Goal: Information Seeking & Learning: Check status

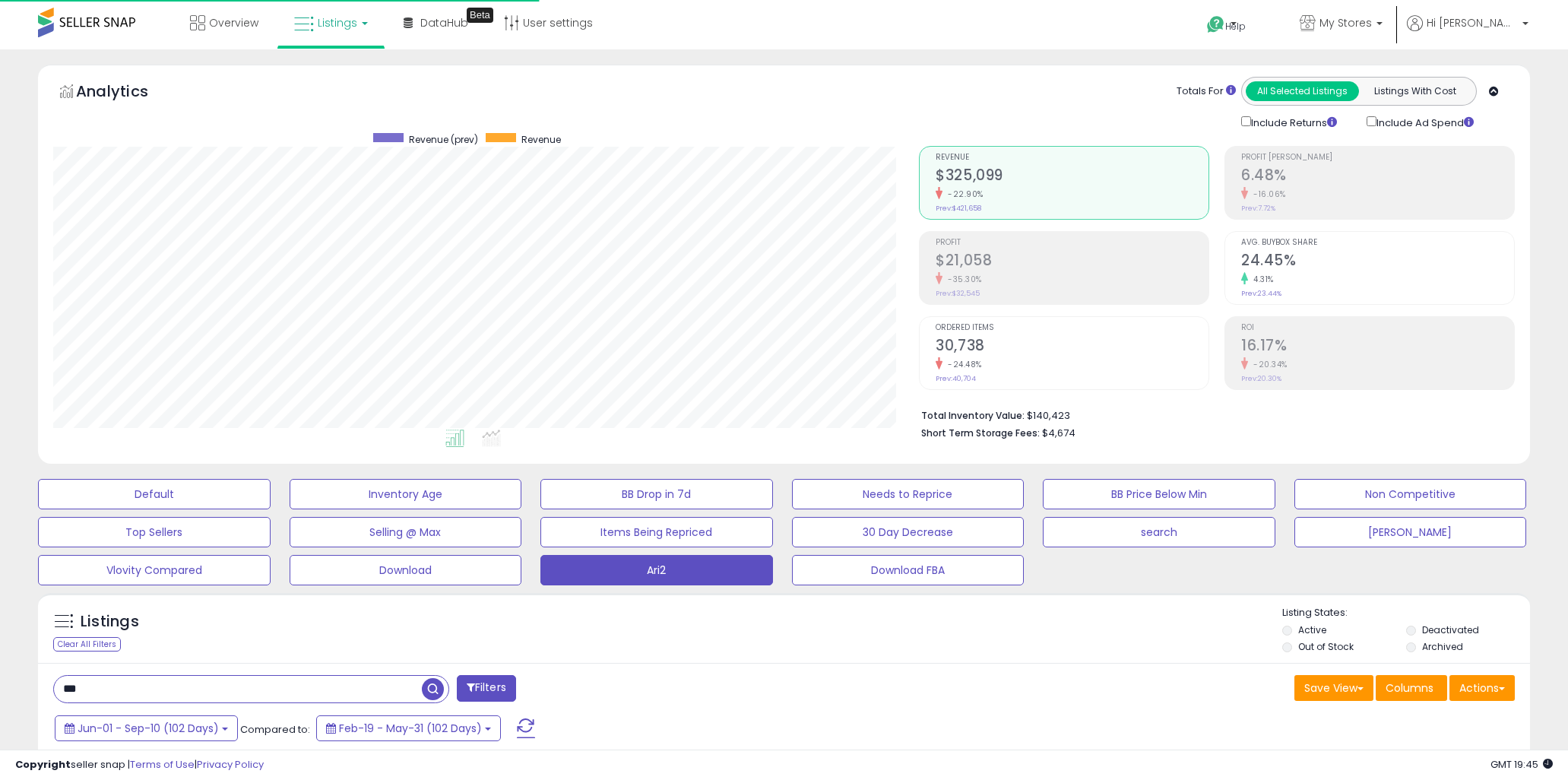
select select "**"
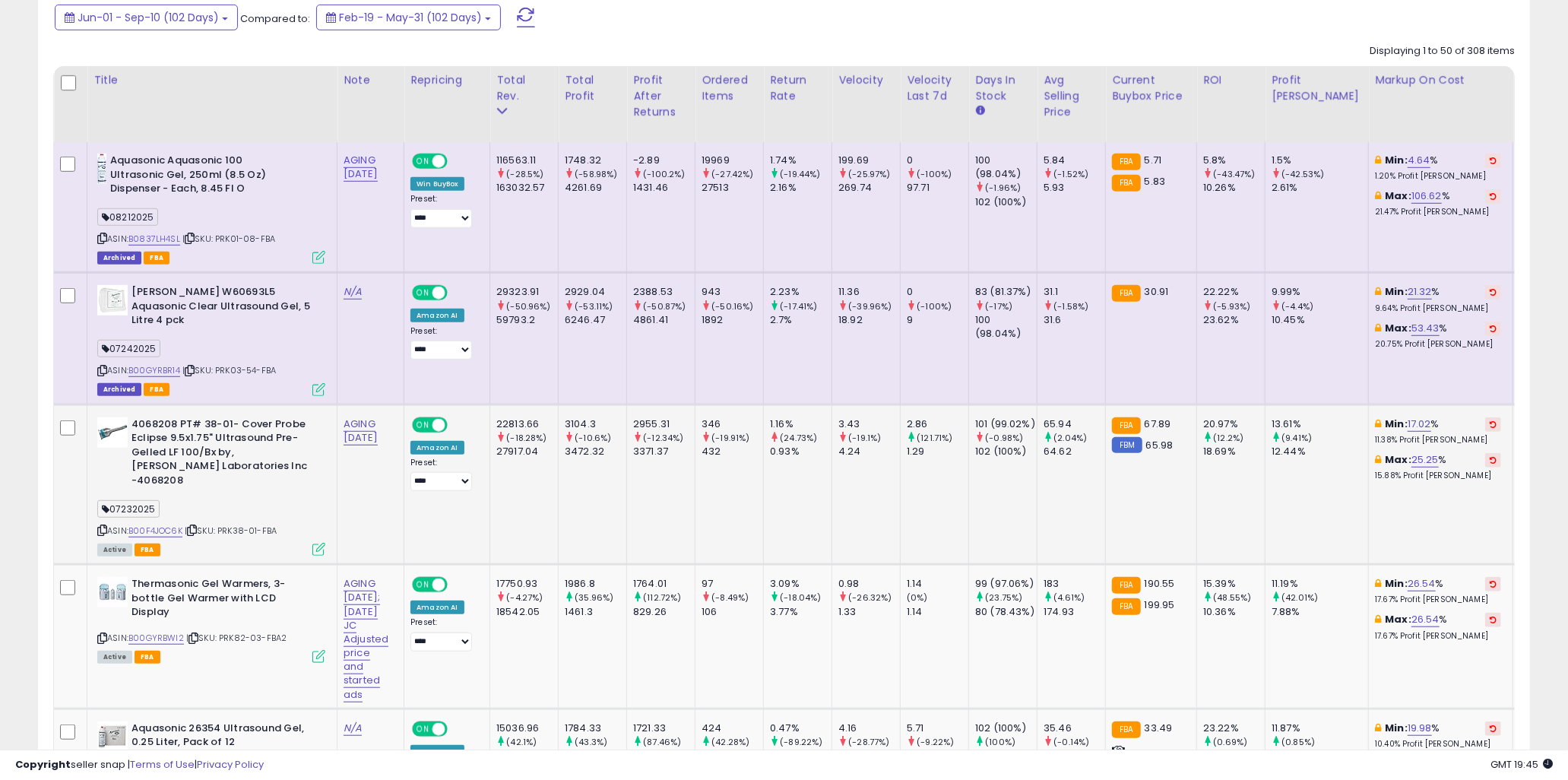
scroll to position [541, 0]
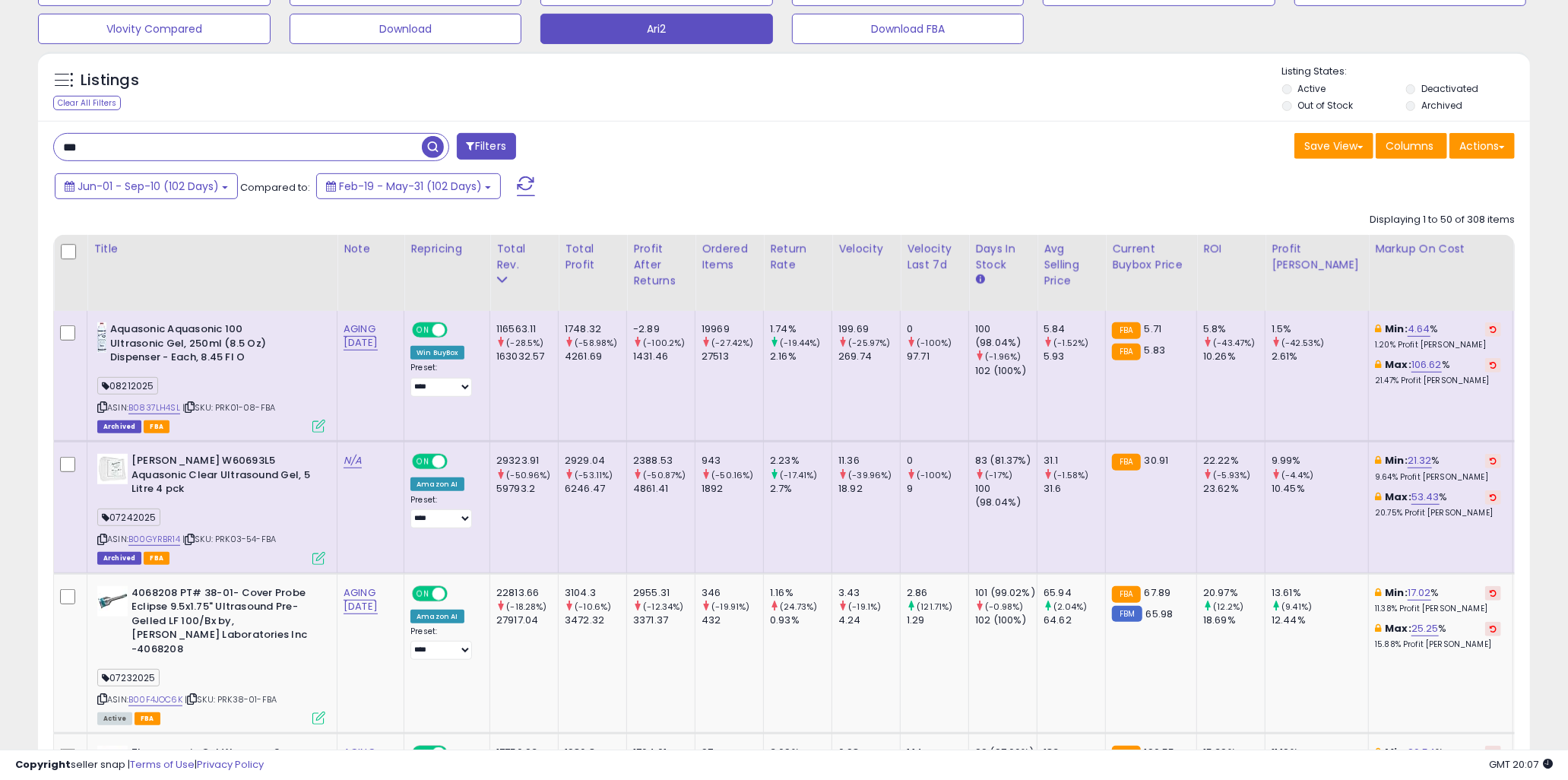
click at [162, 152] on input "***" at bounding box center [238, 147] width 368 height 26
type input "***"
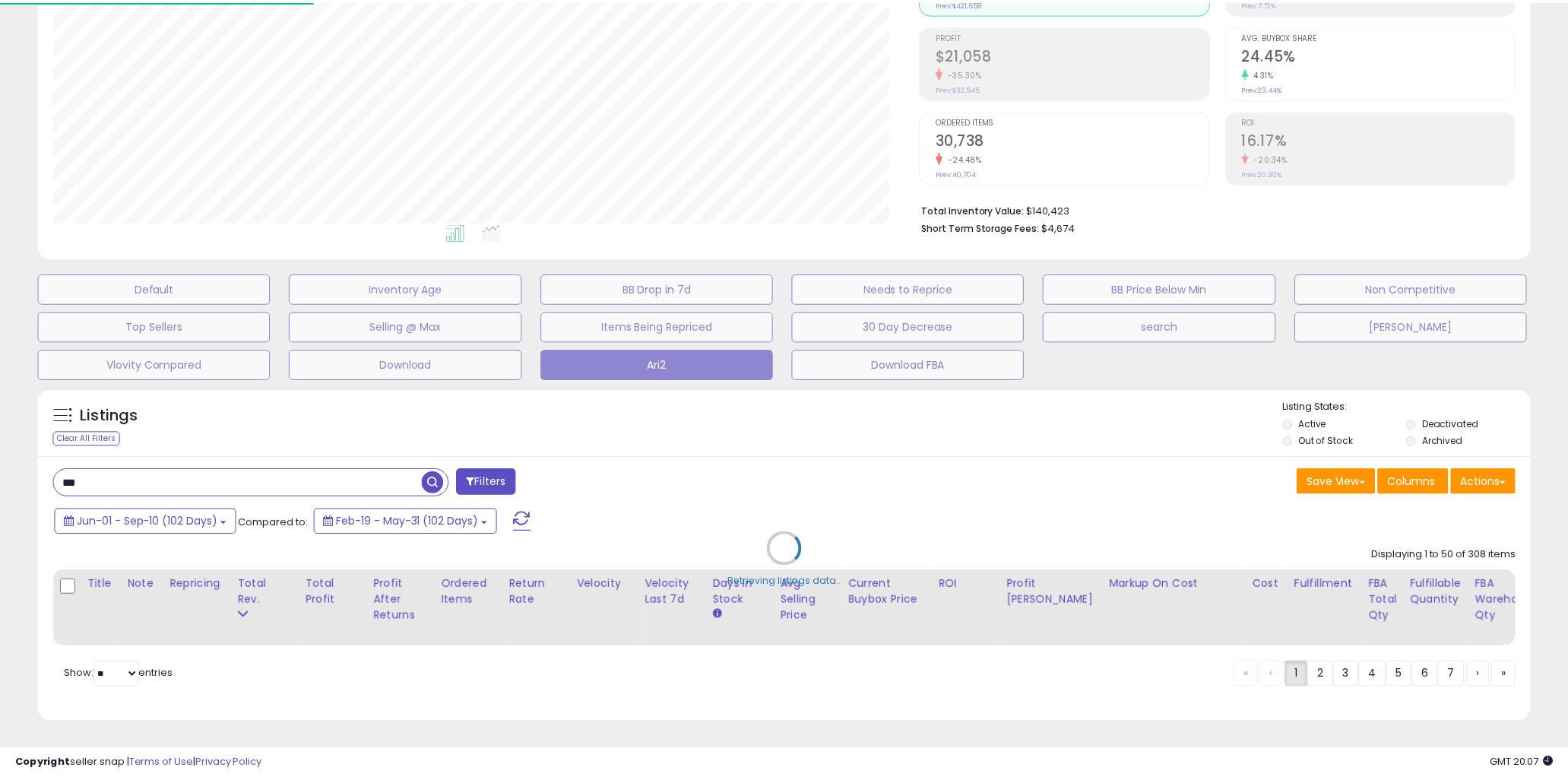
scroll to position [312, 874]
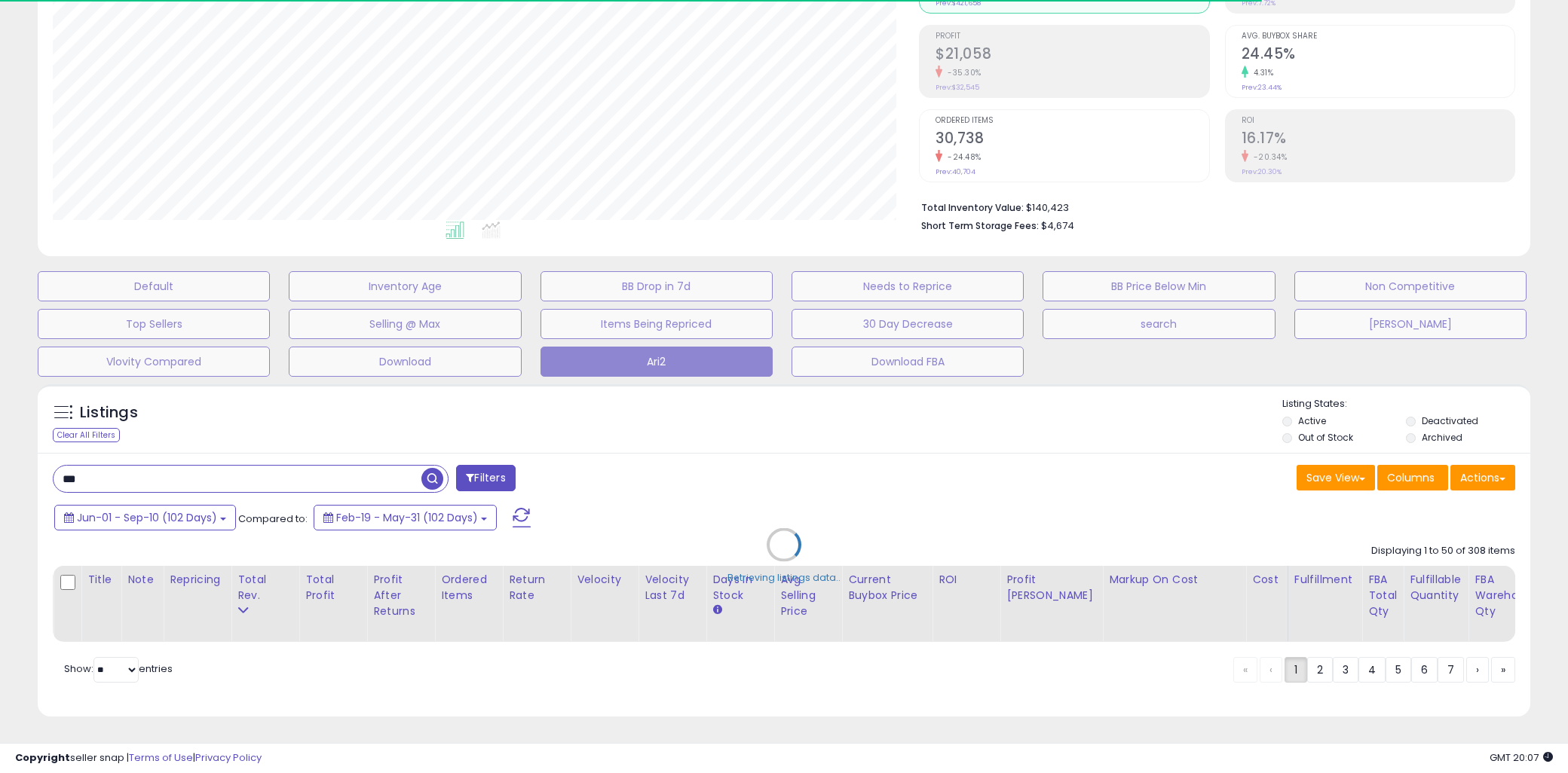
click at [1010, 401] on div "Retrieving listings data.." at bounding box center [783, 556] width 1515 height 359
click at [1030, 457] on div "Retrieving listings data.." at bounding box center [783, 556] width 1515 height 359
click at [1093, 423] on div "Retrieving listings data.." at bounding box center [783, 556] width 1515 height 359
drag, startPoint x: 1305, startPoint y: 389, endPoint x: 1373, endPoint y: 401, distance: 69.1
click at [1373, 401] on div "Retrieving listings data.." at bounding box center [783, 556] width 1515 height 359
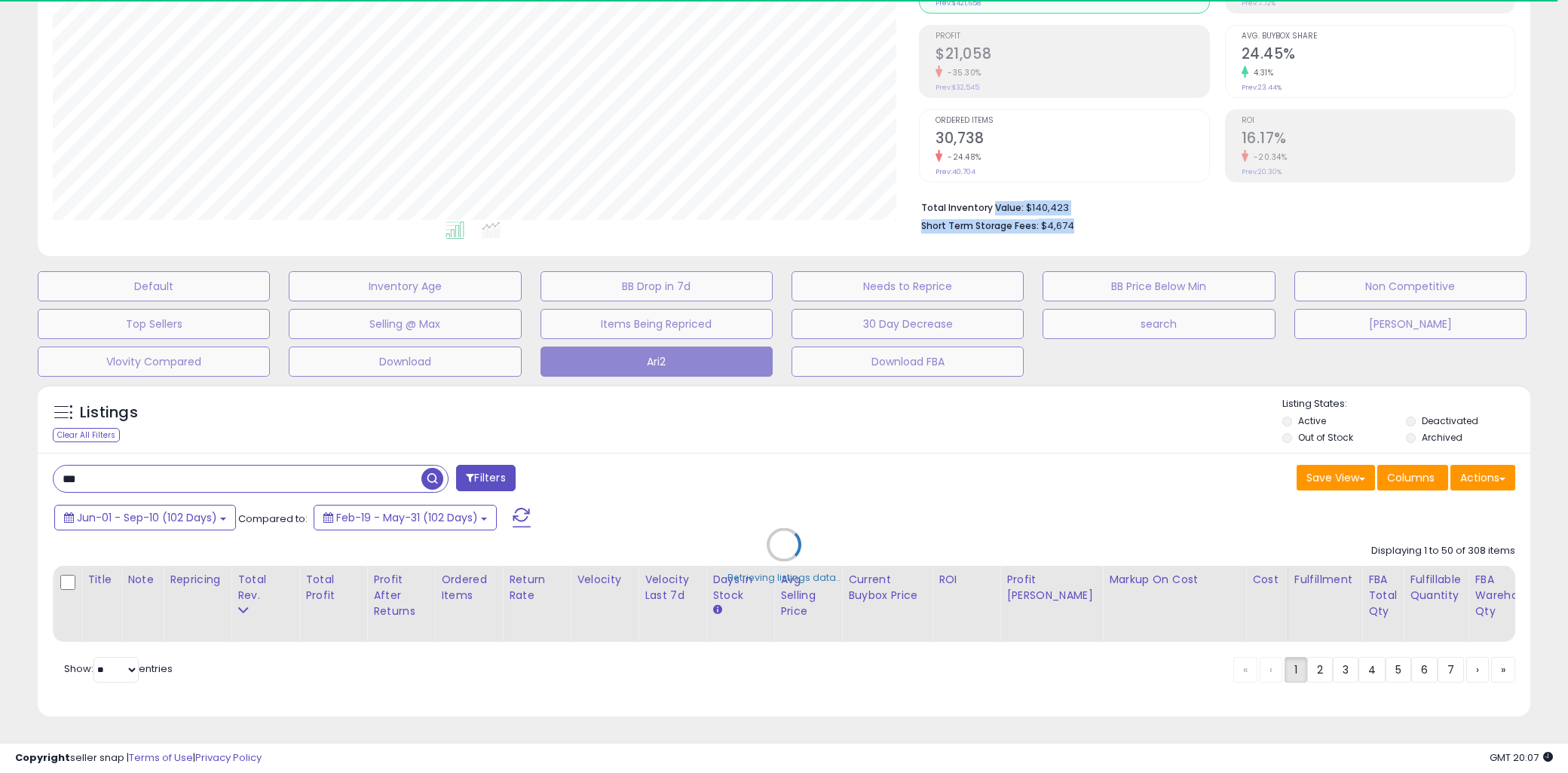
drag, startPoint x: 992, startPoint y: 193, endPoint x: 1080, endPoint y: 214, distance: 90.5
click at [1080, 214] on ul "Total Inventory Value: $140,423 Short Term Storage Fees: $4,674" at bounding box center [1212, 215] width 583 height 35
click at [1080, 215] on li "Short Term Storage Fees: $4,674" at bounding box center [1212, 224] width 583 height 18
drag, startPoint x: 1026, startPoint y: 200, endPoint x: 947, endPoint y: 190, distance: 79.6
click at [947, 198] on ul "Total Inventory Value: $140,423 Short Term Storage Fees: $4,674" at bounding box center [1212, 215] width 583 height 35
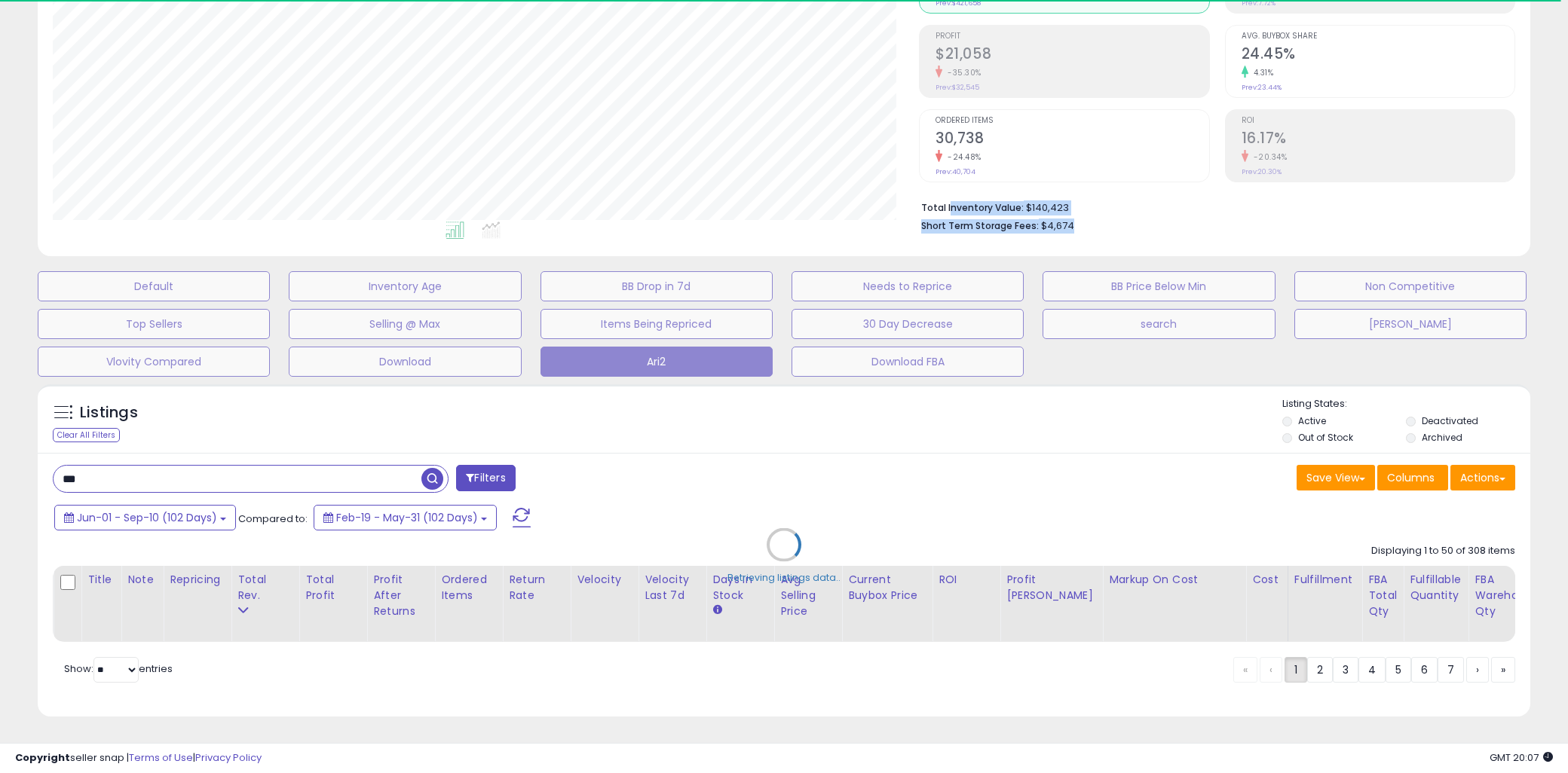
click at [947, 201] on b "Total Inventory Value:" at bounding box center [972, 207] width 102 height 13
drag, startPoint x: 939, startPoint y: 192, endPoint x: 1108, endPoint y: 210, distance: 170.0
click at [1108, 210] on ul "Total Inventory Value: $140,423 Short Term Storage Fees: $4,674" at bounding box center [1212, 215] width 583 height 35
click at [1108, 215] on li "Short Term Storage Fees: $4,674" at bounding box center [1212, 224] width 583 height 18
click at [433, 413] on div "Retrieving listings data.." at bounding box center [783, 556] width 1515 height 359
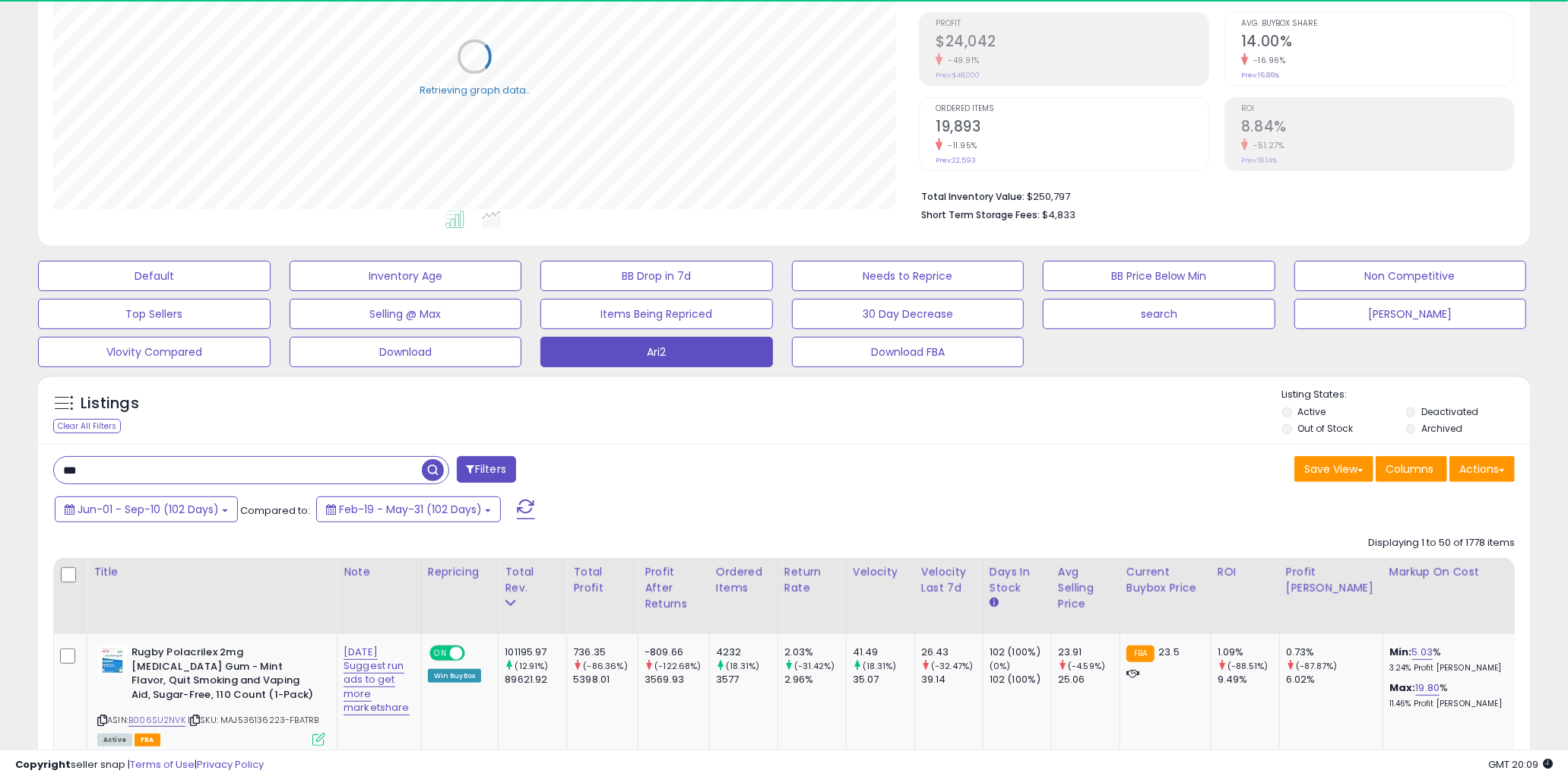
scroll to position [557, 0]
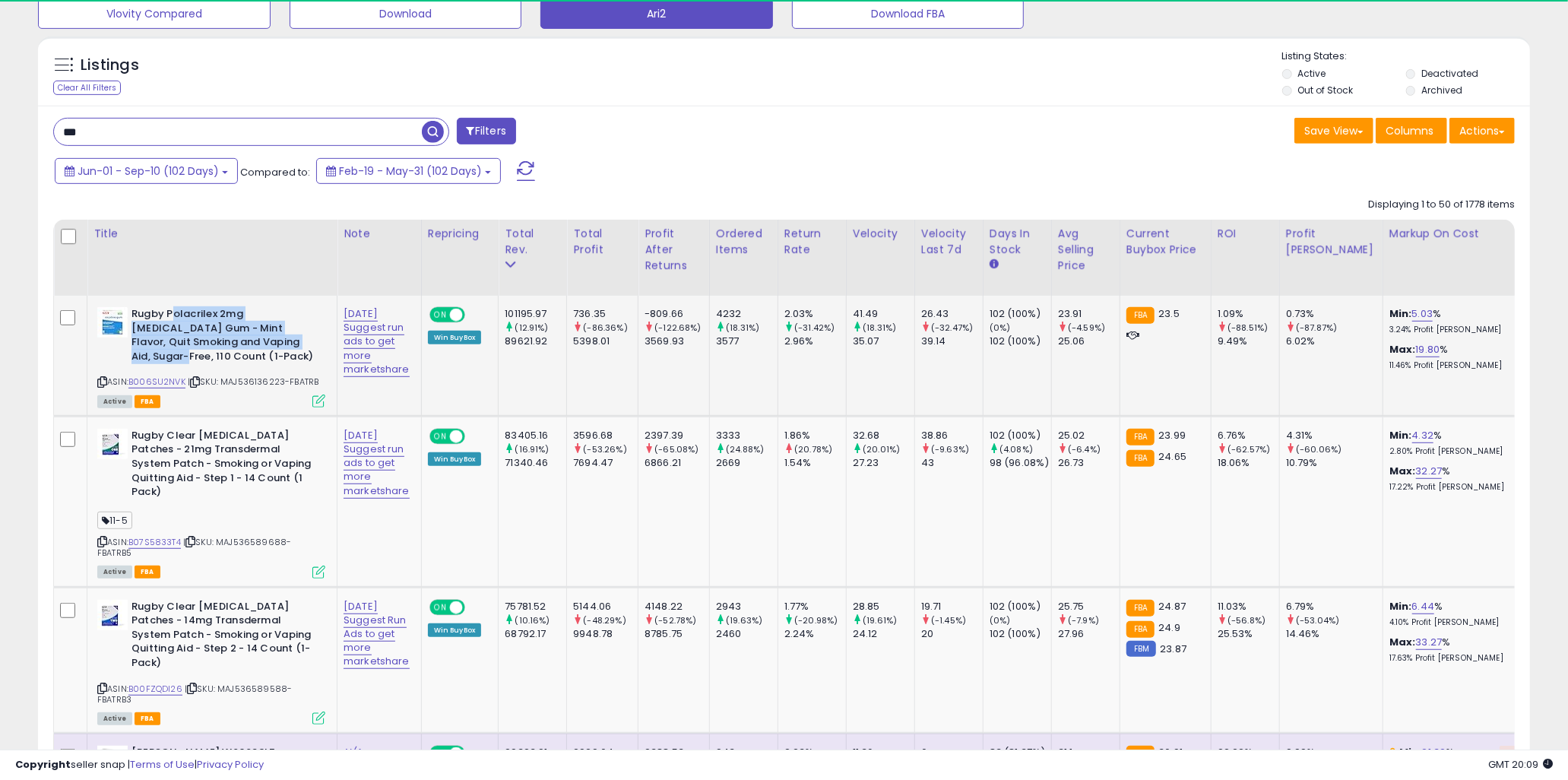
drag, startPoint x: 172, startPoint y: 315, endPoint x: 258, endPoint y: 347, distance: 91.8
click at [258, 347] on b "Rugby Polacrilex 2mg Nicotine Gum - Mint Flavor, Quit Smoking and Vaping Aid, S…" at bounding box center [223, 337] width 185 height 60
drag, startPoint x: 280, startPoint y: 347, endPoint x: 135, endPoint y: 315, distance: 148.5
click at [135, 315] on b "Rugby Polacrilex 2mg Nicotine Gum - Mint Flavor, Quit Smoking and Vaping Aid, S…" at bounding box center [223, 337] width 185 height 60
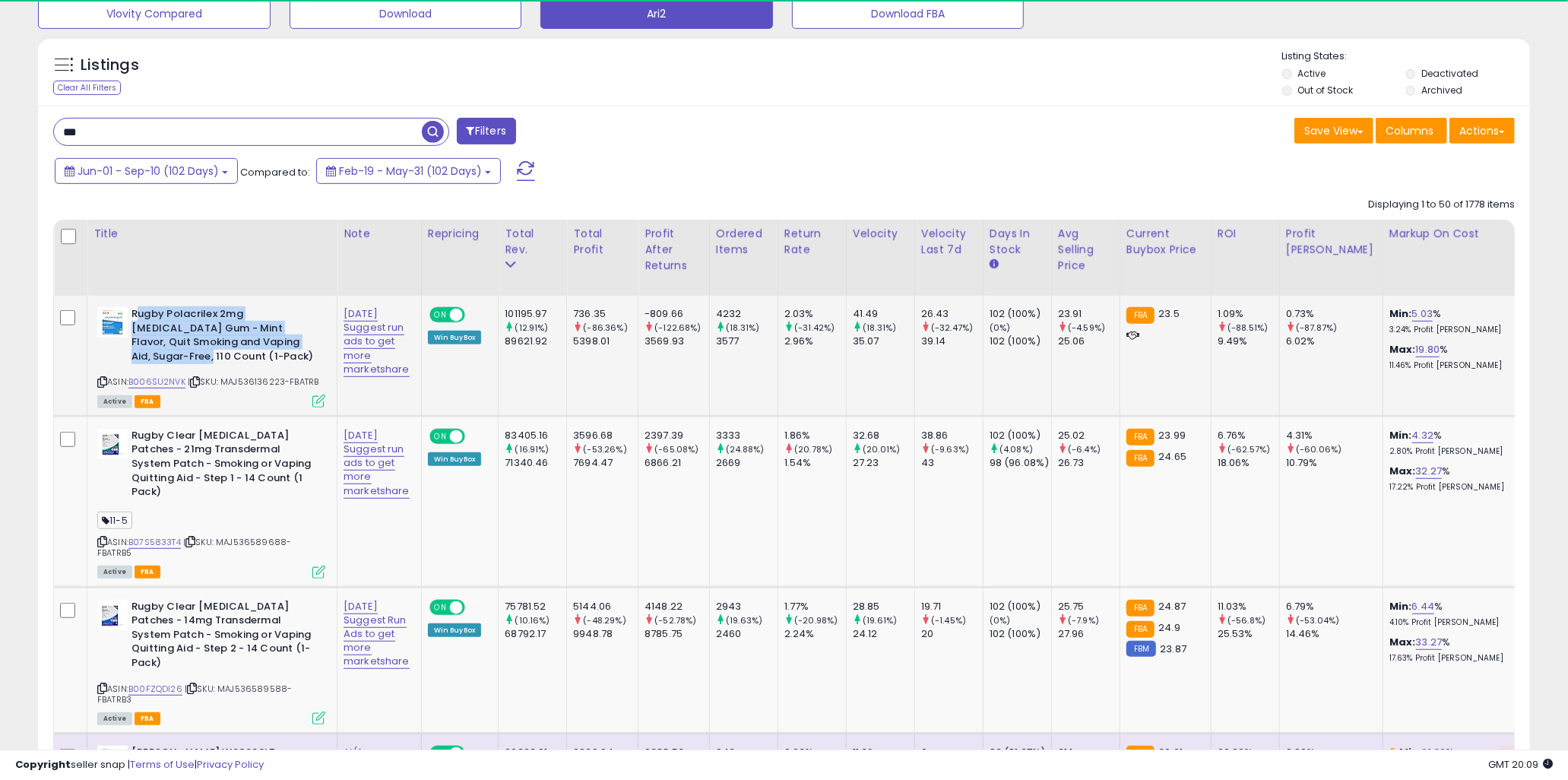
click at [135, 315] on b "Rugby Polacrilex 2mg Nicotine Gum - Mint Flavor, Quit Smoking and Vaping Aid, S…" at bounding box center [223, 337] width 185 height 60
drag, startPoint x: 138, startPoint y: 314, endPoint x: 270, endPoint y: 346, distance: 135.8
click at [270, 346] on b "Rugby Polacrilex 2mg Nicotine Gum - Mint Flavor, Quit Smoking and Vaping Aid, S…" at bounding box center [223, 337] width 185 height 60
click at [271, 346] on b "Rugby Polacrilex 2mg Nicotine Gum - Mint Flavor, Quit Smoking and Vaping Aid, S…" at bounding box center [223, 337] width 185 height 60
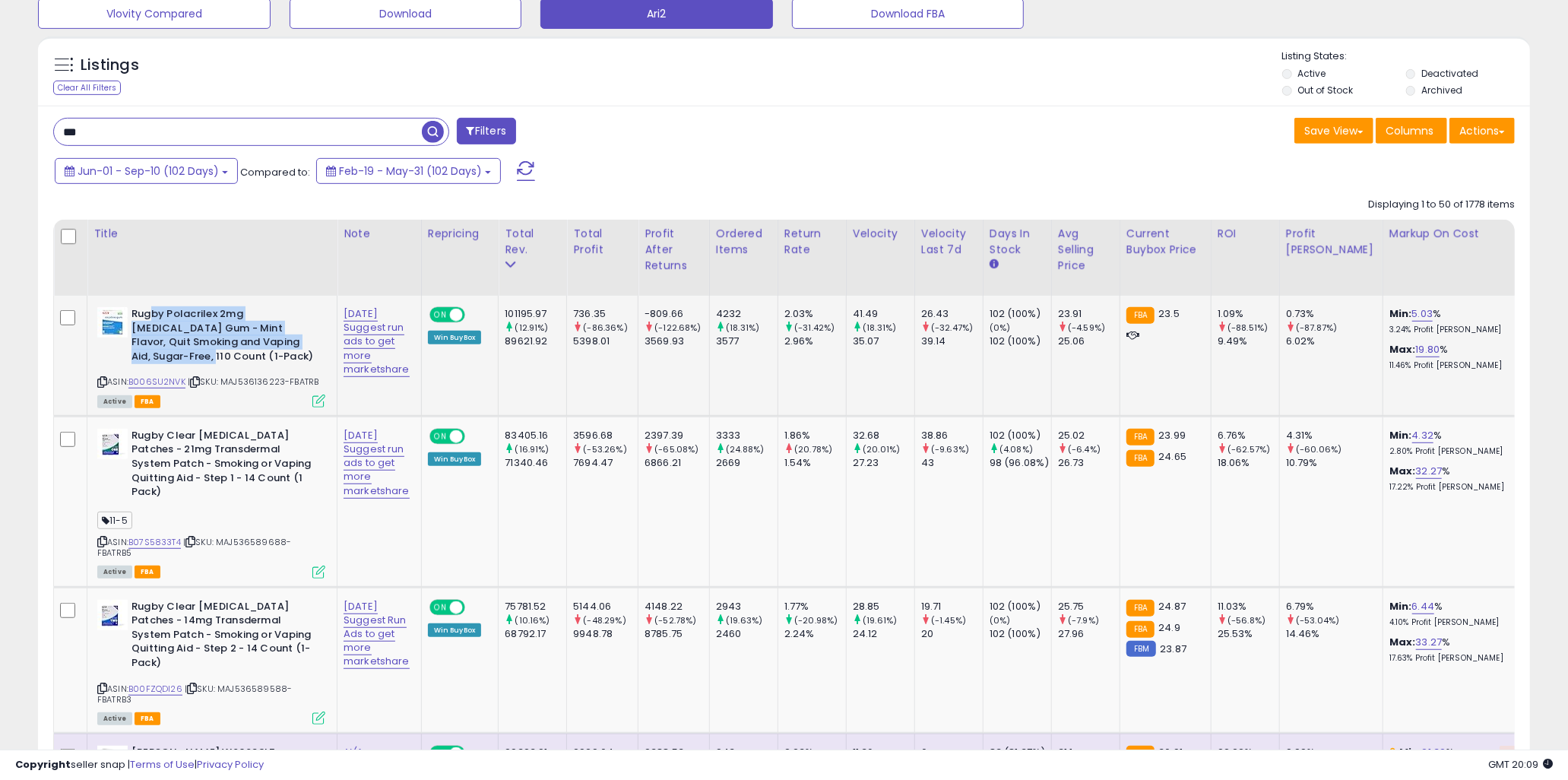
scroll to position [312, 865]
drag, startPoint x: 286, startPoint y: 347, endPoint x: 141, endPoint y: 313, distance: 148.9
click at [141, 313] on b "Rugby Polacrilex 2mg Nicotine Gum - Mint Flavor, Quit Smoking and Vaping Aid, S…" at bounding box center [223, 337] width 185 height 60
drag, startPoint x: 139, startPoint y: 313, endPoint x: 256, endPoint y: 341, distance: 120.3
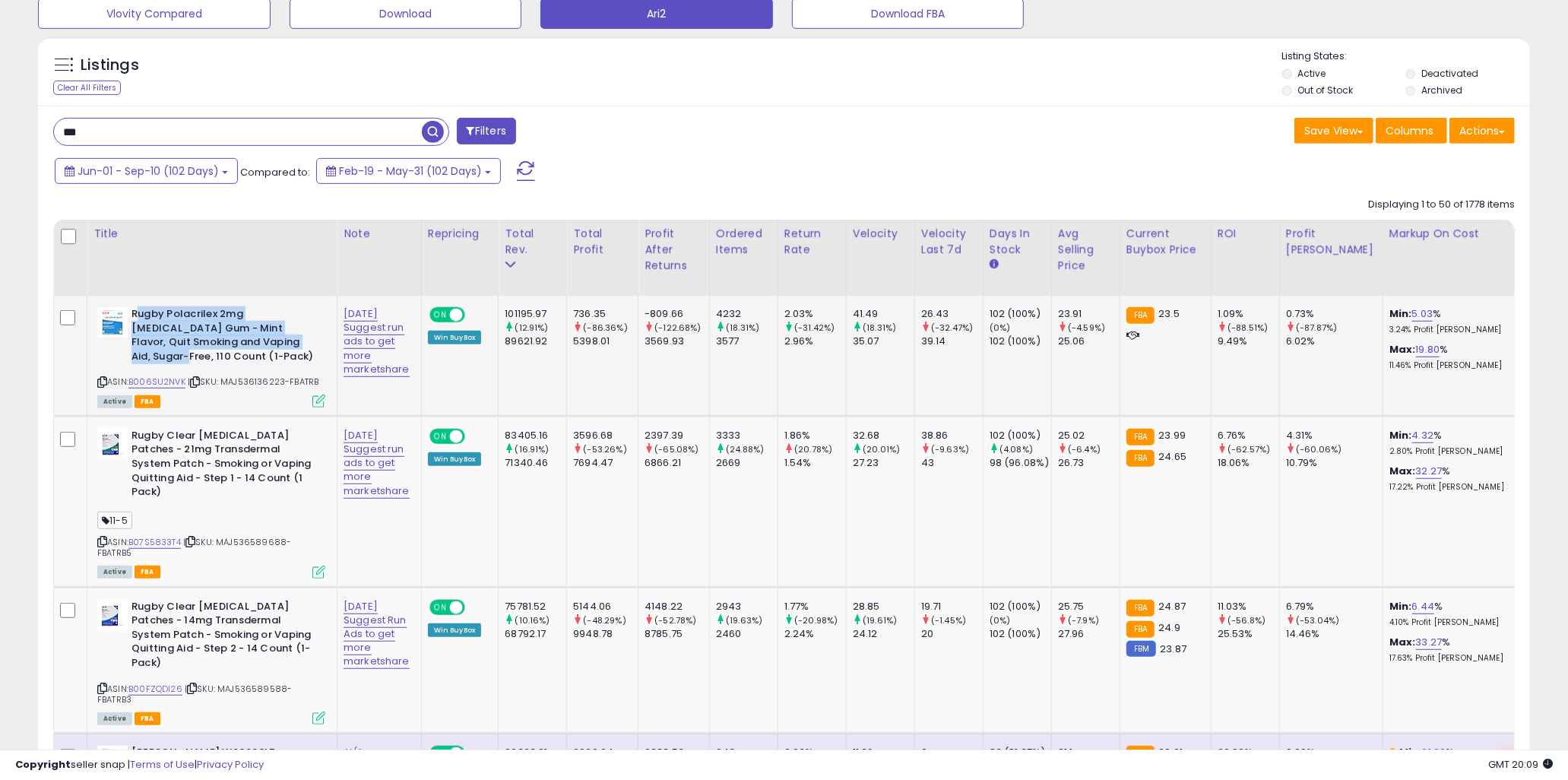
click at [256, 341] on b "Rugby Polacrilex 2mg Nicotine Gum - Mint Flavor, Quit Smoking and Vaping Aid, S…" at bounding box center [223, 337] width 185 height 60
drag, startPoint x: 147, startPoint y: 320, endPoint x: 289, endPoint y: 347, distance: 144.5
click at [289, 347] on b "Rugby Polacrilex 2mg Nicotine Gum - Mint Flavor, Quit Smoking and Vaping Aid, S…" at bounding box center [223, 337] width 185 height 60
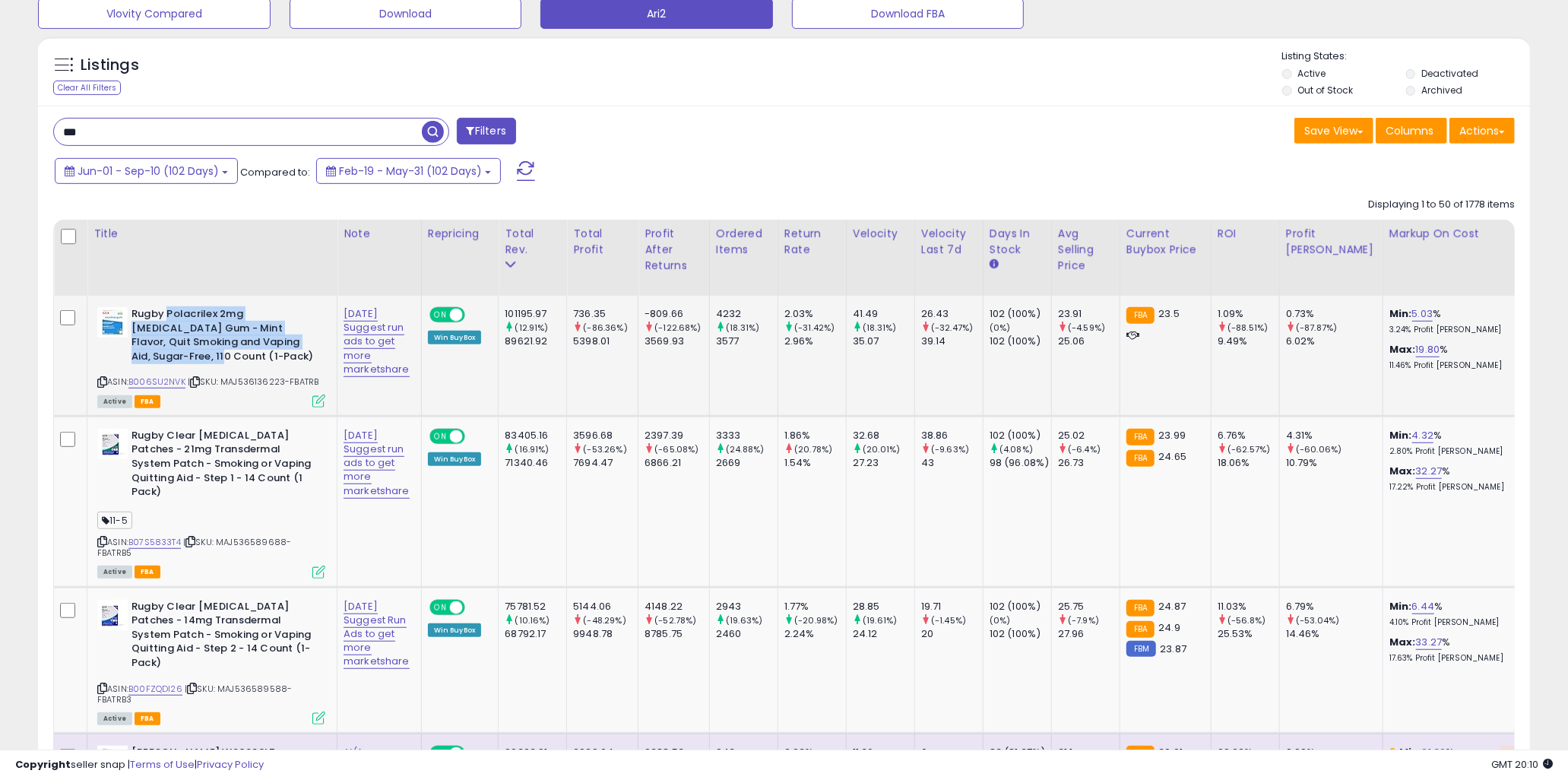
drag, startPoint x: 298, startPoint y: 346, endPoint x: 168, endPoint y: 310, distance: 134.9
click at [168, 310] on b "Rugby Polacrilex 2mg Nicotine Gum - Mint Flavor, Quit Smoking and Vaping Aid, S…" at bounding box center [223, 337] width 185 height 60
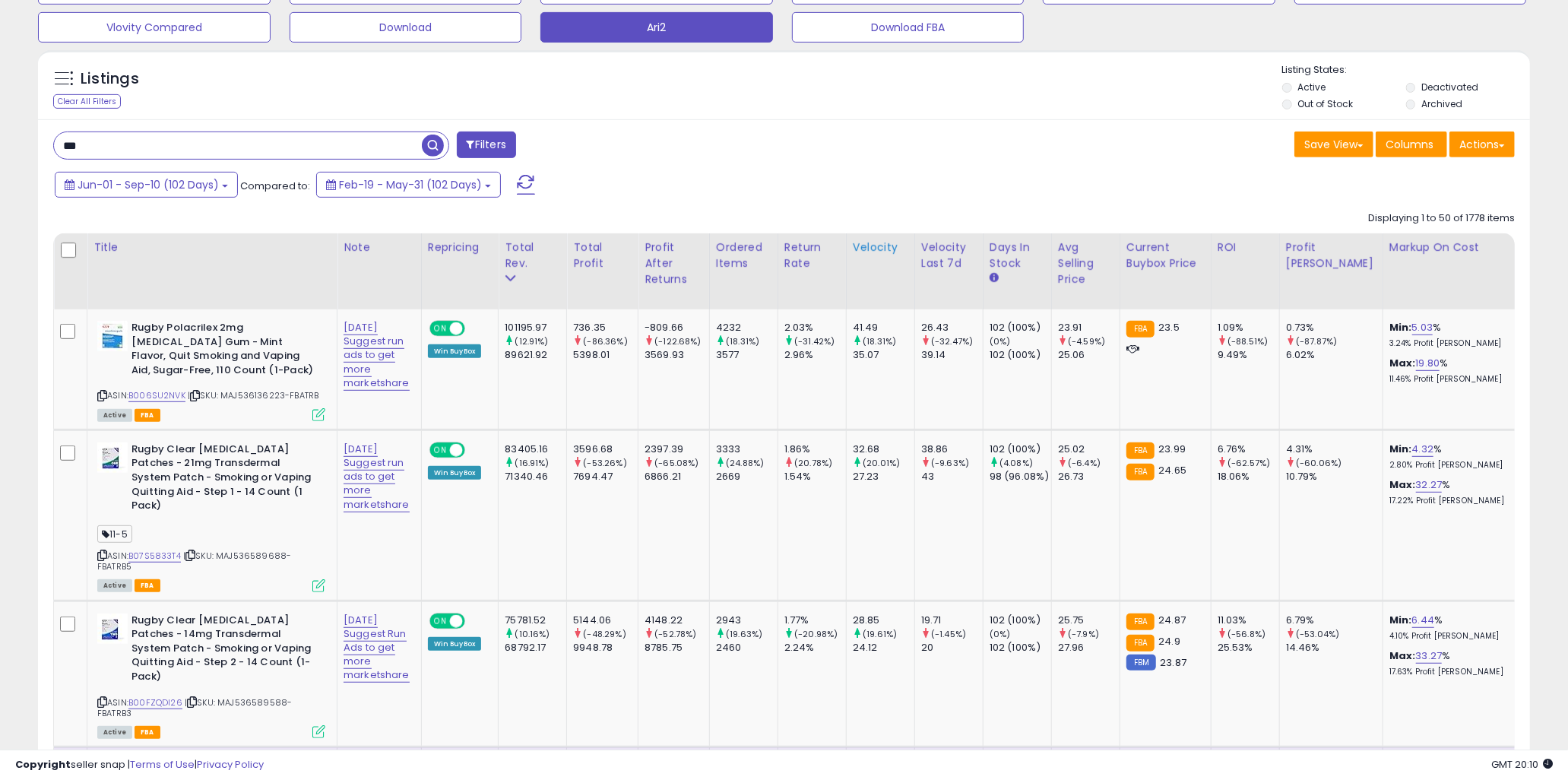
scroll to position [0, 0]
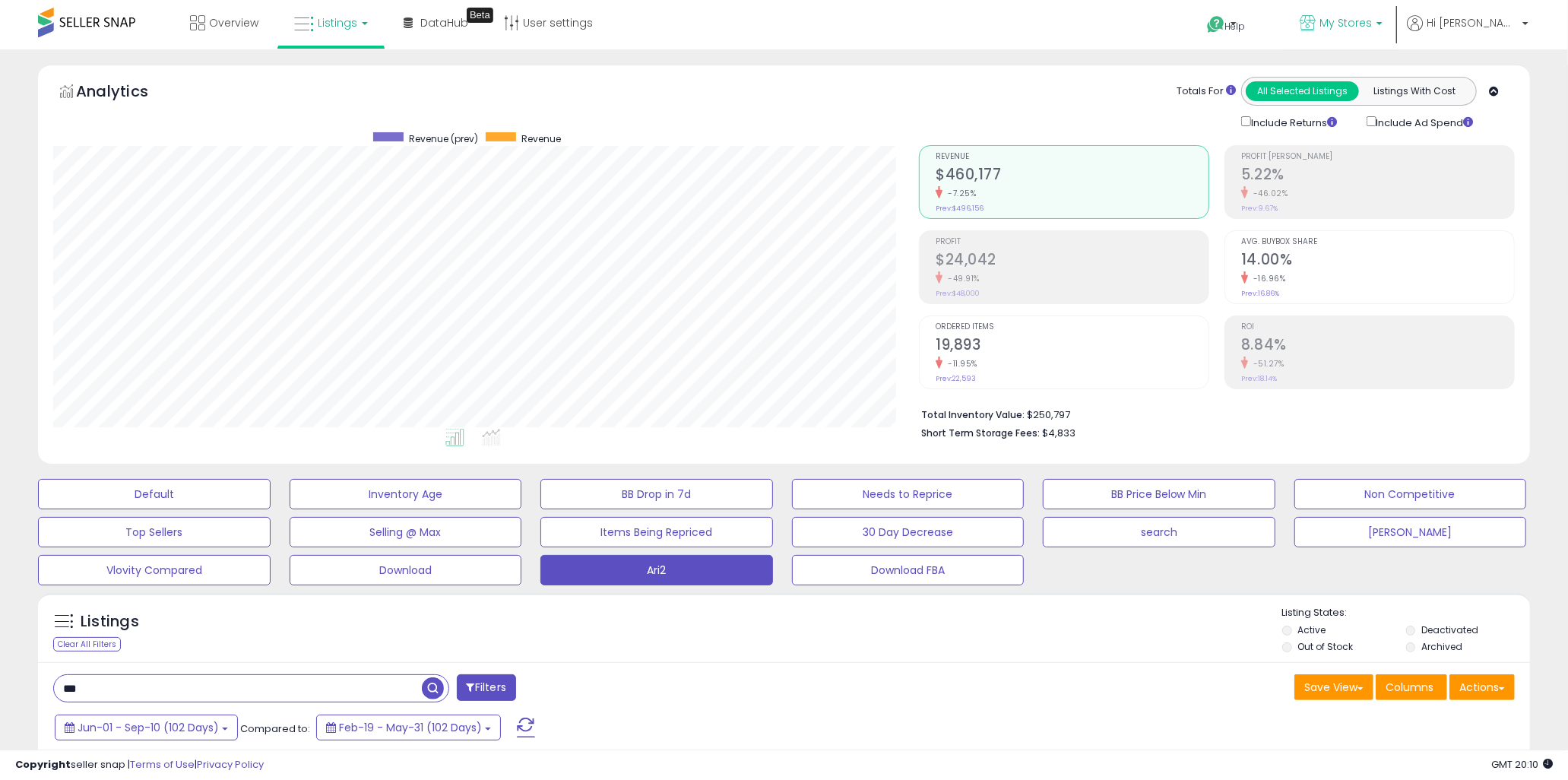
click at [1372, 17] on span "My Stores" at bounding box center [1346, 23] width 53 height 15
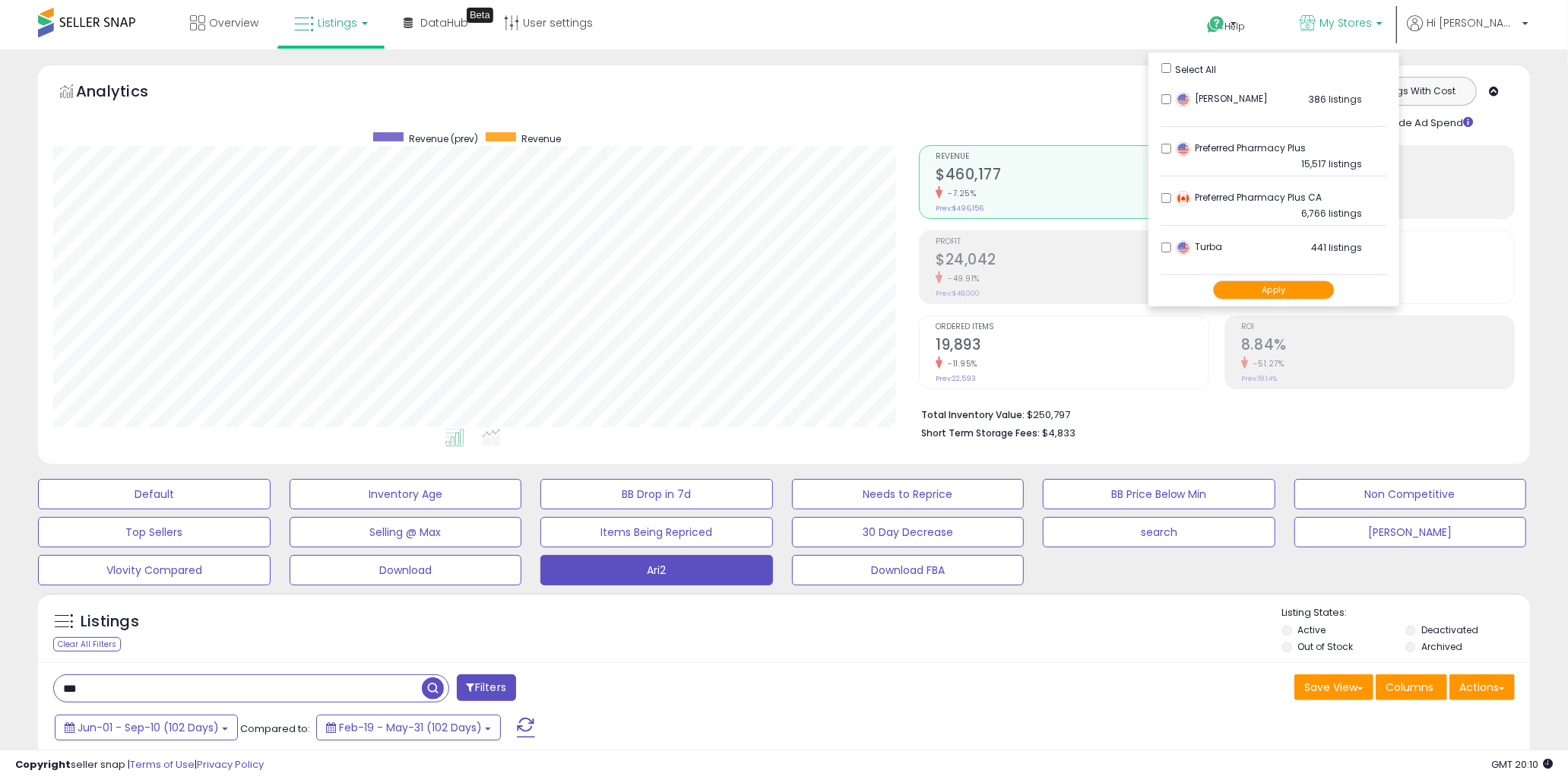
click at [1335, 289] on button "Apply" at bounding box center [1274, 290] width 122 height 19
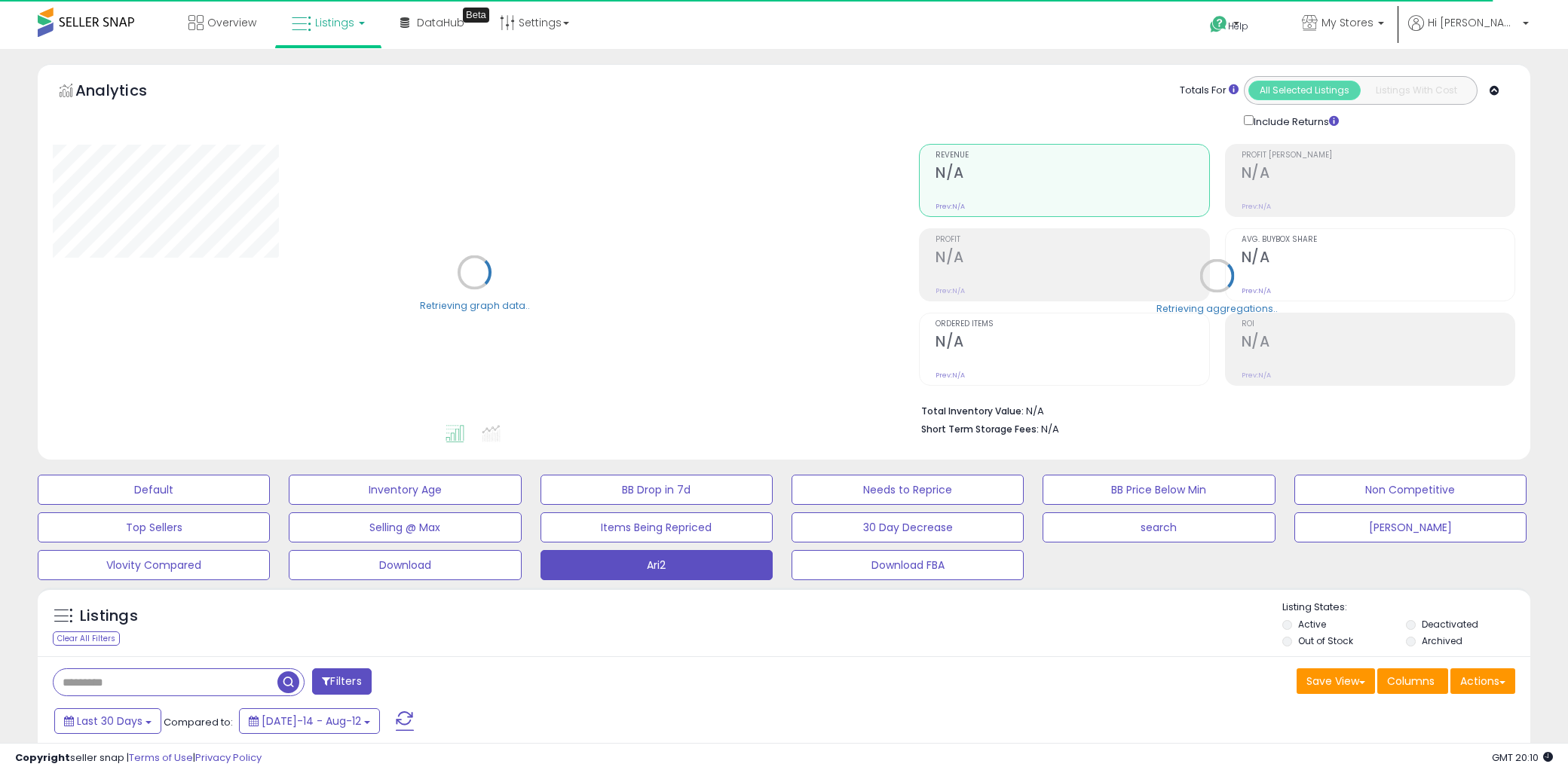
type input "***"
select select "**"
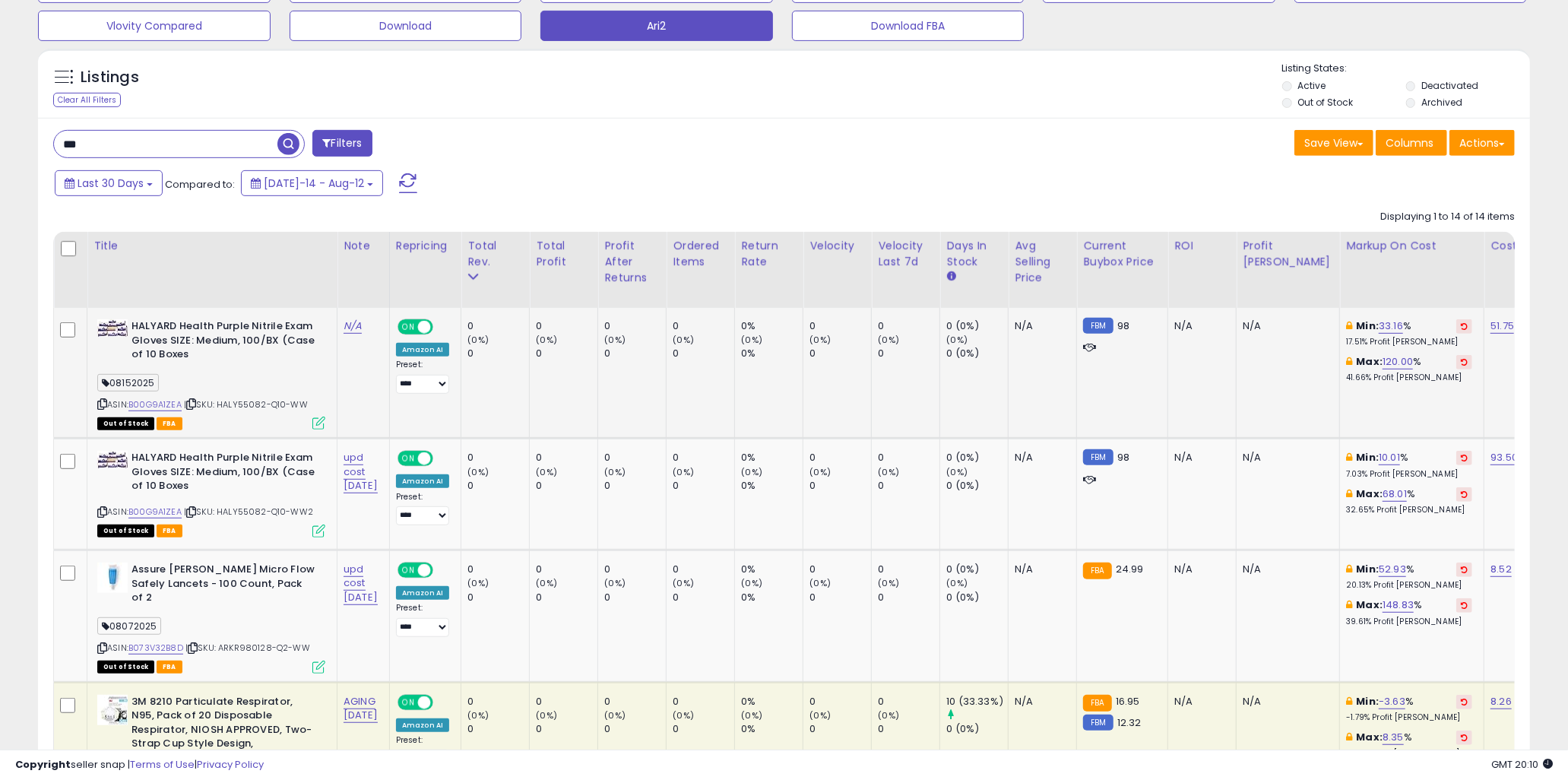
scroll to position [584, 0]
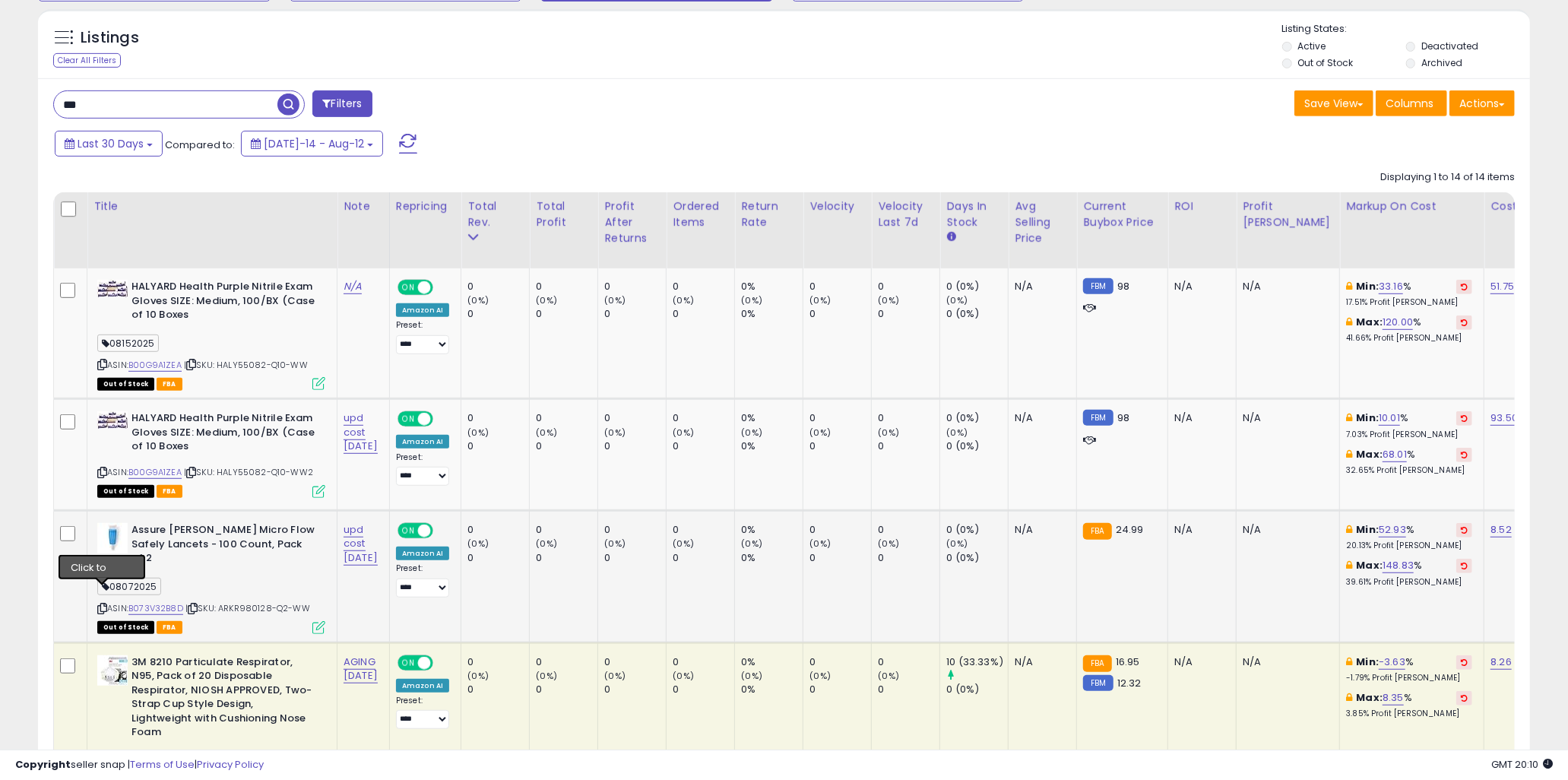
click at [101, 604] on icon at bounding box center [102, 609] width 10 height 9
click at [295, 603] on span "| SKU: ARKR980128-Q2-WW" at bounding box center [248, 609] width 124 height 12
drag, startPoint x: 308, startPoint y: 591, endPoint x: 224, endPoint y: 595, distance: 84.1
click at [224, 595] on div "ASIN: B073V32B8D | SKU: ARKR980128-Q2-WW Out of Stock FBA" at bounding box center [211, 578] width 228 height 109
copy span "ARKR980128-Q2-WW"
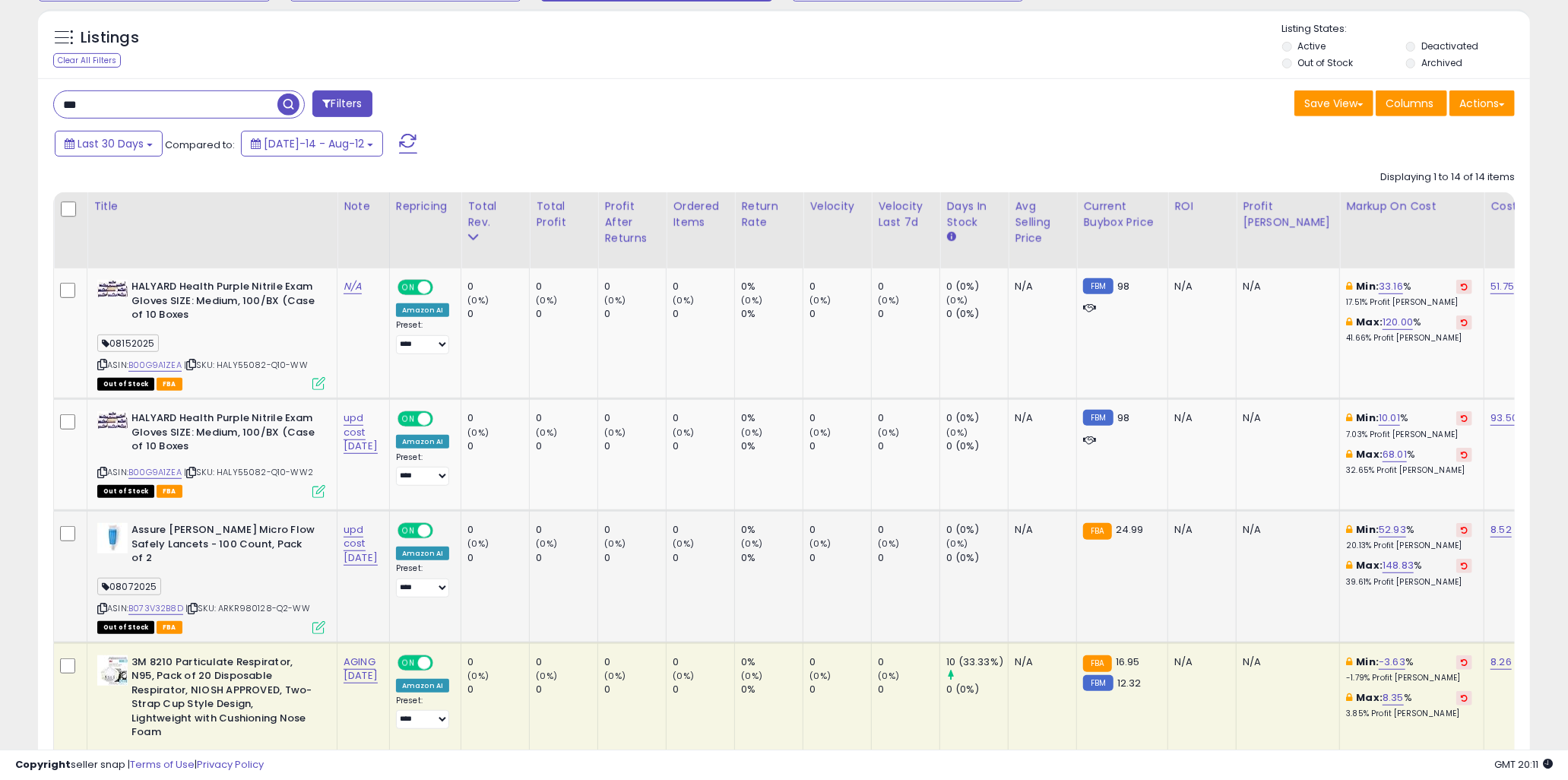
click at [231, 603] on span "| SKU: ARKR980128-Q2-WW" at bounding box center [248, 609] width 124 height 12
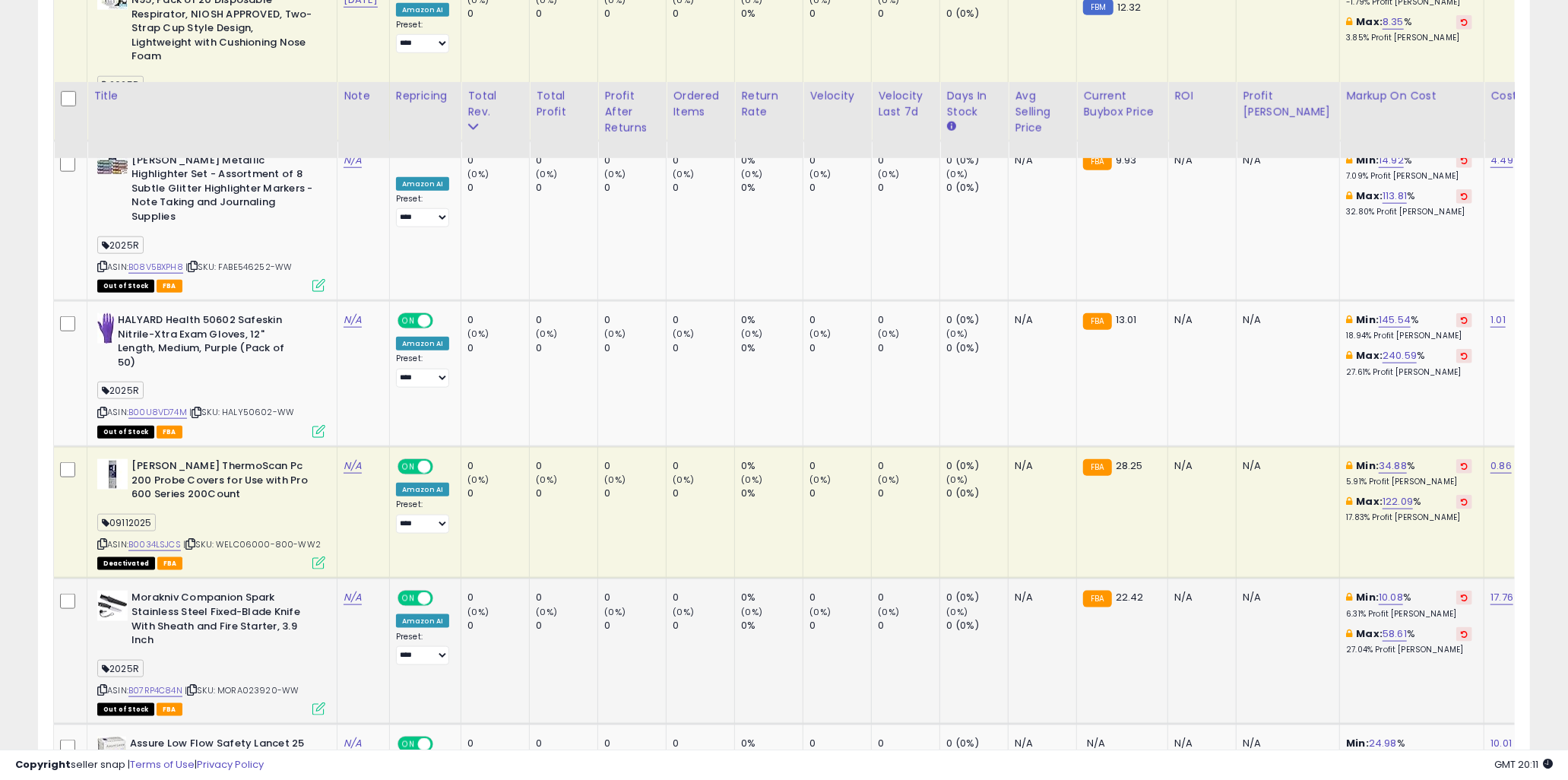
scroll to position [1430, 0]
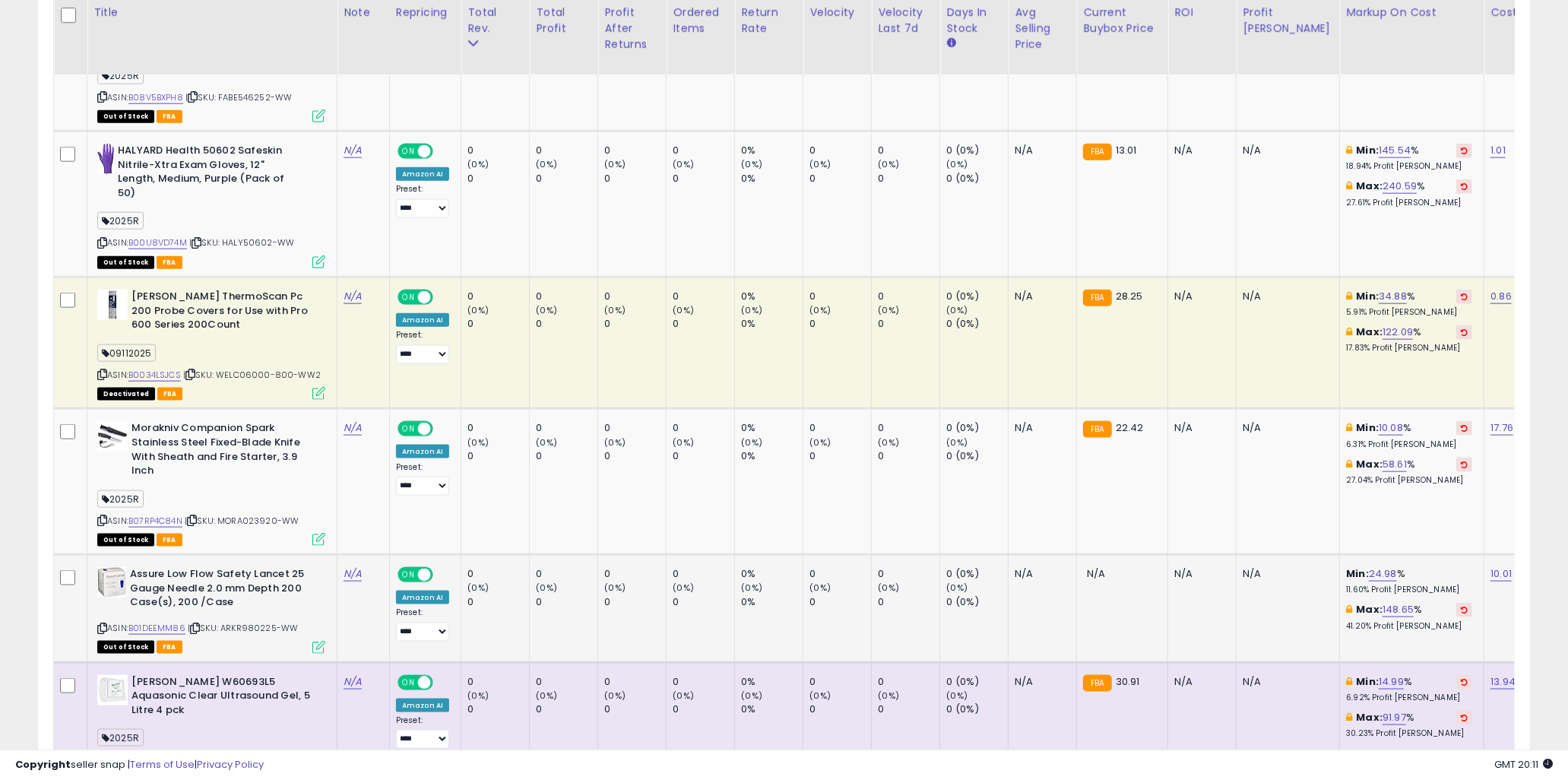
click at [274, 641] on div "Out of Stock FBA" at bounding box center [211, 646] width 228 height 10
click at [101, 624] on icon at bounding box center [102, 628] width 10 height 9
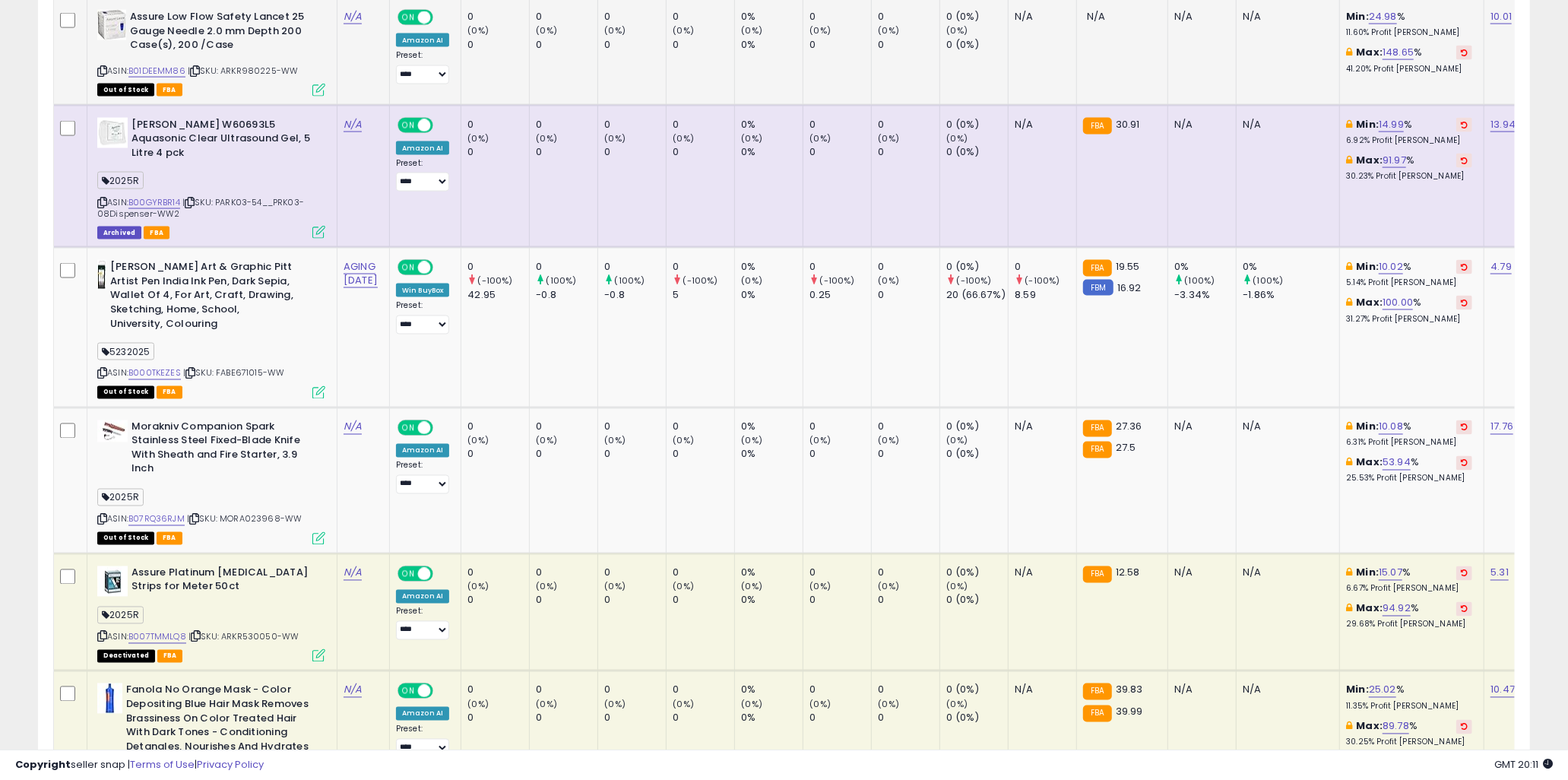
scroll to position [2105, 0]
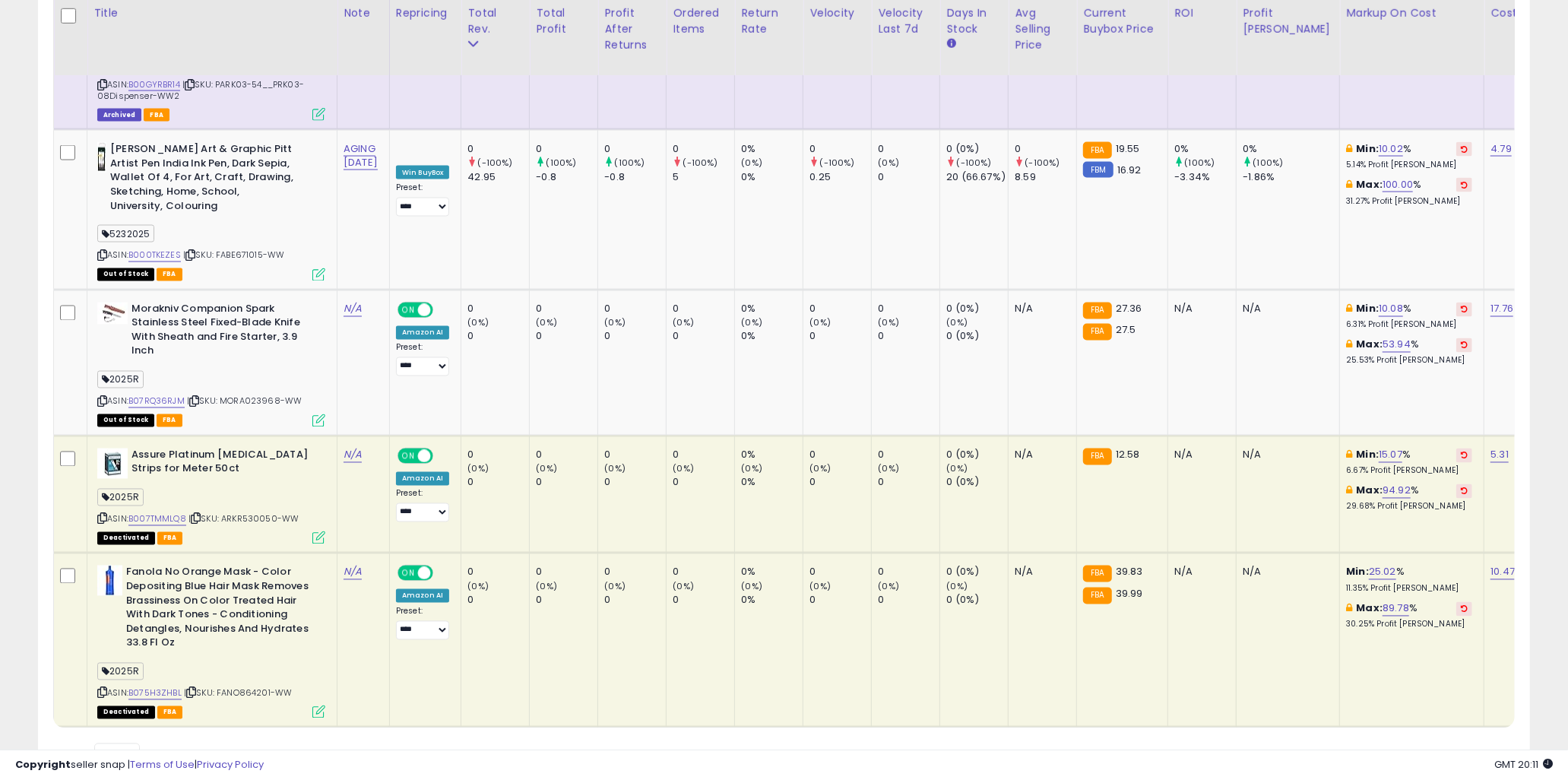
click at [264, 490] on div "2025R" at bounding box center [211, 500] width 228 height 20
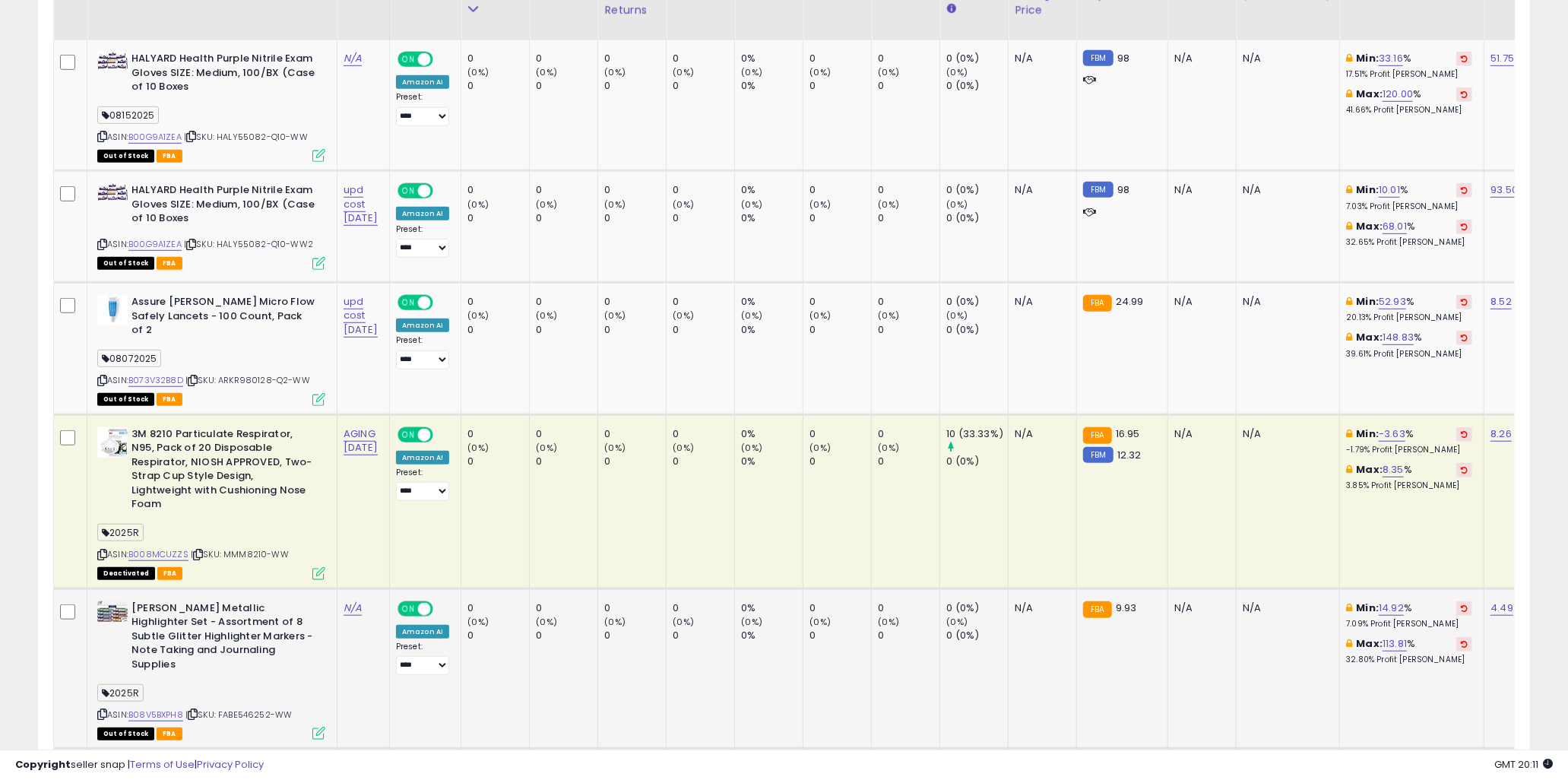
scroll to position [754, 0]
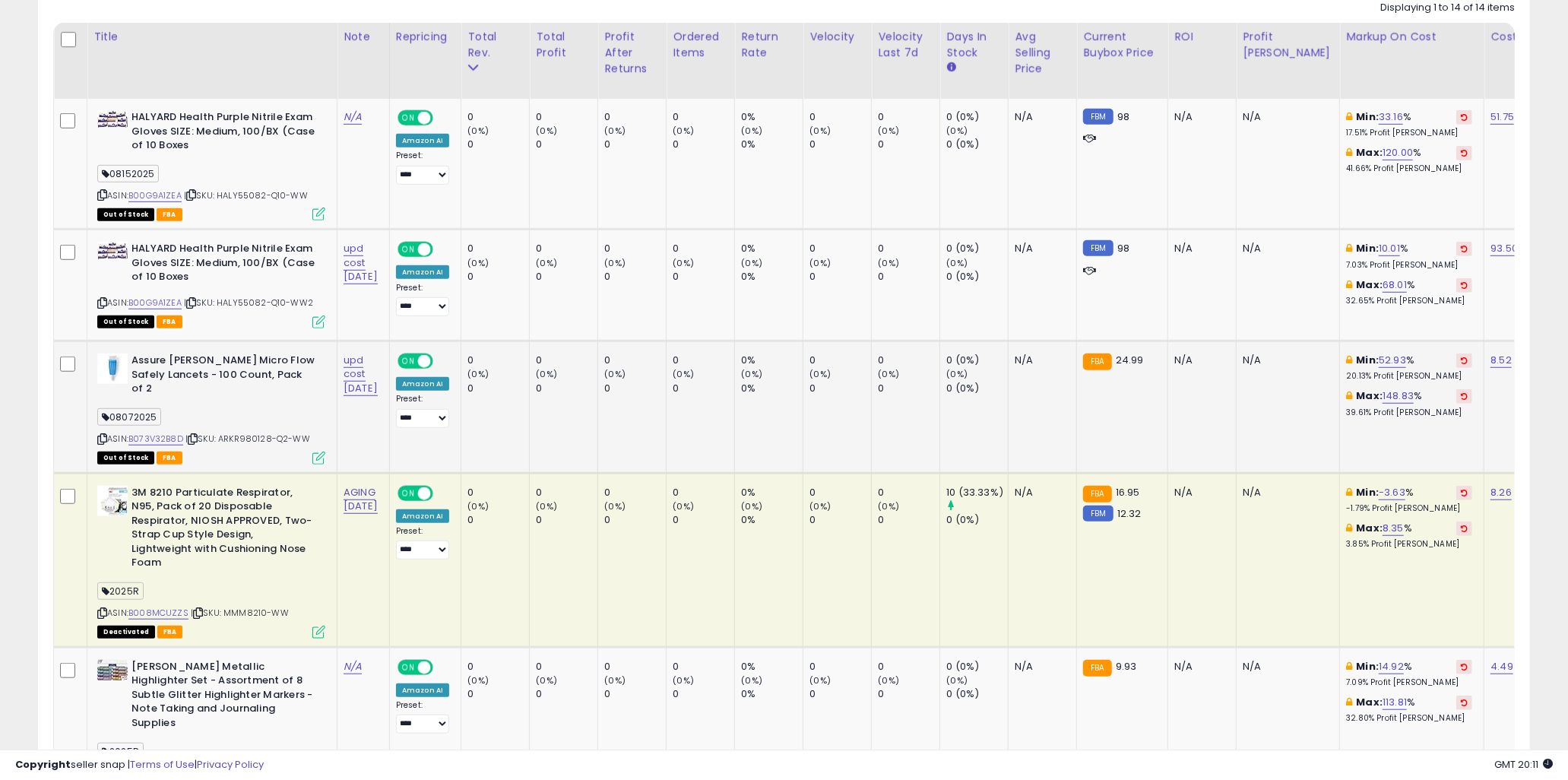
click at [261, 413] on div "08072025" at bounding box center [211, 419] width 228 height 20
drag, startPoint x: 271, startPoint y: 426, endPoint x: 223, endPoint y: 423, distance: 48.1
click at [223, 433] on span "| SKU: ARKR980128-Q2-WW" at bounding box center [248, 439] width 124 height 12
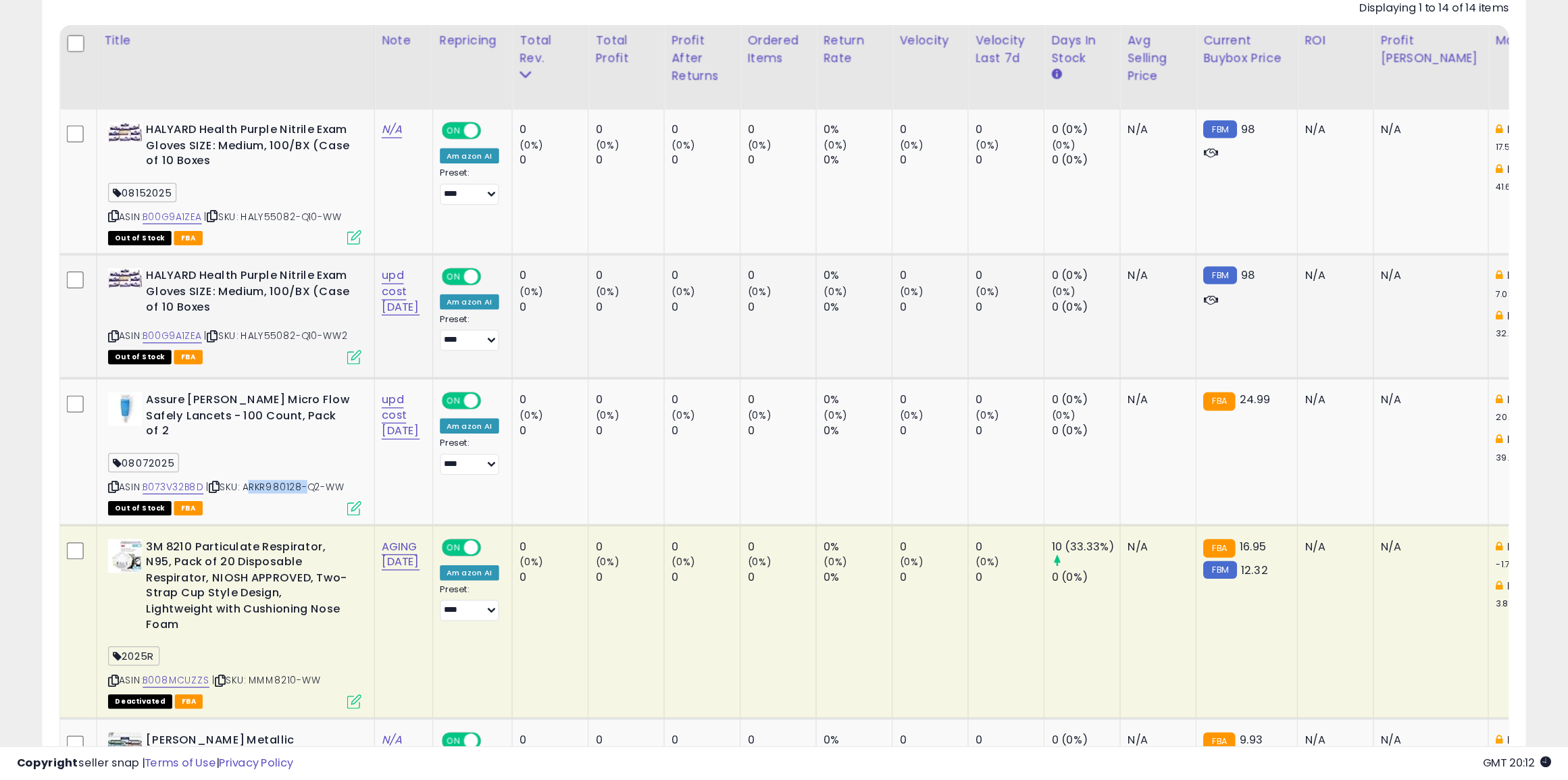
scroll to position [277, 871]
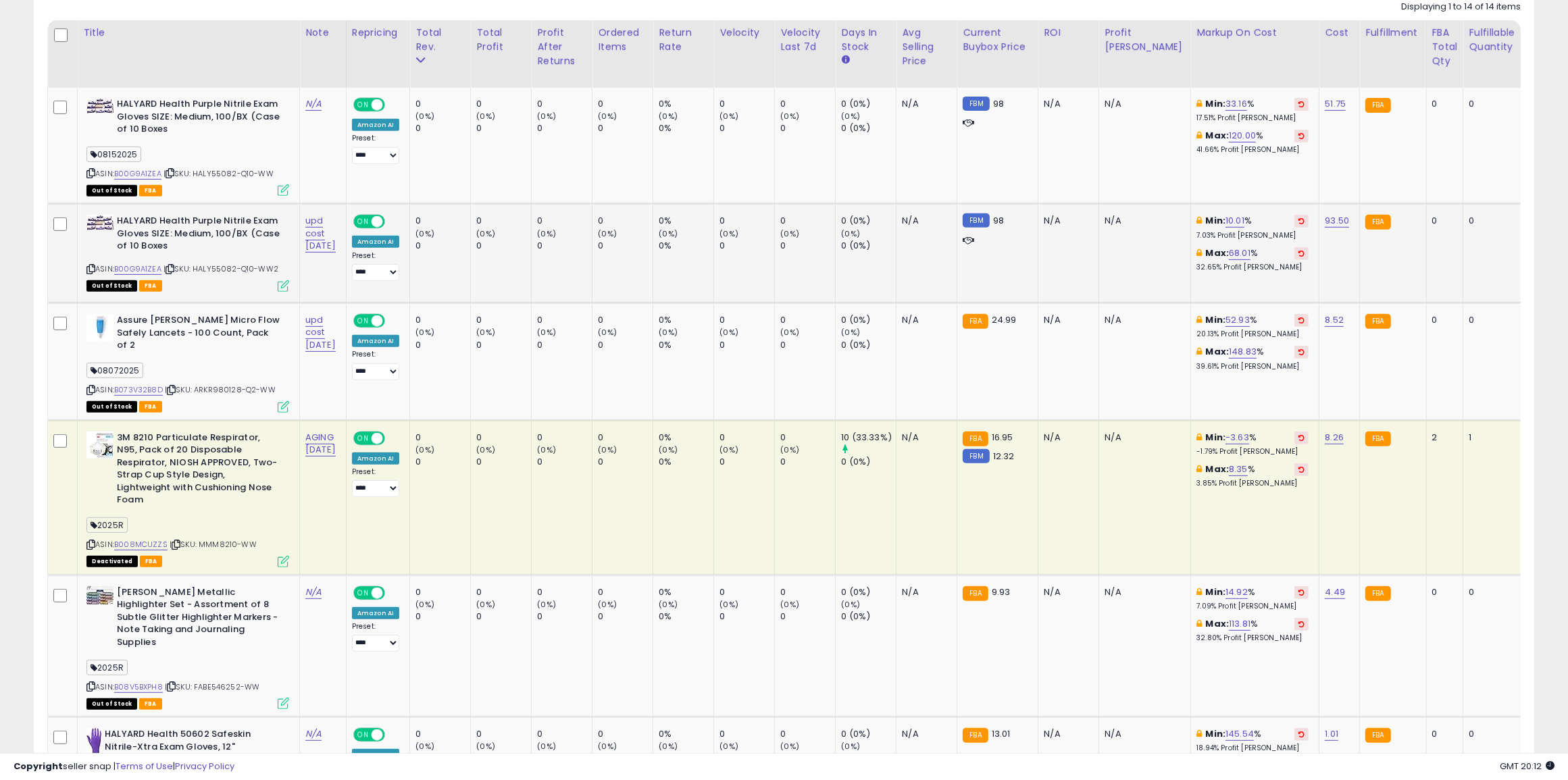
click at [255, 295] on td "HALYARD Health Purple Nitrile Exam Gloves SIZE: Medium, 100/BX (Case of 10 Boxe…" at bounding box center [189, 253] width 222 height 99
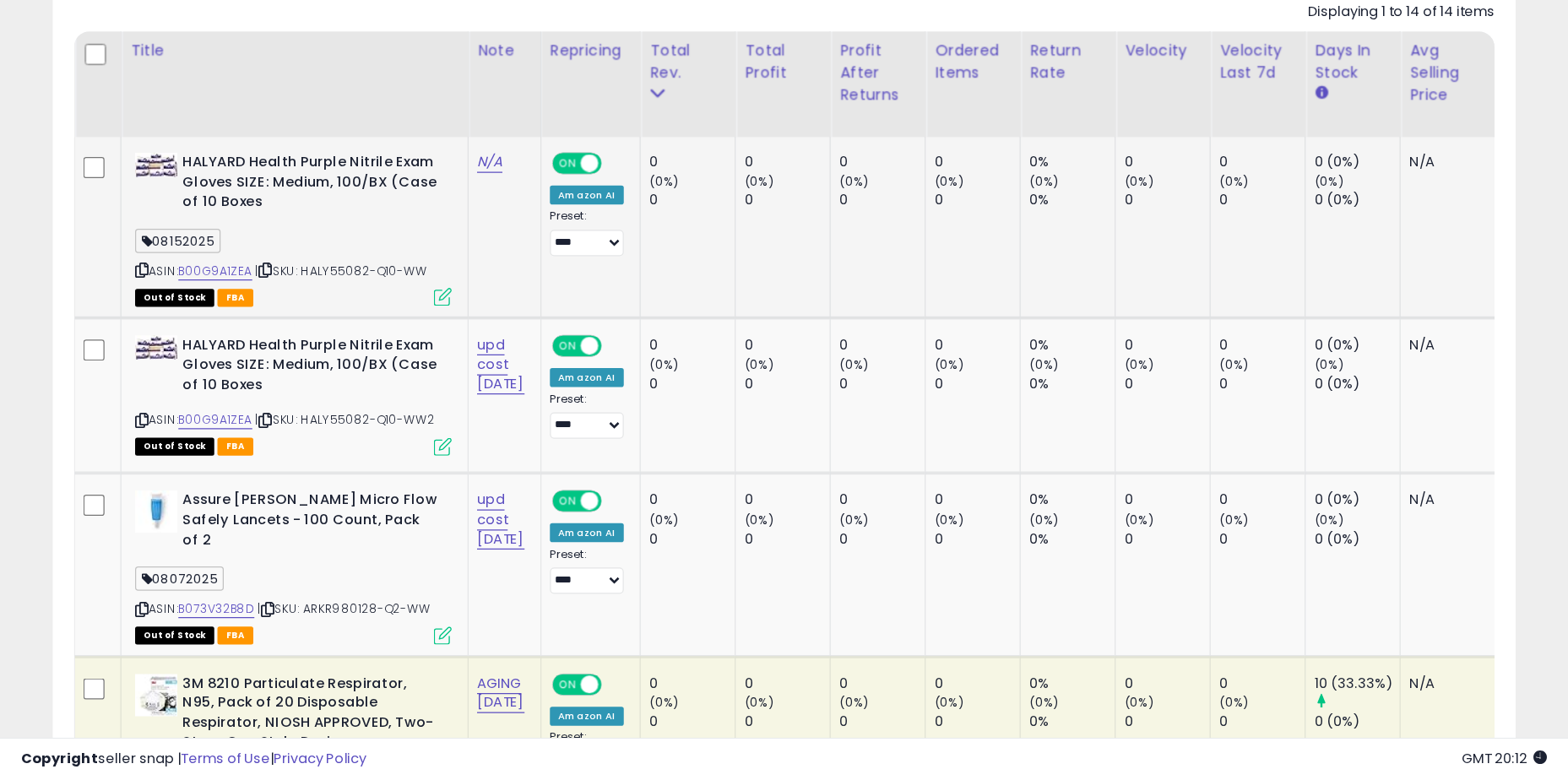
scroll to position [346, 860]
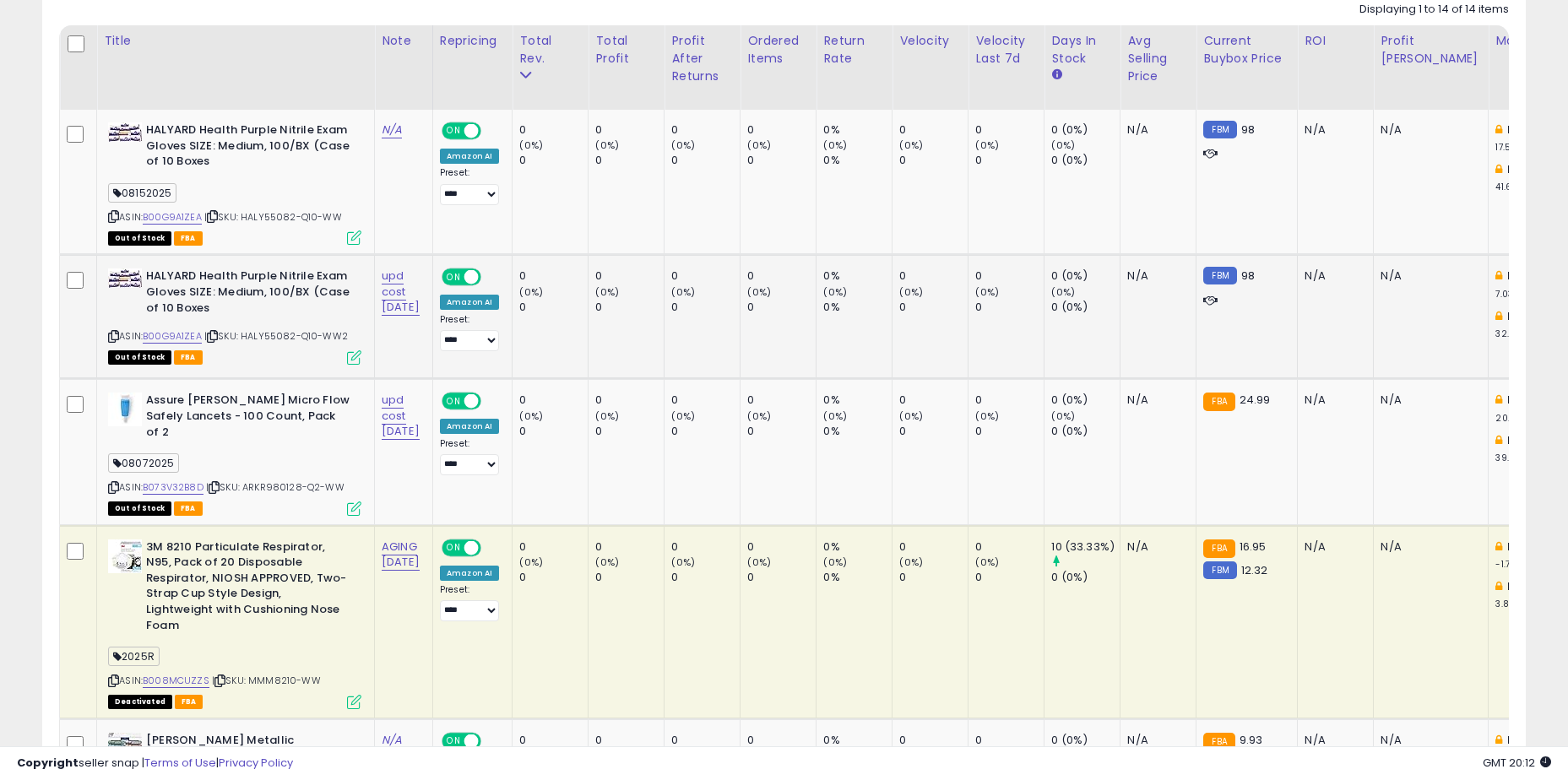
click at [326, 277] on b "HALYARD Health Purple Nitrile Exam Gloves SIZE: Medium, 100/BX (Case of 10 Boxes" at bounding box center [248, 294] width 205 height 51
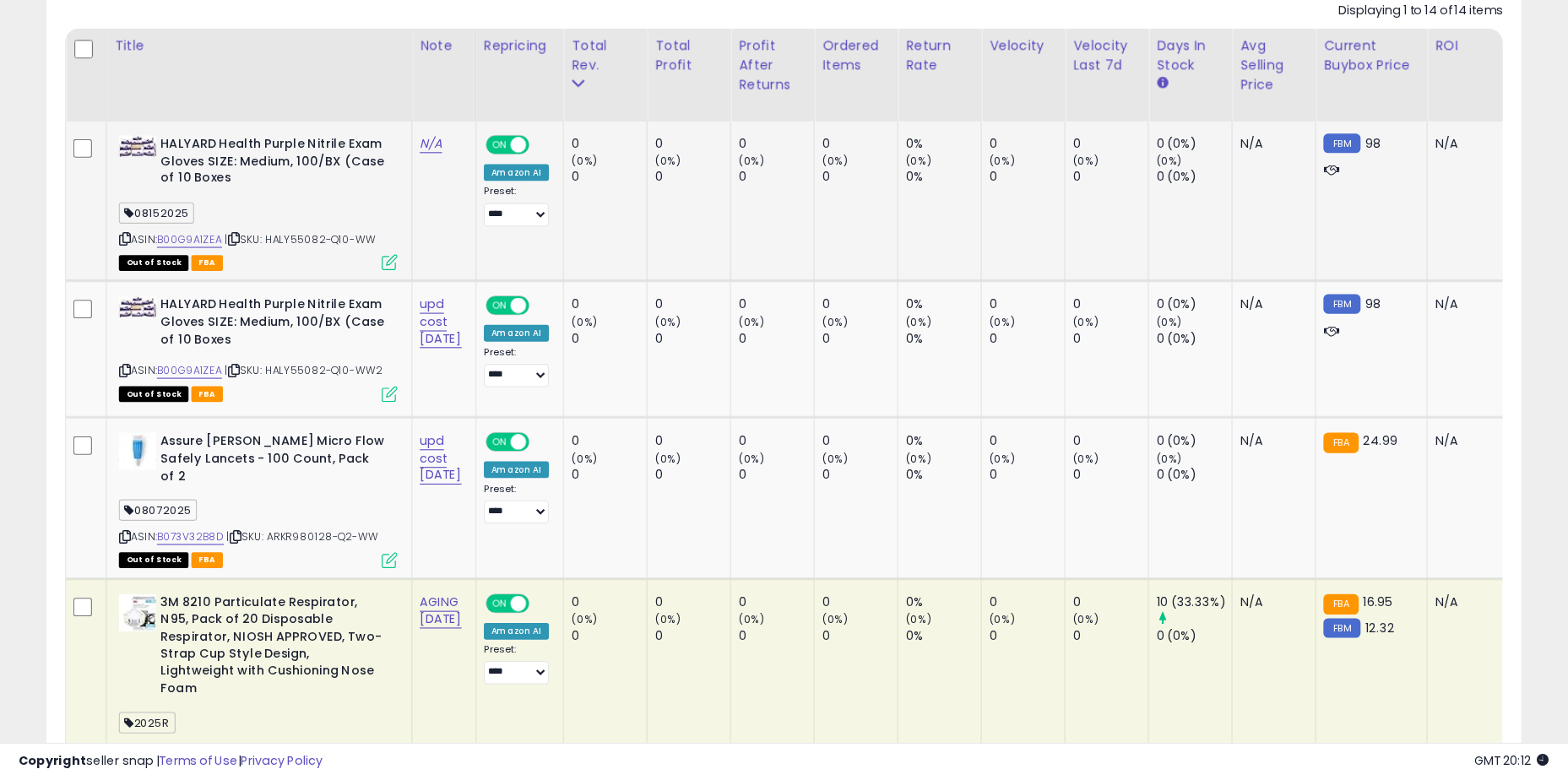
scroll to position [0, 0]
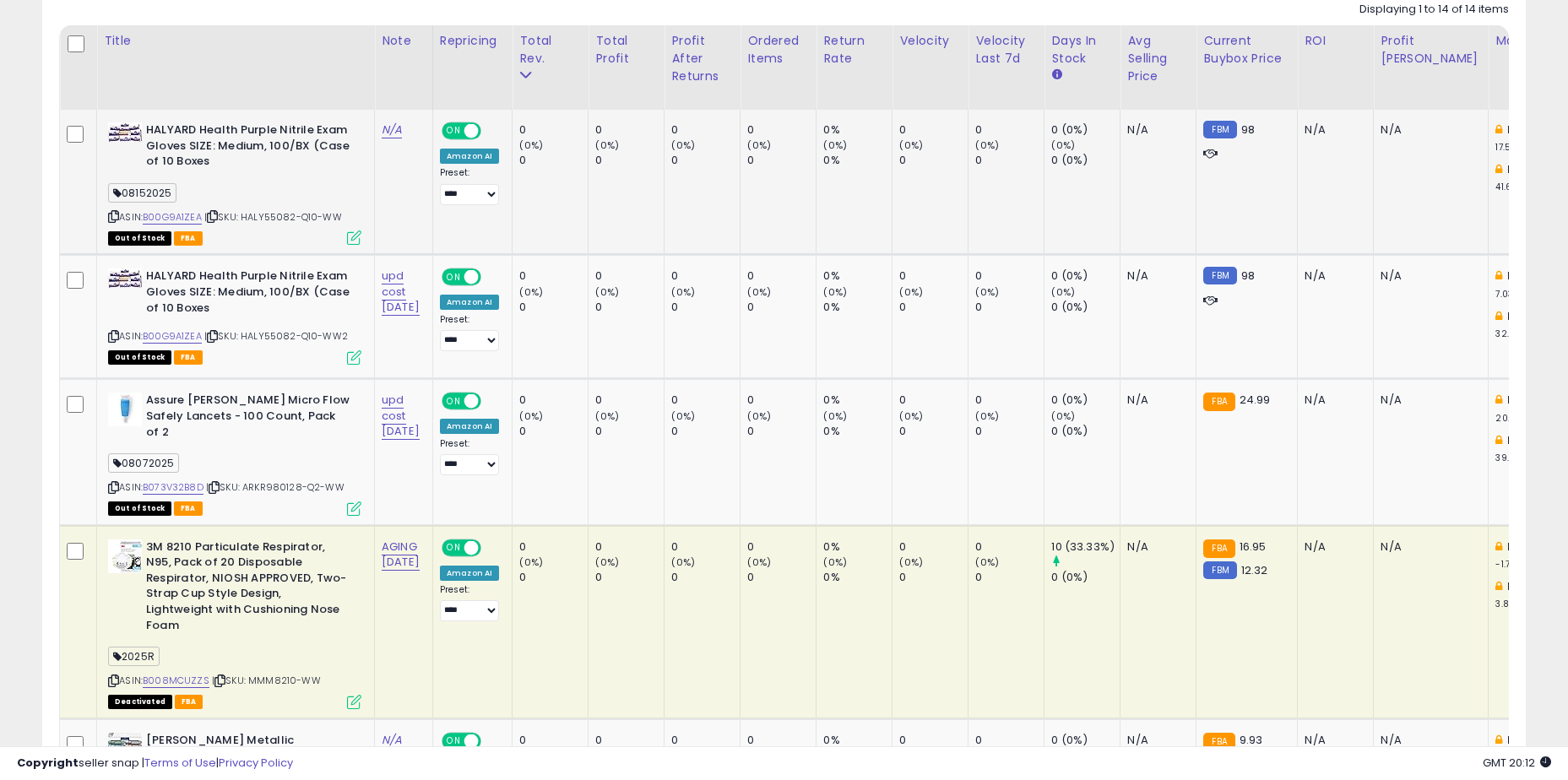
click at [396, 193] on td "N/A" at bounding box center [404, 182] width 59 height 145
click at [334, 202] on div "08152025" at bounding box center [235, 195] width 254 height 23
drag, startPoint x: 365, startPoint y: 214, endPoint x: 329, endPoint y: 192, distance: 42.2
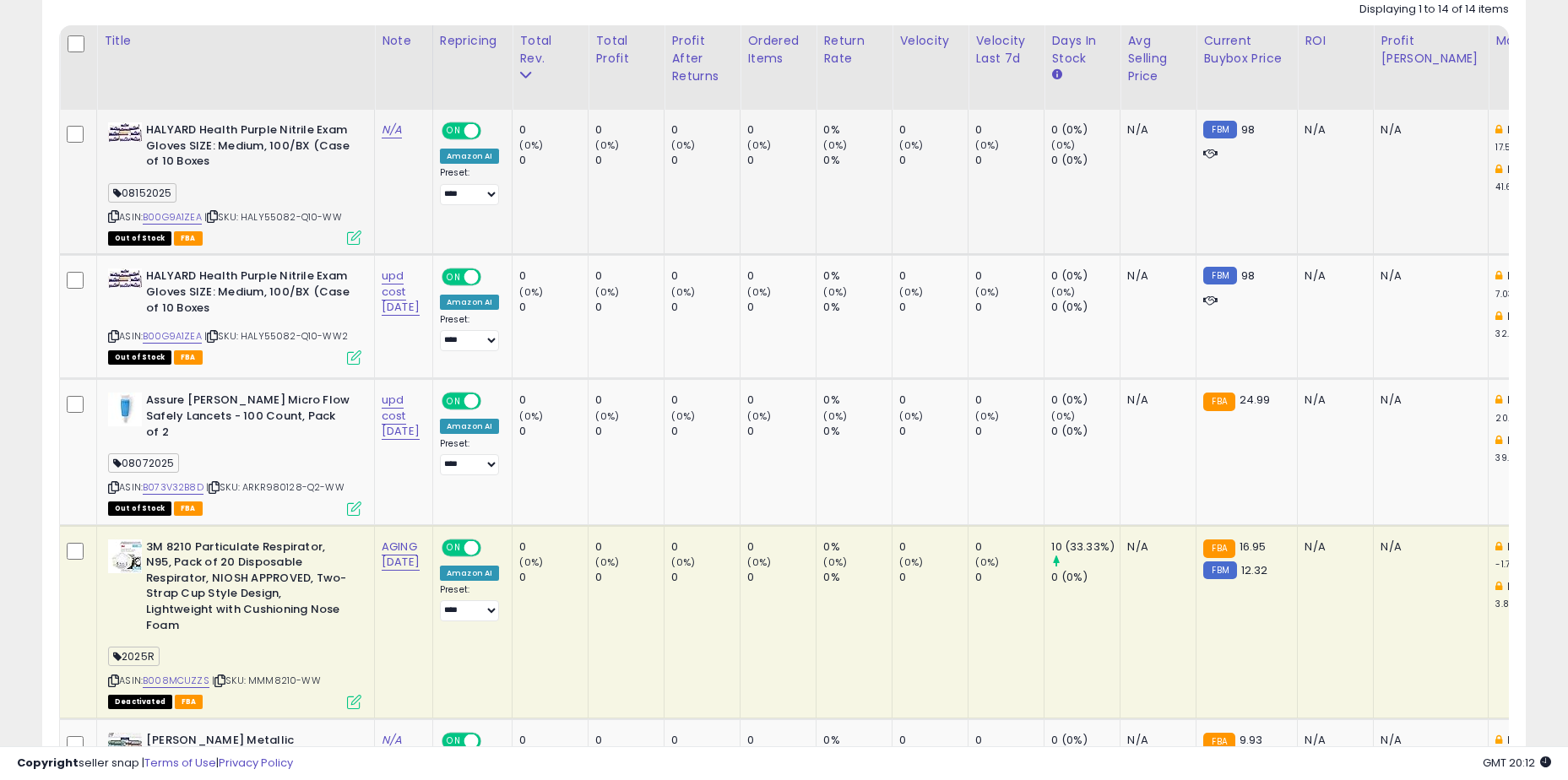
click at [329, 192] on div "08152025" at bounding box center [235, 195] width 254 height 23
click at [287, 32] on div "Title" at bounding box center [236, 41] width 263 height 18
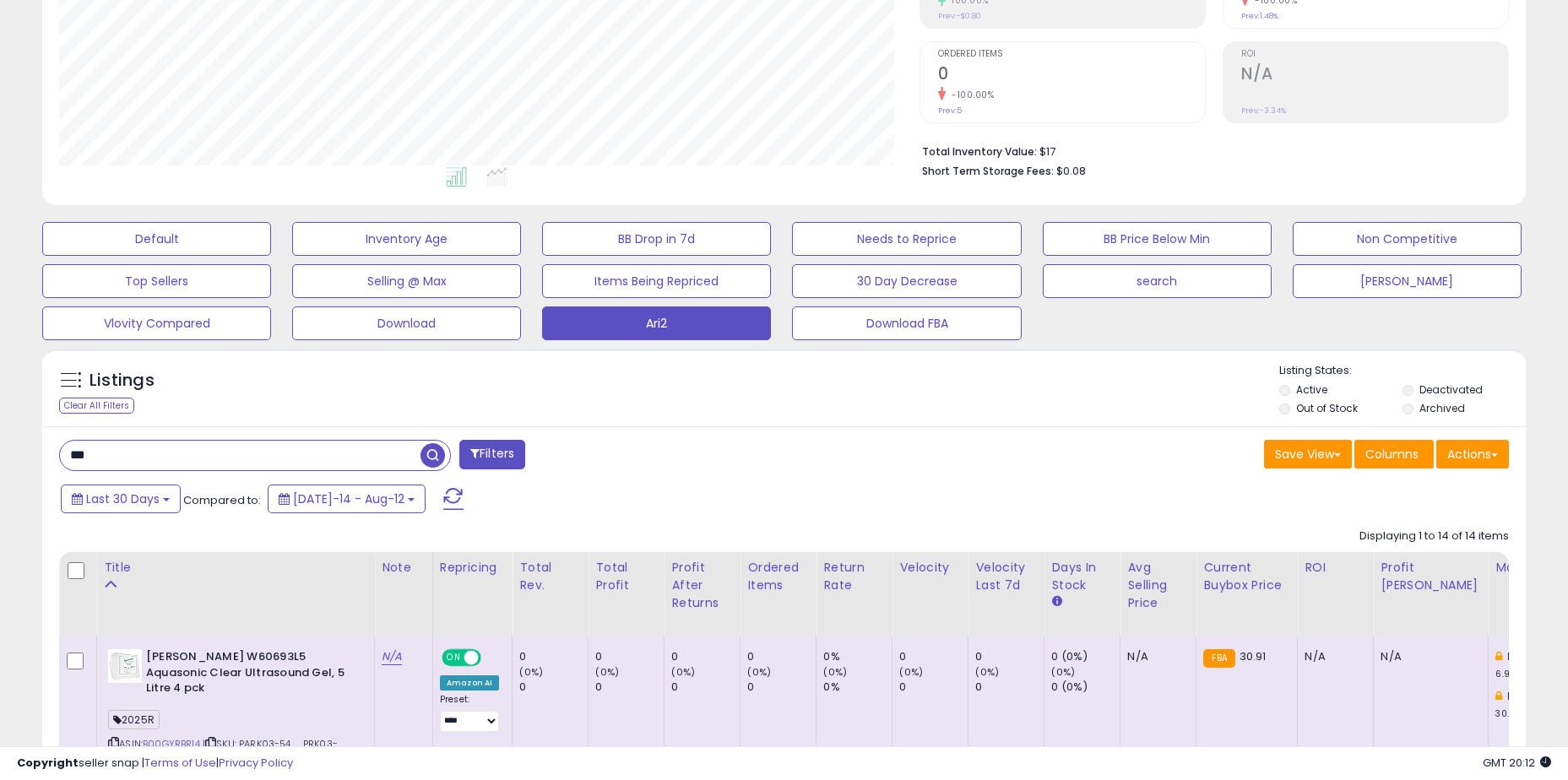
click at [175, 458] on input "***" at bounding box center [239, 455] width 361 height 29
paste input "*******"
click input "***"
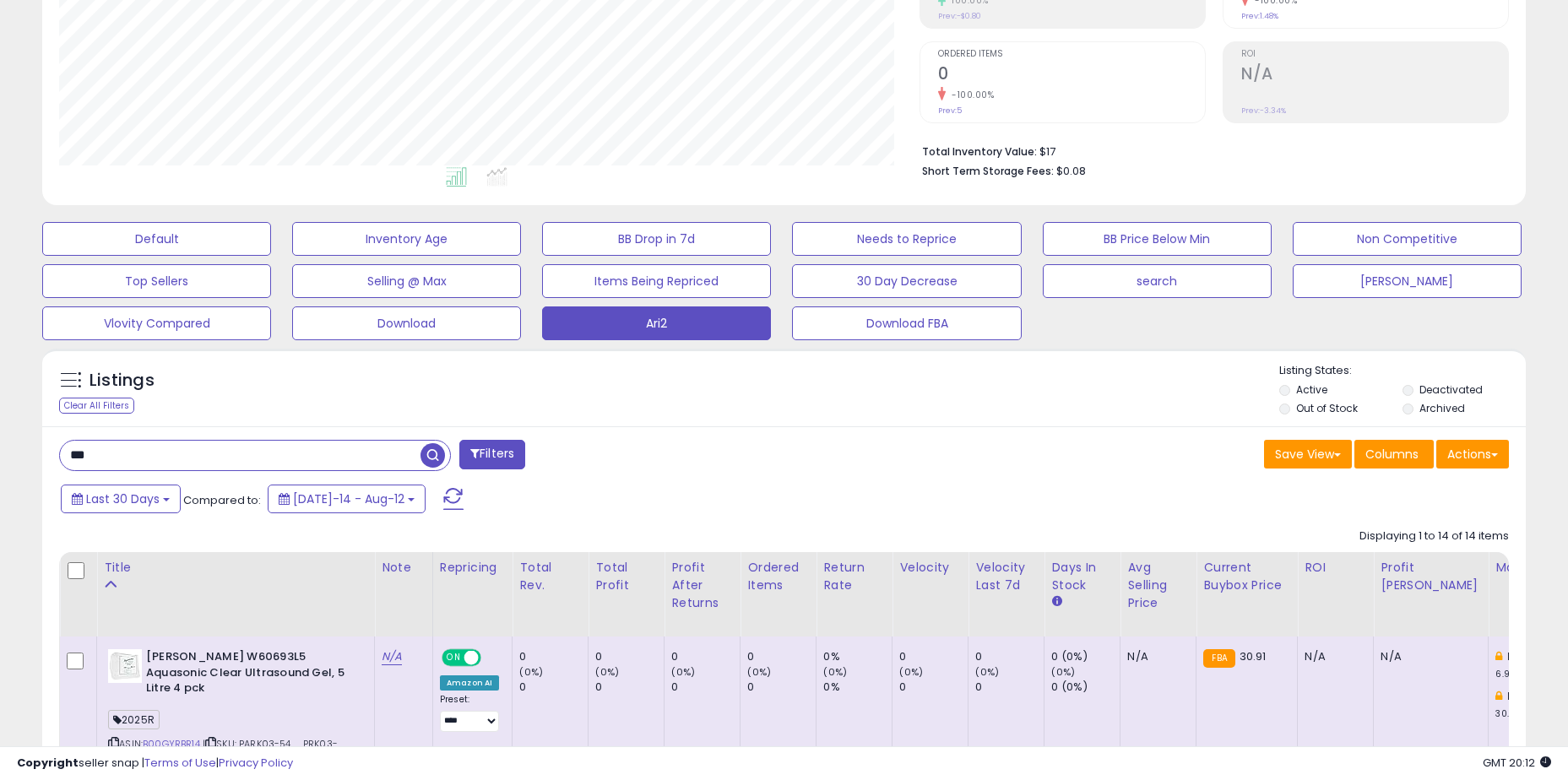
click input "***"
paste input "***"
type input "******"
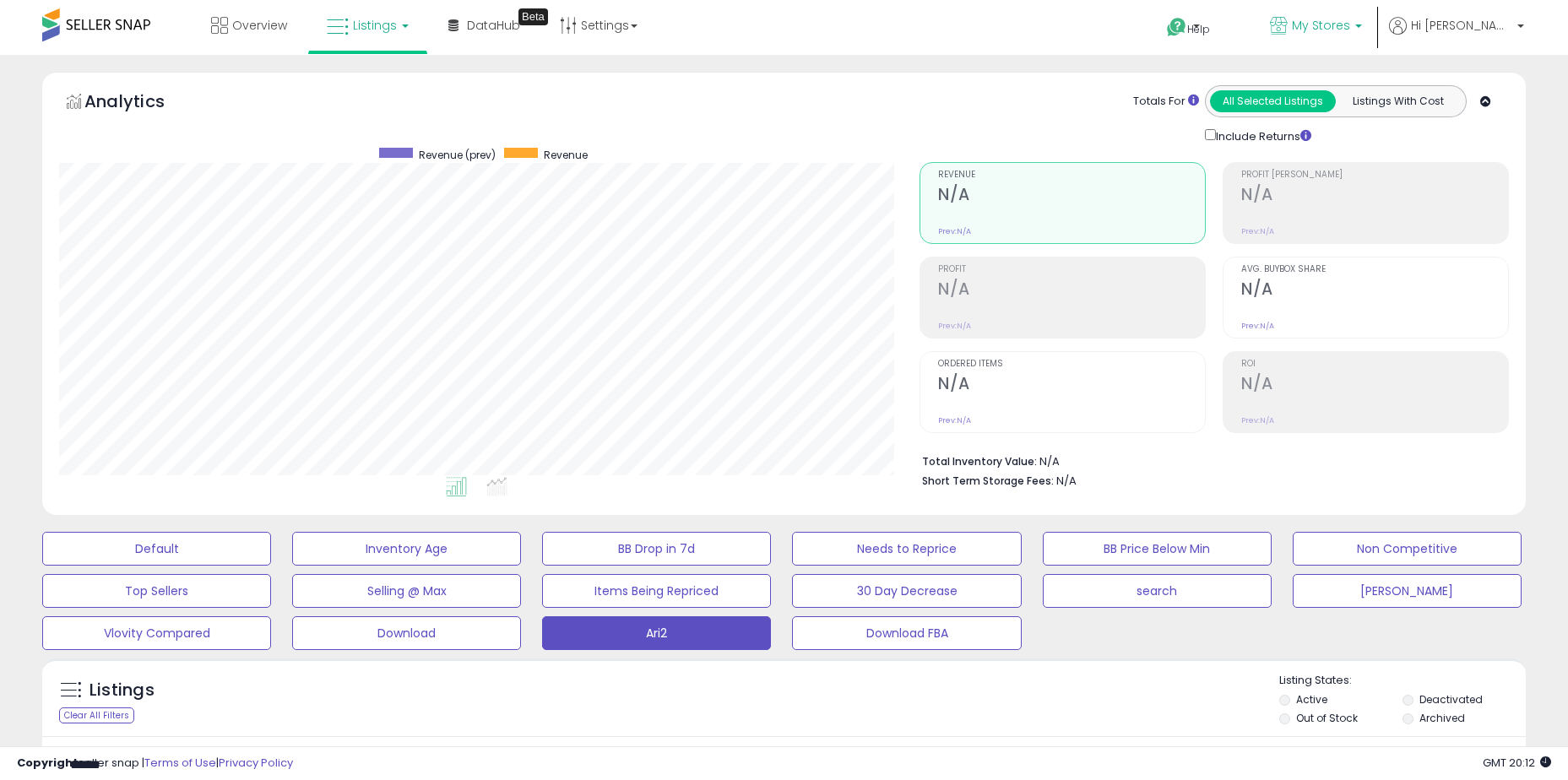
click span "My Stores"
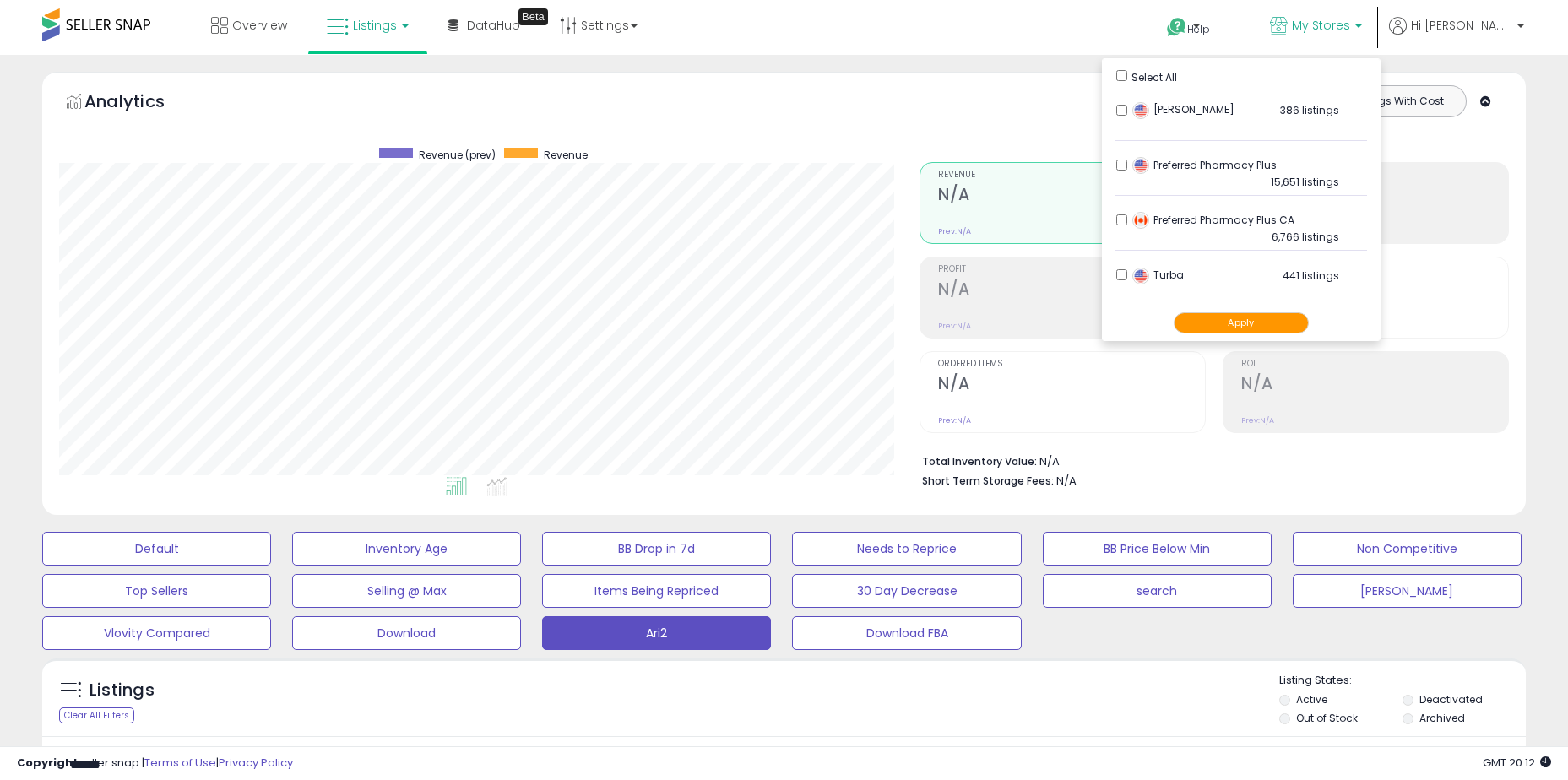
click div "Select All"
click button "Apply"
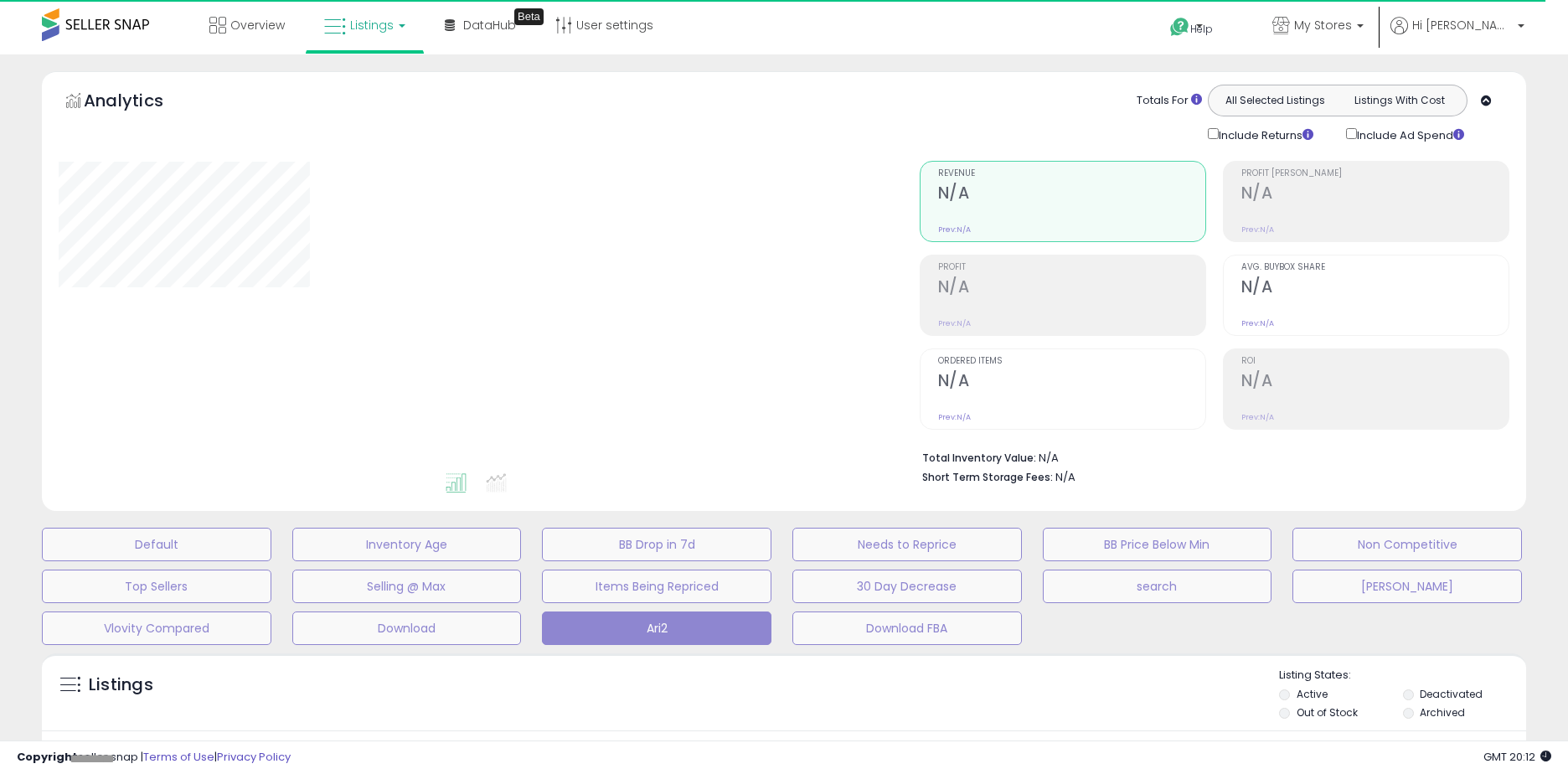
type input "******"
select select "**"
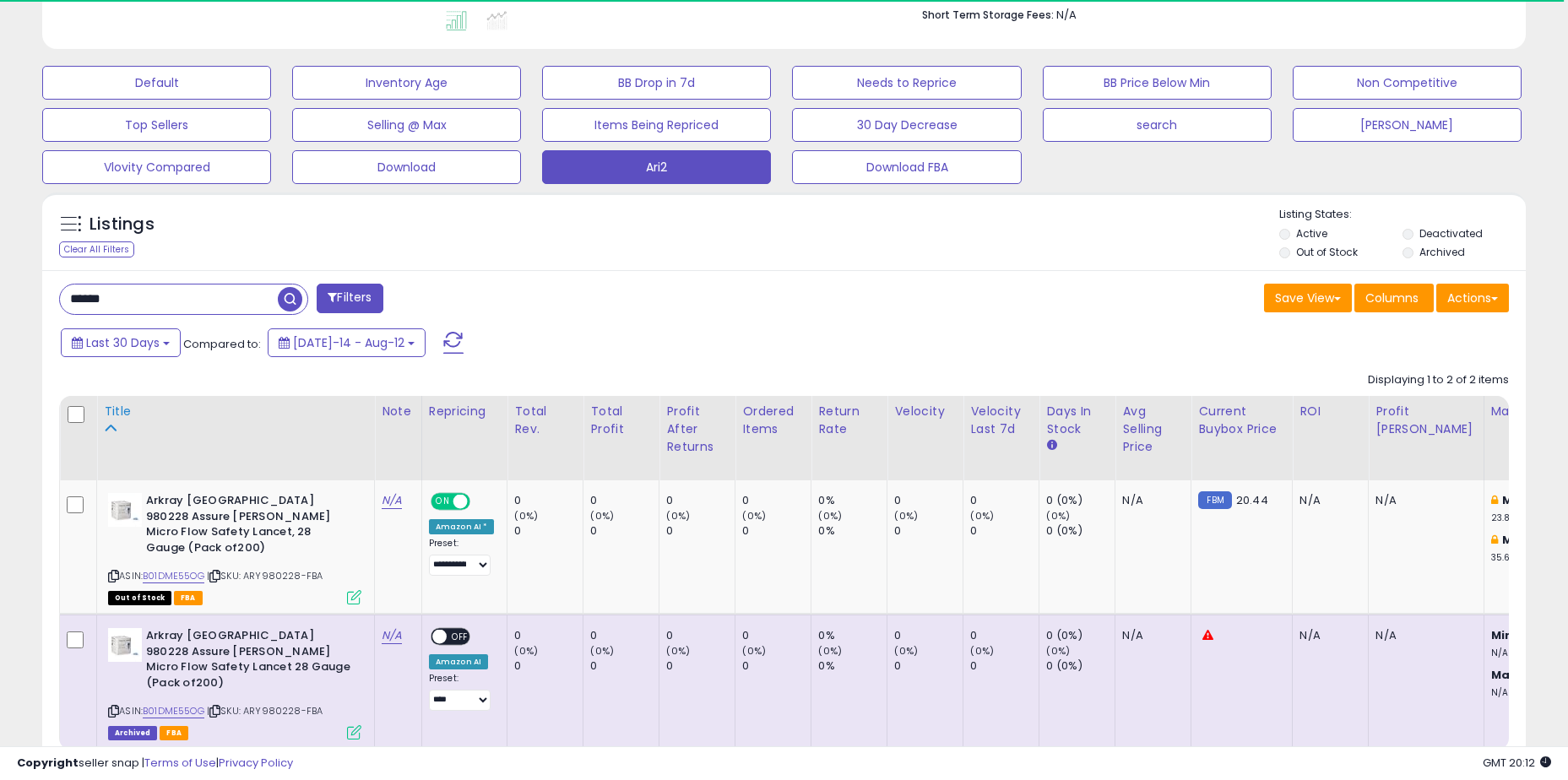
scroll to position [506, 0]
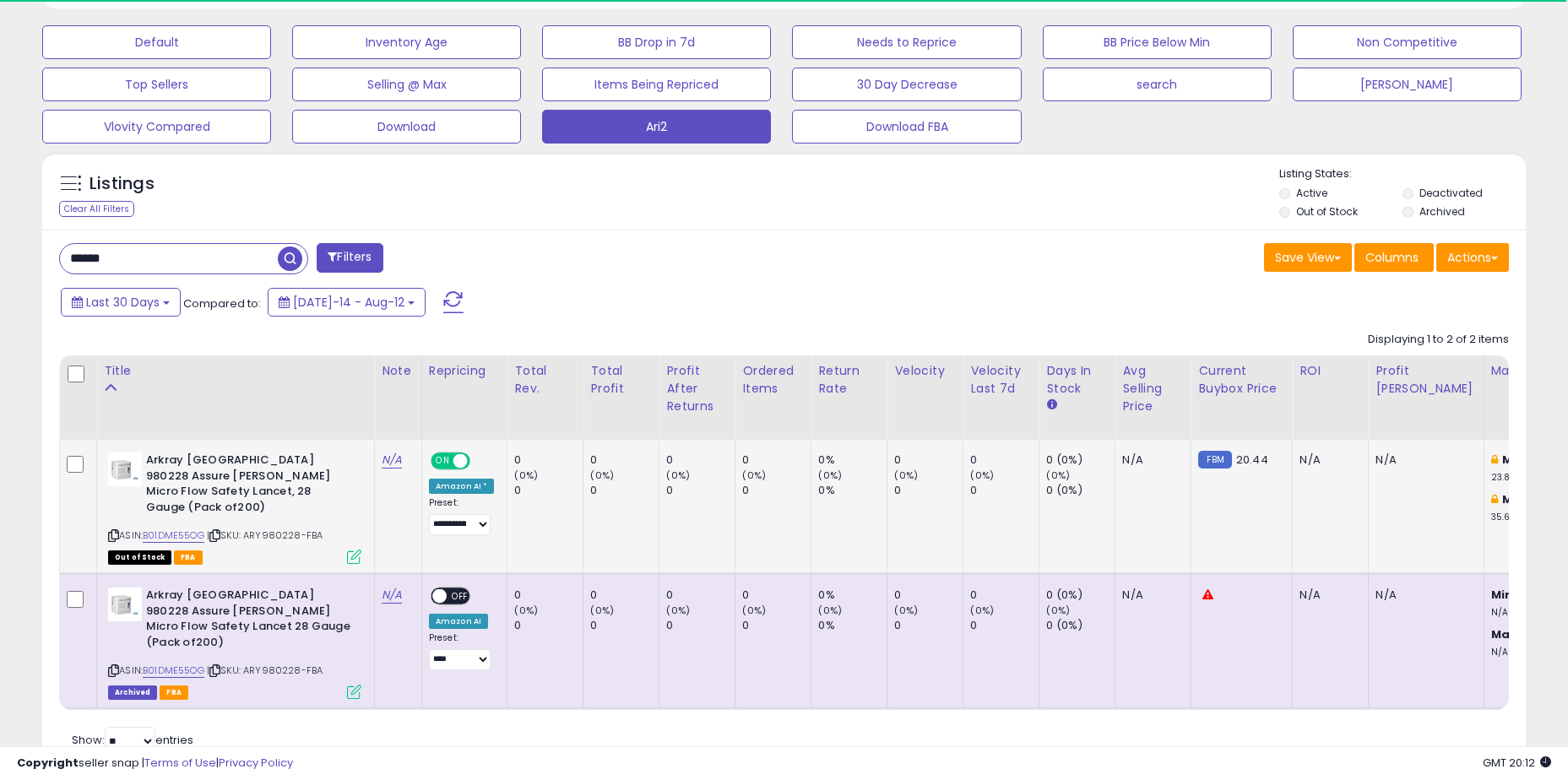
click at [276, 528] on span "| SKU: ARY980228-FBA" at bounding box center [265, 535] width 115 height 13
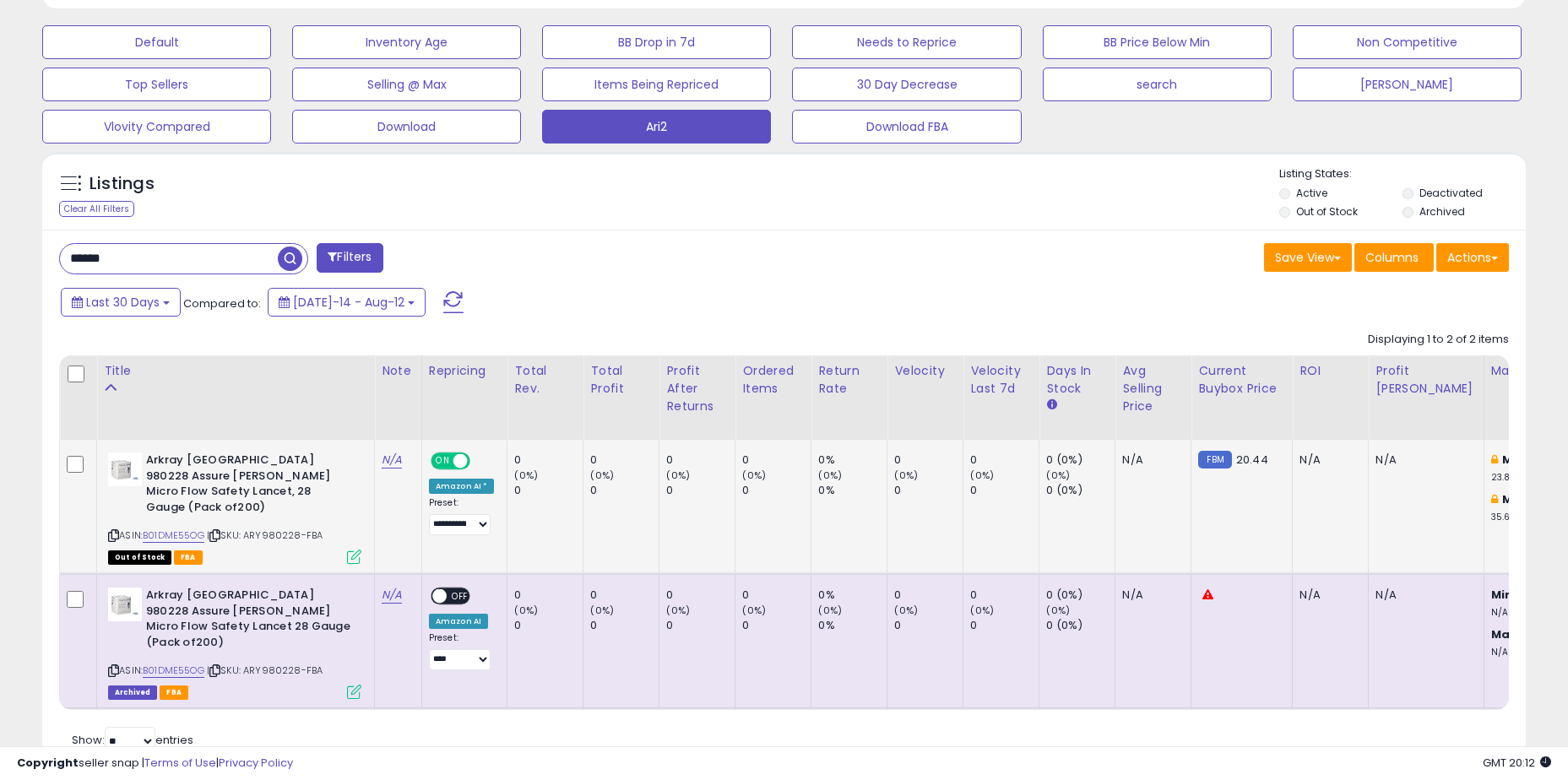
scroll to position [346, 860]
click at [293, 531] on div "ASIN: B01DME55OG | SKU: ARY980228-FBA Out of Stock FBA" at bounding box center [235, 507] width 254 height 110
drag, startPoint x: 323, startPoint y: 520, endPoint x: 254, endPoint y: 521, distance: 69.0
click at [254, 528] on span "| SKU: ARY980228-FBA" at bounding box center [265, 535] width 115 height 13
copy span "ARY980228-FBA"
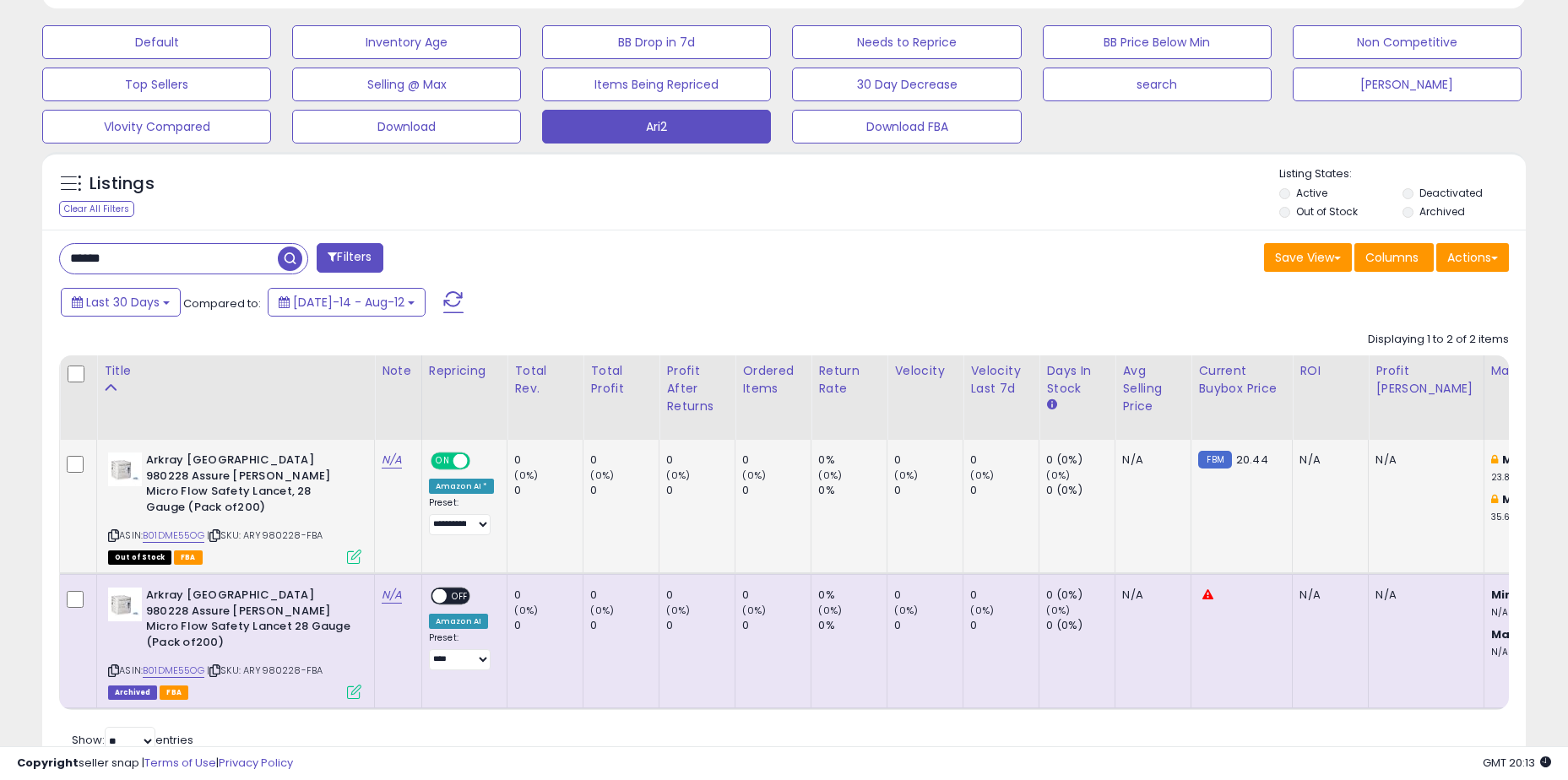
click at [111, 531] on icon at bounding box center [114, 536] width 11 height 9
click at [504, 255] on div "****** Filters" at bounding box center [415, 260] width 738 height 34
drag, startPoint x: 573, startPoint y: 258, endPoint x: 535, endPoint y: 270, distance: 39.8
click at [573, 258] on div "****** Filters" at bounding box center [415, 260] width 738 height 34
click at [187, 268] on input "******" at bounding box center [168, 258] width 218 height 29
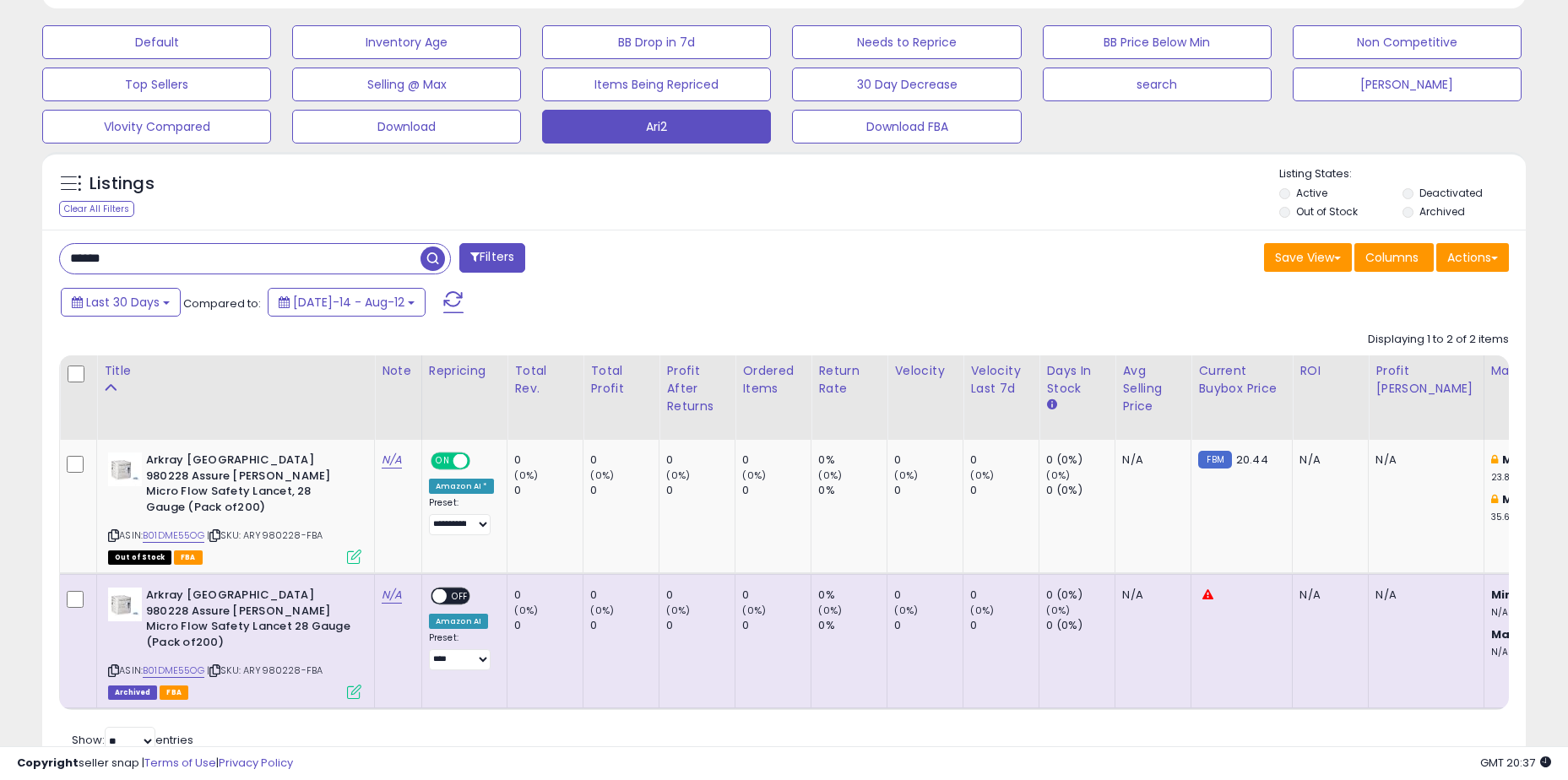
click at [187, 268] on input "******" at bounding box center [239, 258] width 361 height 29
paste input "**"
drag, startPoint x: 97, startPoint y: 257, endPoint x: 47, endPoint y: 269, distance: 51.4
click at [47, 269] on div "******** Filters" at bounding box center [415, 260] width 738 height 34
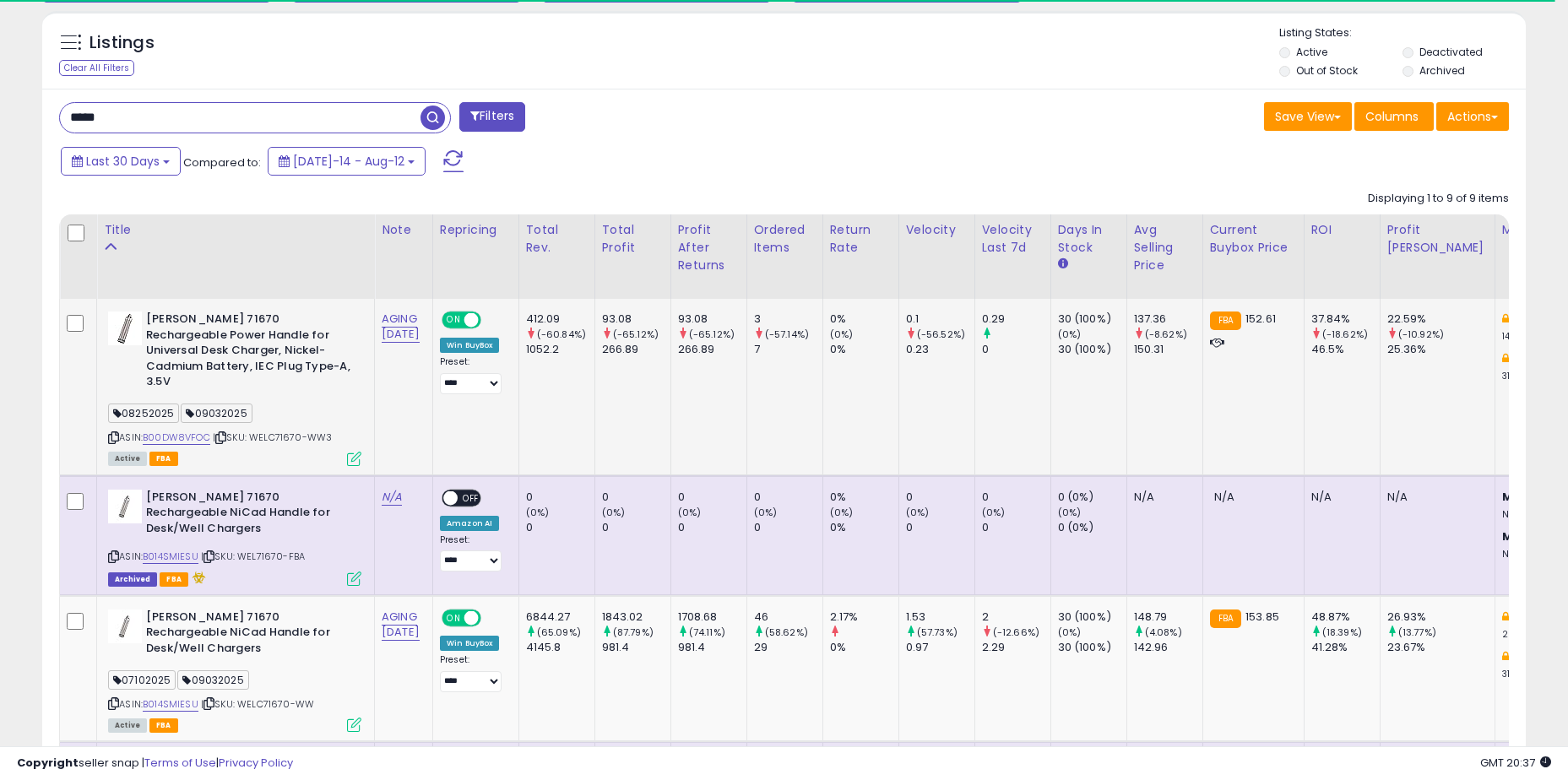
drag, startPoint x: 335, startPoint y: 418, endPoint x: 113, endPoint y: 423, distance: 222.1
click at [113, 423] on div "ASIN: B00DW8VFOC | SKU: WELC71670-WW3 Active FBA" at bounding box center [235, 387] width 254 height 152
copy div "ASIN: B00DW8VFOC | SKU: WELC71670-WW3"
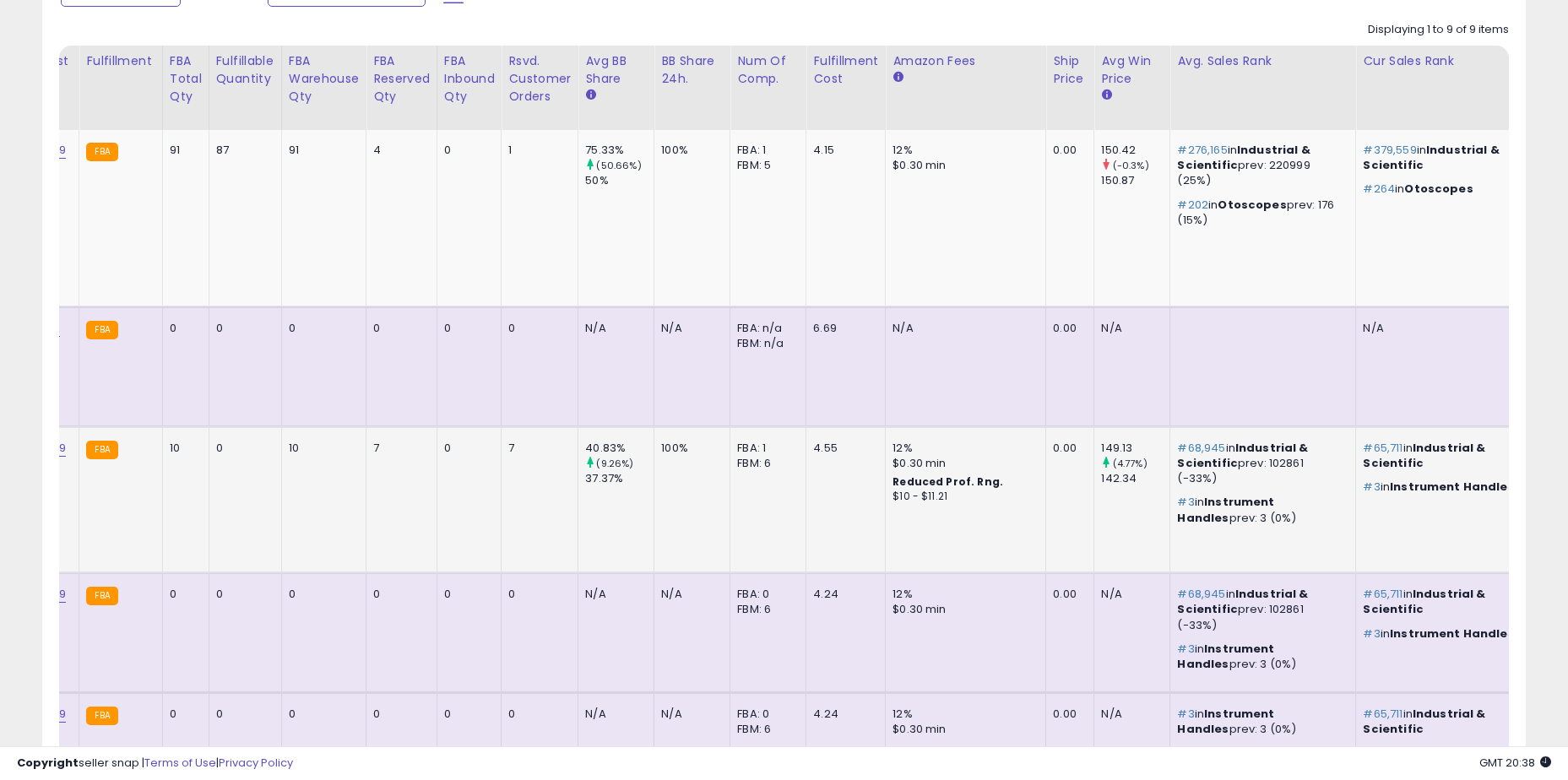
scroll to position [0, 0]
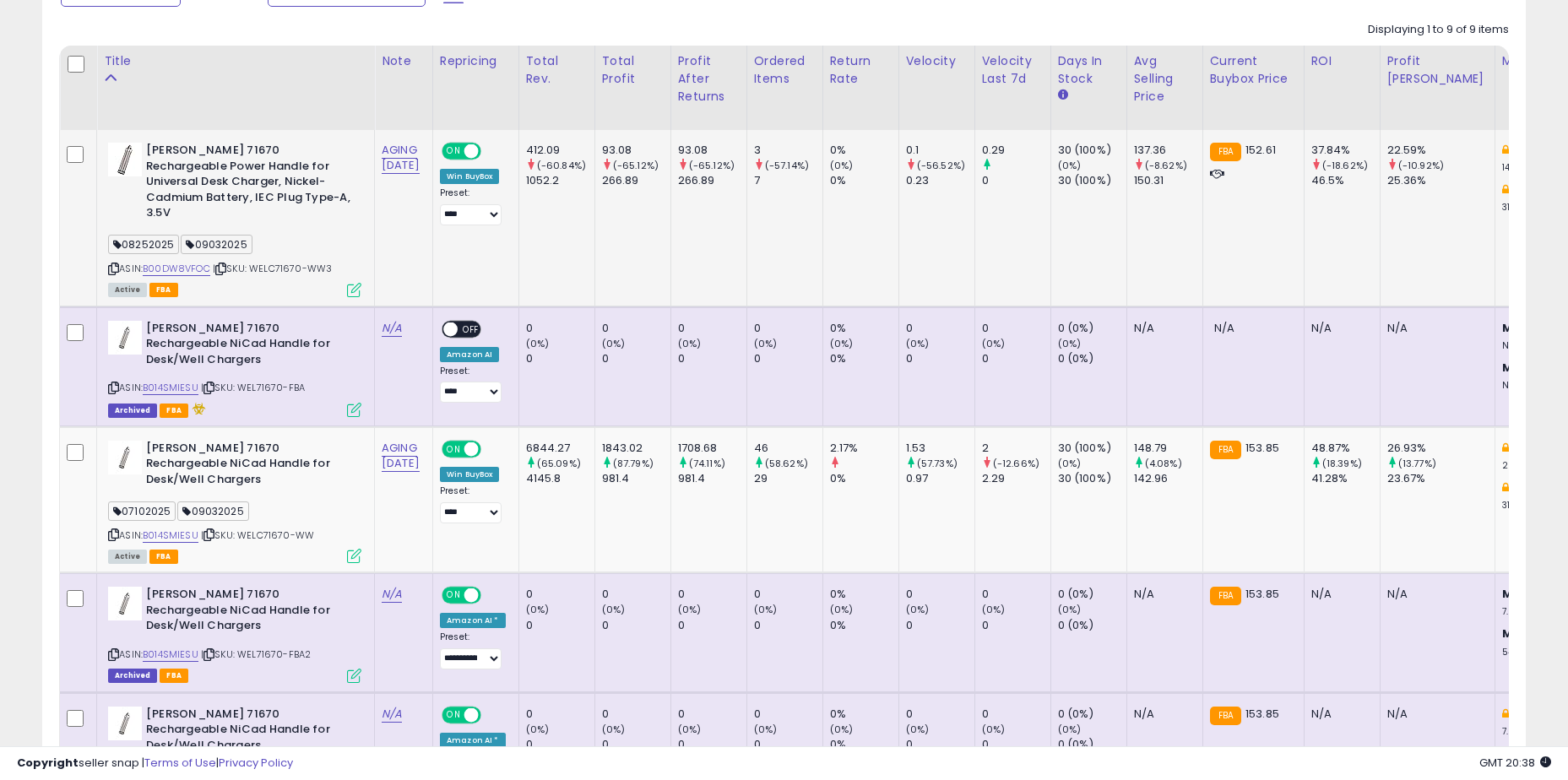
click at [413, 245] on td "AGING [DATE]" at bounding box center [404, 218] width 59 height 176
drag, startPoint x: 341, startPoint y: 255, endPoint x: 257, endPoint y: 252, distance: 84.1
click at [257, 252] on div "ASIN: B00DW8VFOC | SKU: WELC71670-WW3 Active FBA" at bounding box center [235, 219] width 254 height 152
click at [318, 262] on span "| SKU: WELC71670-WW3" at bounding box center [273, 269] width 119 height 13
drag, startPoint x: 330, startPoint y: 251, endPoint x: 257, endPoint y: 257, distance: 73.2
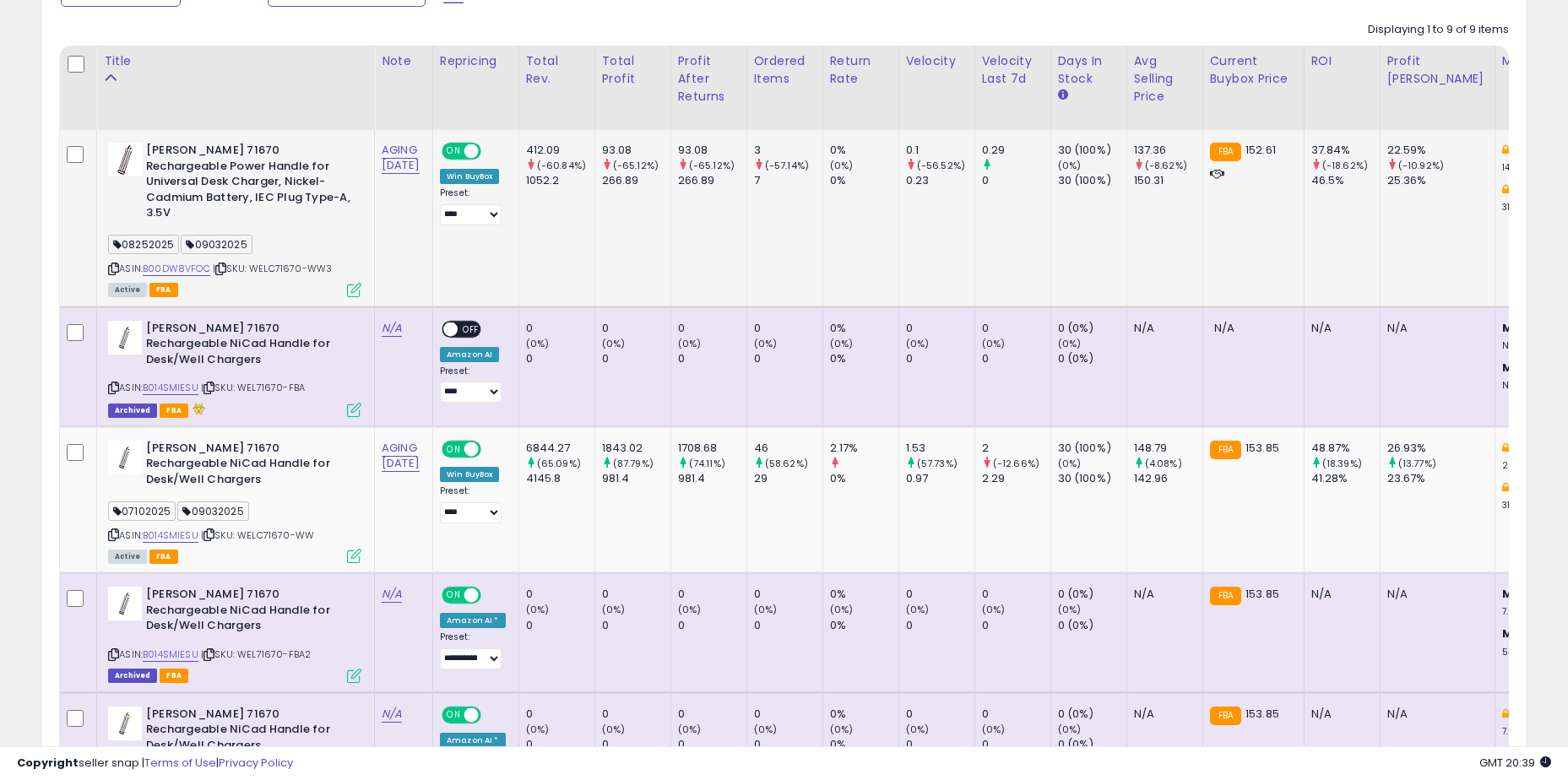
click at [257, 257] on div "ASIN: B00DW8VFOC | SKU: WELC71670-WW3 Active FBA" at bounding box center [235, 219] width 254 height 152
copy span "WELC71670-WW3"
drag, startPoint x: 311, startPoint y: 512, endPoint x: 249, endPoint y: 516, distance: 62.1
click at [249, 516] on div "ASIN: B014SMIESU | SKU: WELC71670-WW Active FBA" at bounding box center [235, 502] width 254 height 121
drag, startPoint x: 111, startPoint y: 519, endPoint x: 130, endPoint y: 517, distance: 19.1
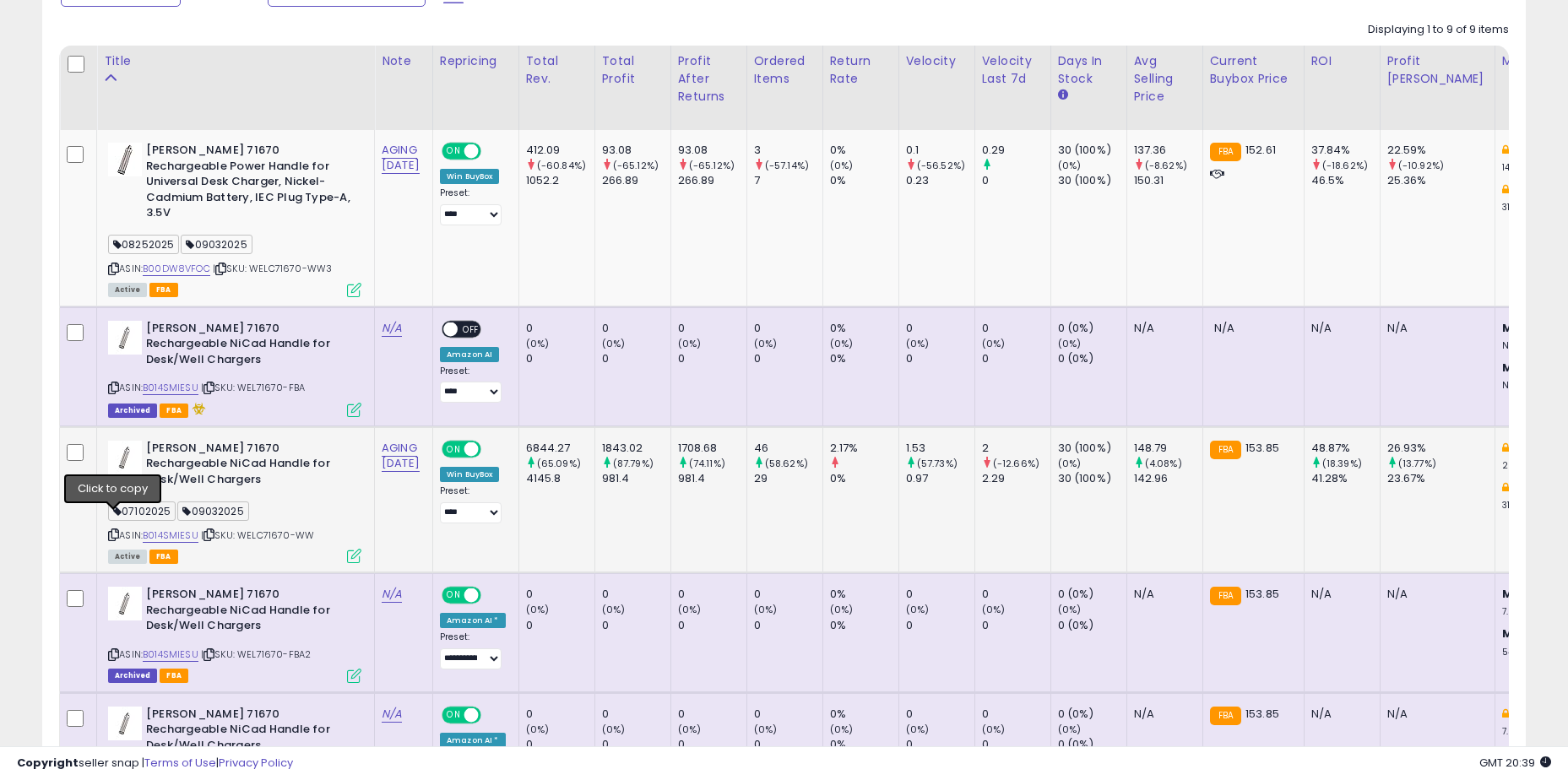
click at [111, 530] on icon at bounding box center [114, 535] width 11 height 9
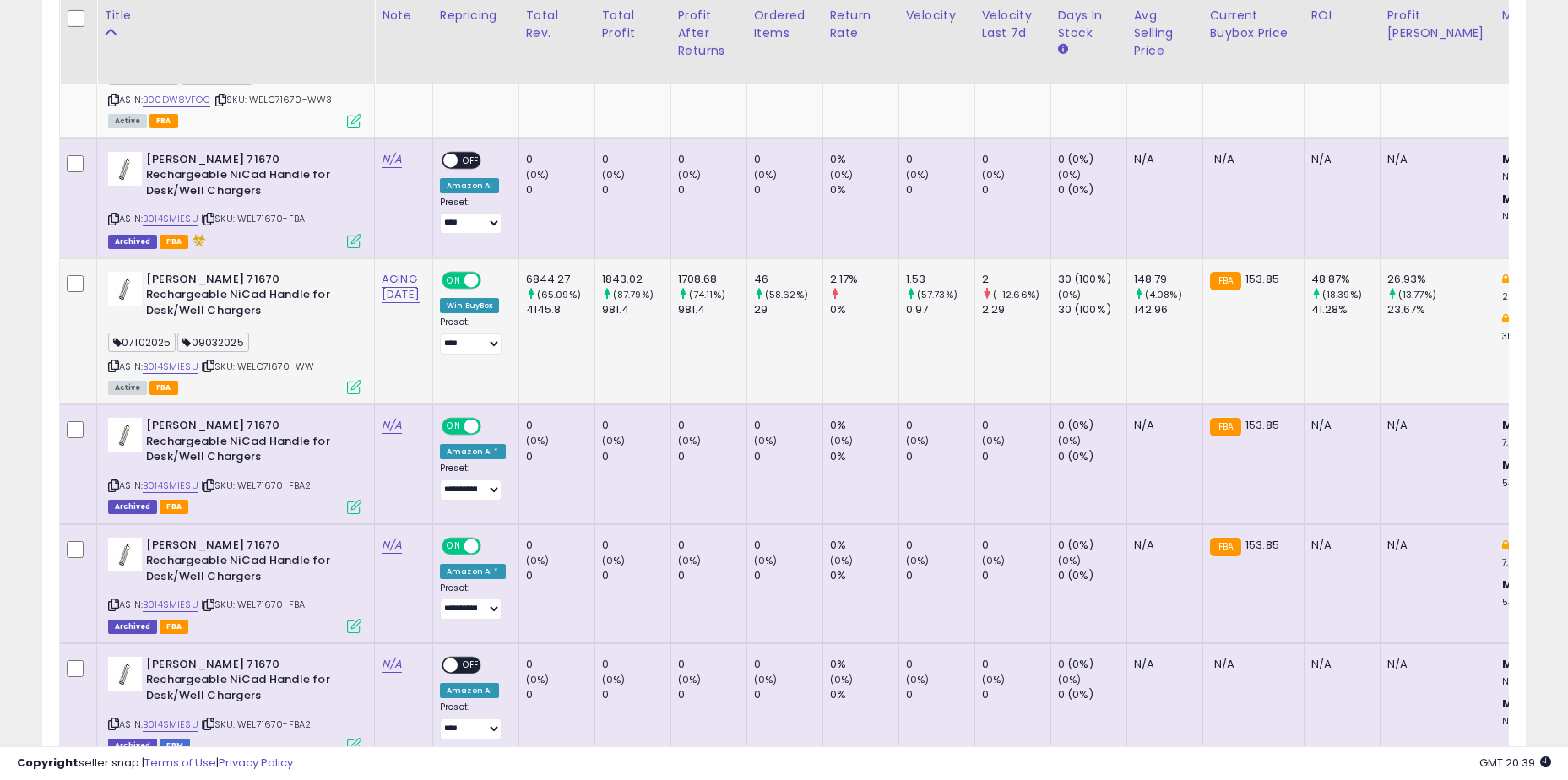
click at [561, 326] on td "6844.27 (65.09%) 4145.8" at bounding box center [556, 330] width 76 height 146
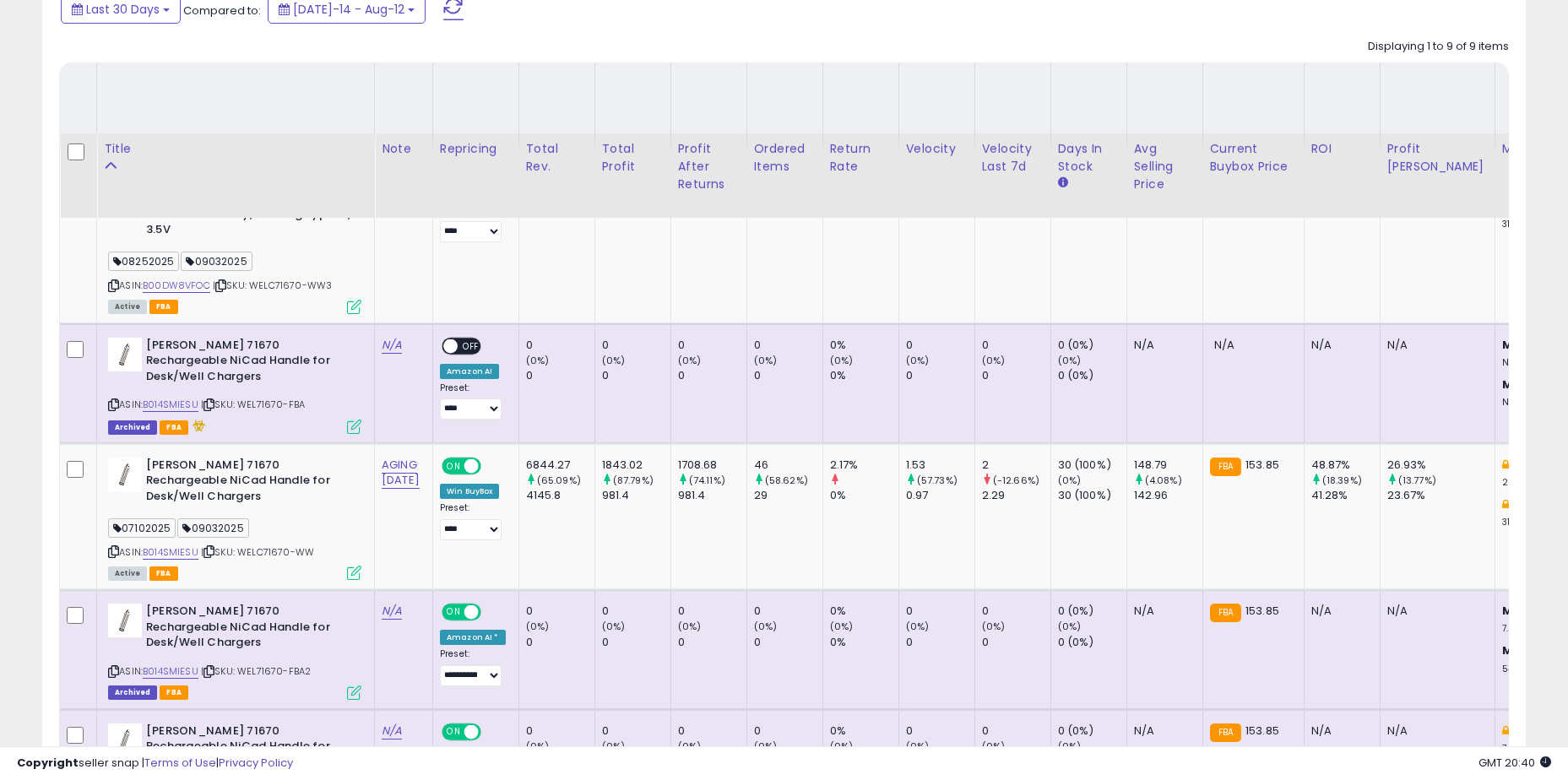
scroll to position [595, 0]
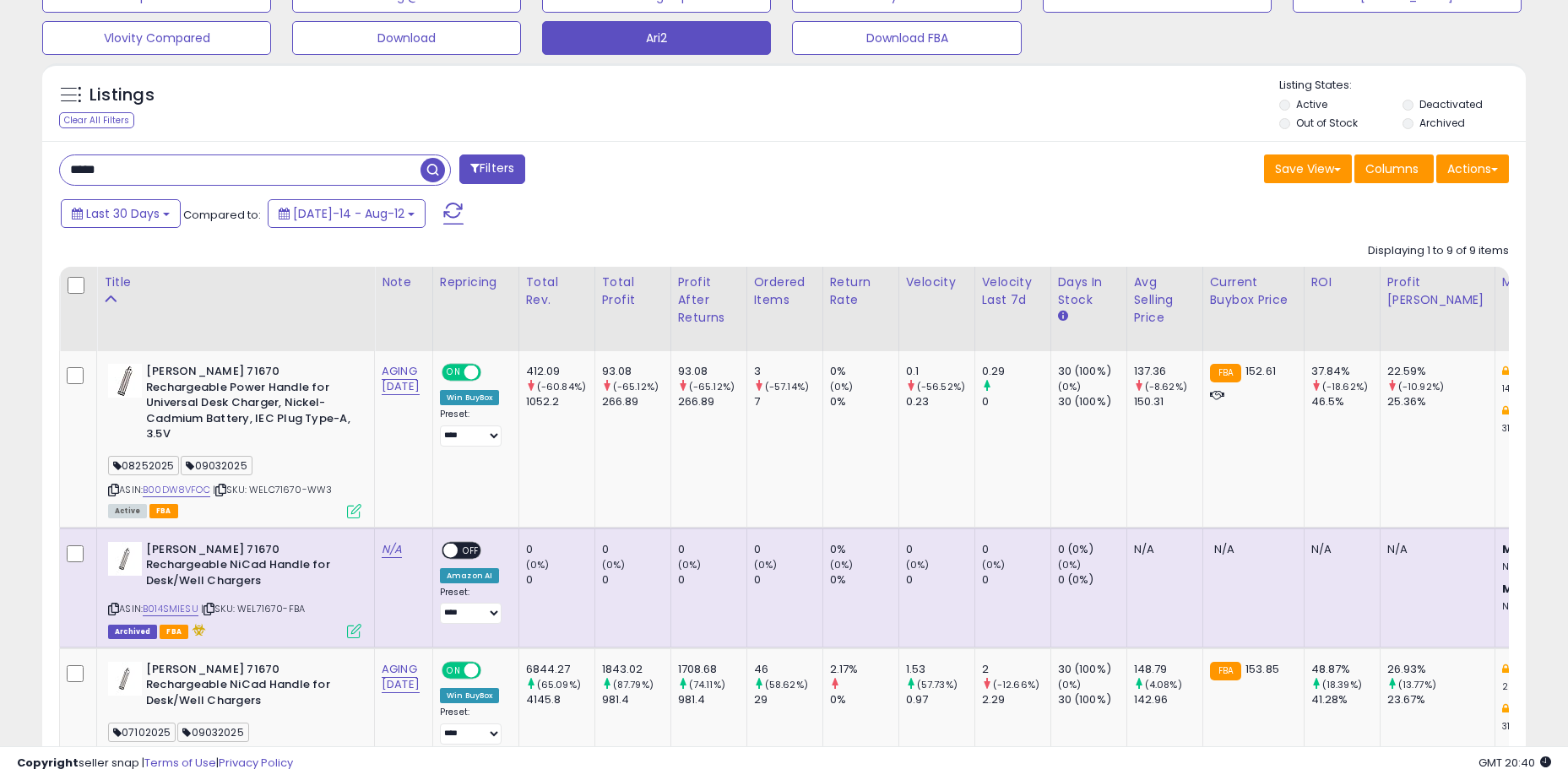
click at [162, 171] on input "*****" at bounding box center [239, 169] width 361 height 29
click at [1036, 161] on div "Save View Save As New View Update Current View Columns Actions Import Import Wa…" at bounding box center [1154, 170] width 738 height 33
click at [759, 214] on div "Last 30 Days Compared to: Jul-14 - Aug-12" at bounding box center [600, 216] width 1087 height 38
click at [246, 399] on b "Welch Allyn 71670 Rechargeable Power Handle for Universal Desk Charger, Nickel-…" at bounding box center [248, 404] width 205 height 82
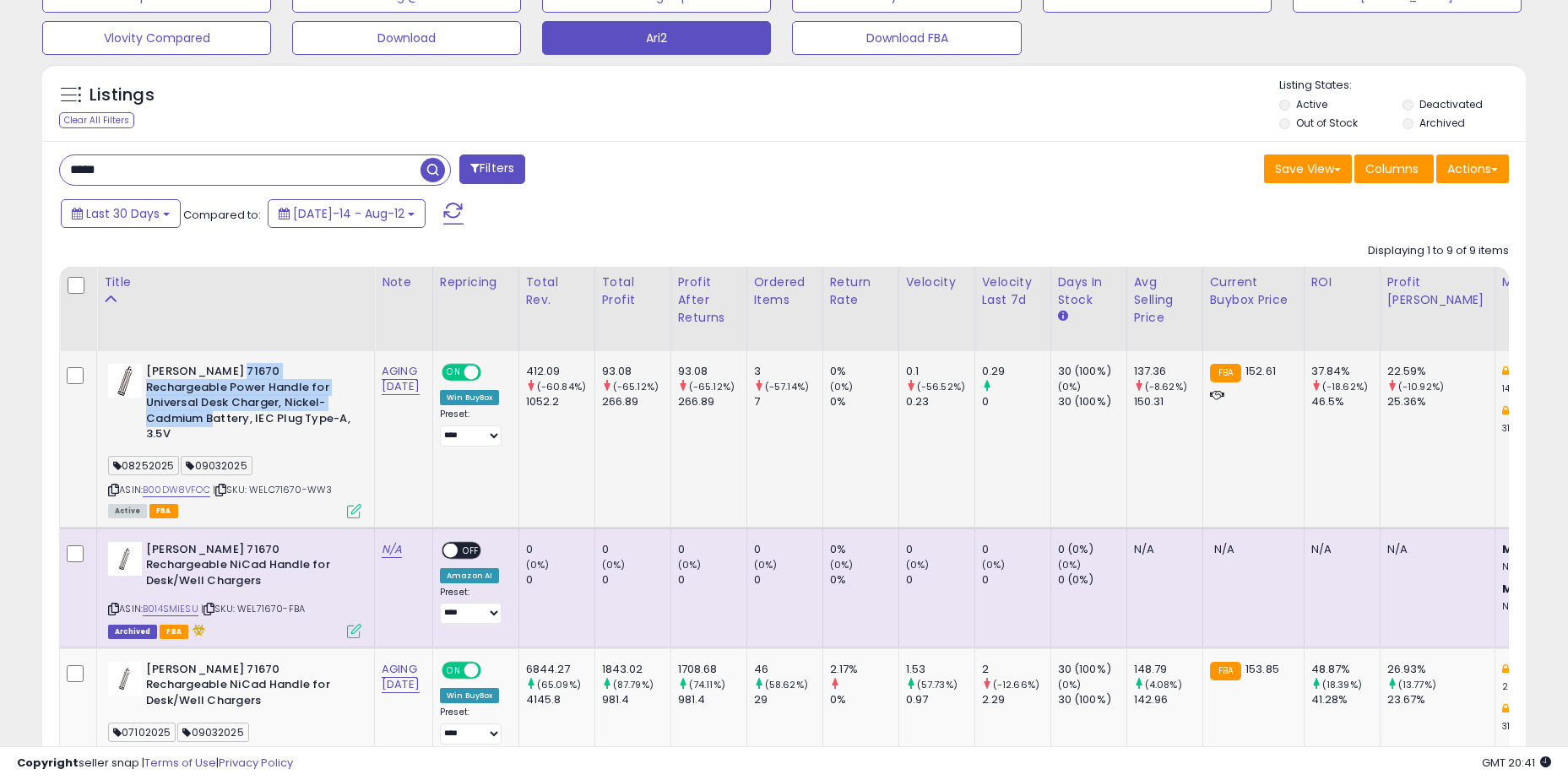
drag, startPoint x: 225, startPoint y: 374, endPoint x: 318, endPoint y: 409, distance: 99.4
click at [318, 409] on b "Welch Allyn 71670 Rechargeable Power Handle for Universal Desk Charger, Nickel-…" at bounding box center [248, 404] width 205 height 82
drag, startPoint x: 315, startPoint y: 418, endPoint x: 168, endPoint y: 368, distance: 155.3
click at [168, 368] on b "Welch Allyn 71670 Rechargeable Power Handle for Universal Desk Charger, Nickel-…" at bounding box center [248, 404] width 205 height 82
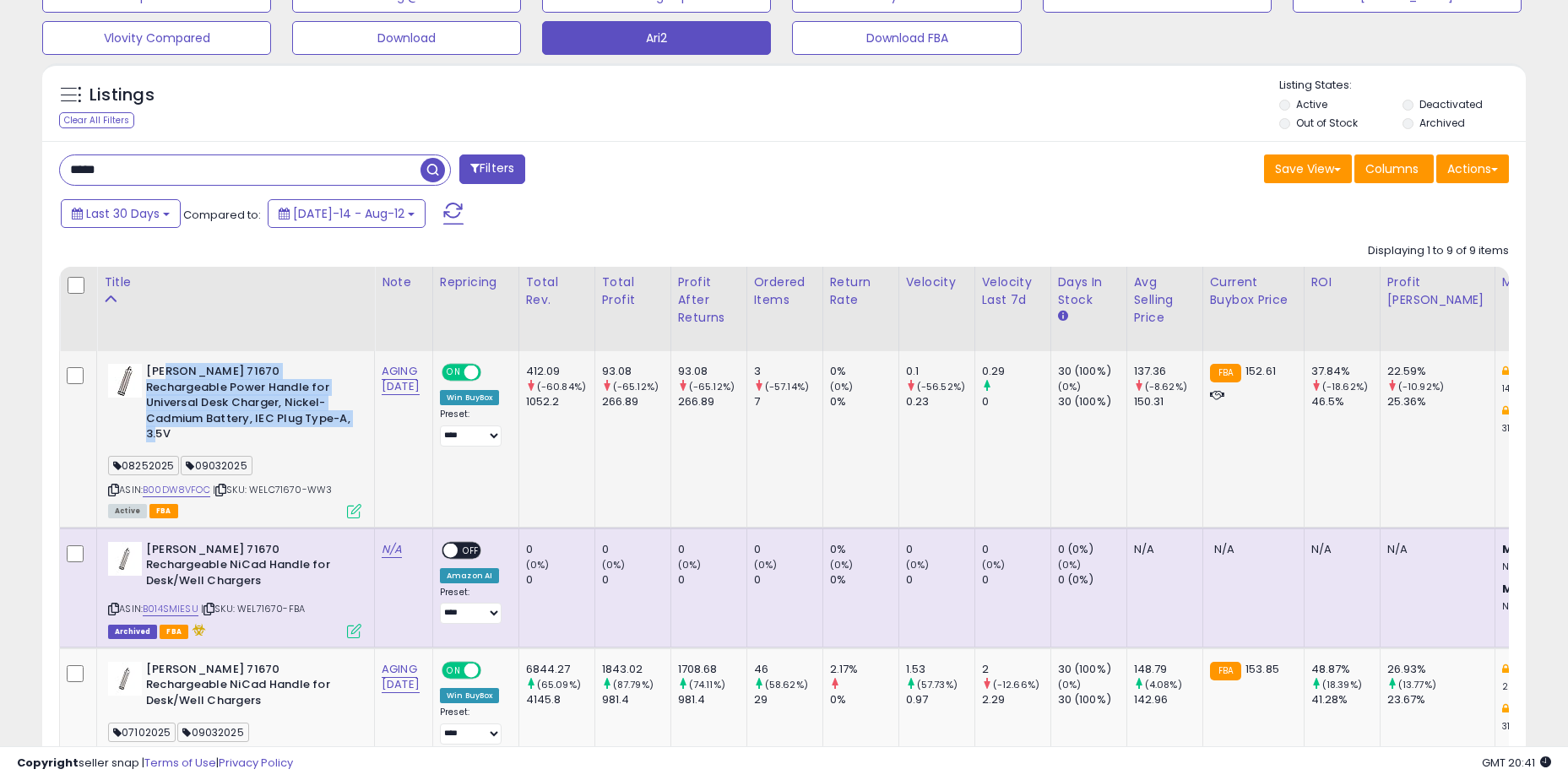
click at [168, 368] on b "Welch Allyn 71670 Rechargeable Power Handle for Universal Desk Charger, Nickel-…" at bounding box center [248, 404] width 205 height 82
drag, startPoint x: 168, startPoint y: 368, endPoint x: 304, endPoint y: 411, distance: 142.6
click at [304, 411] on b "Welch Allyn 71670 Rechargeable Power Handle for Universal Desk Charger, Nickel-…" at bounding box center [248, 404] width 205 height 82
click at [396, 416] on td "AGING [DATE]" at bounding box center [404, 439] width 59 height 176
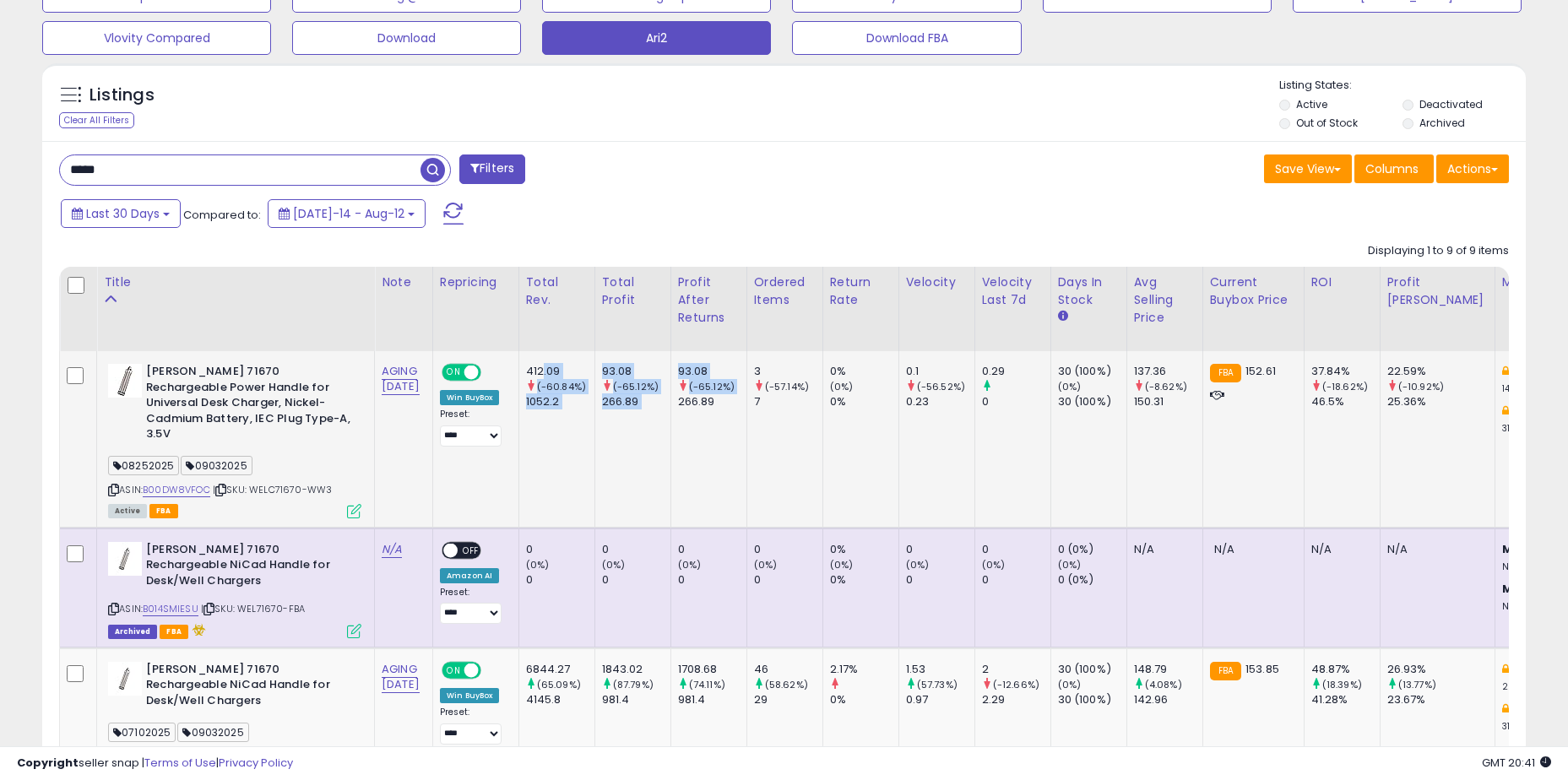
drag, startPoint x: 557, startPoint y: 368, endPoint x: 693, endPoint y: 426, distance: 147.9
click at [693, 426] on td "93.08 (-65.12%) 266.89" at bounding box center [708, 439] width 76 height 176
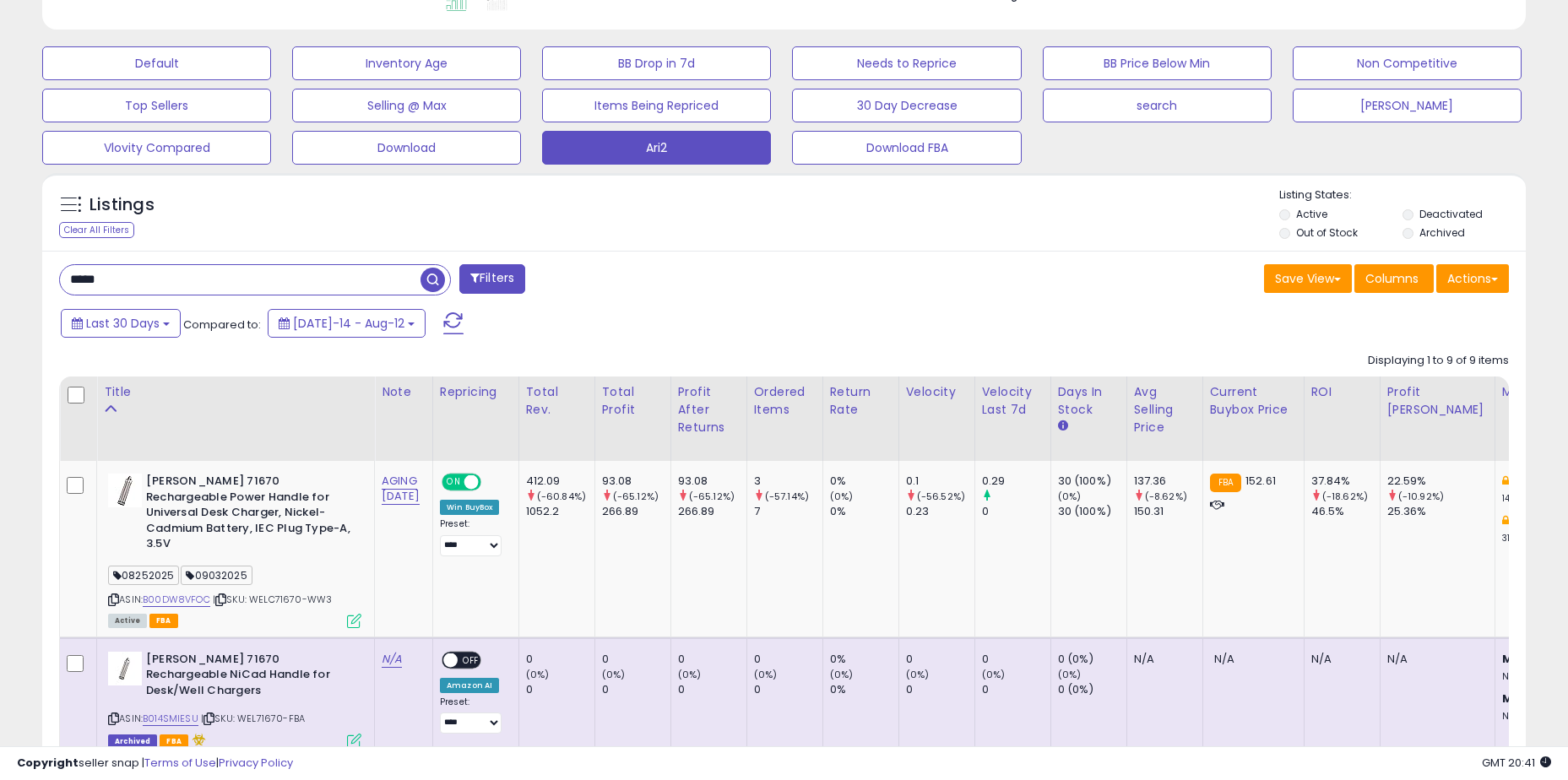
scroll to position [427, 0]
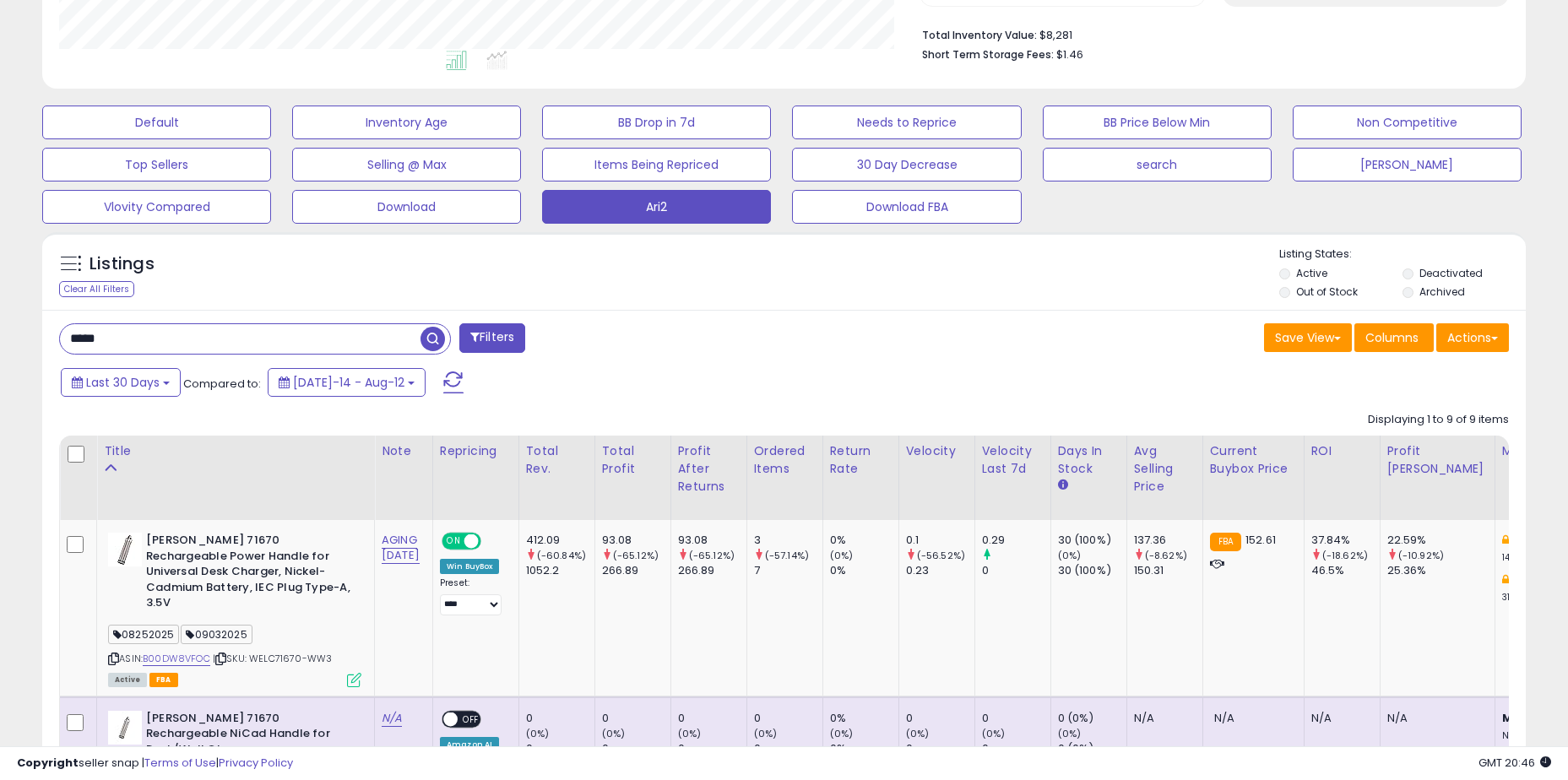
click at [255, 328] on input "*****" at bounding box center [239, 339] width 361 height 29
paste input "*******"
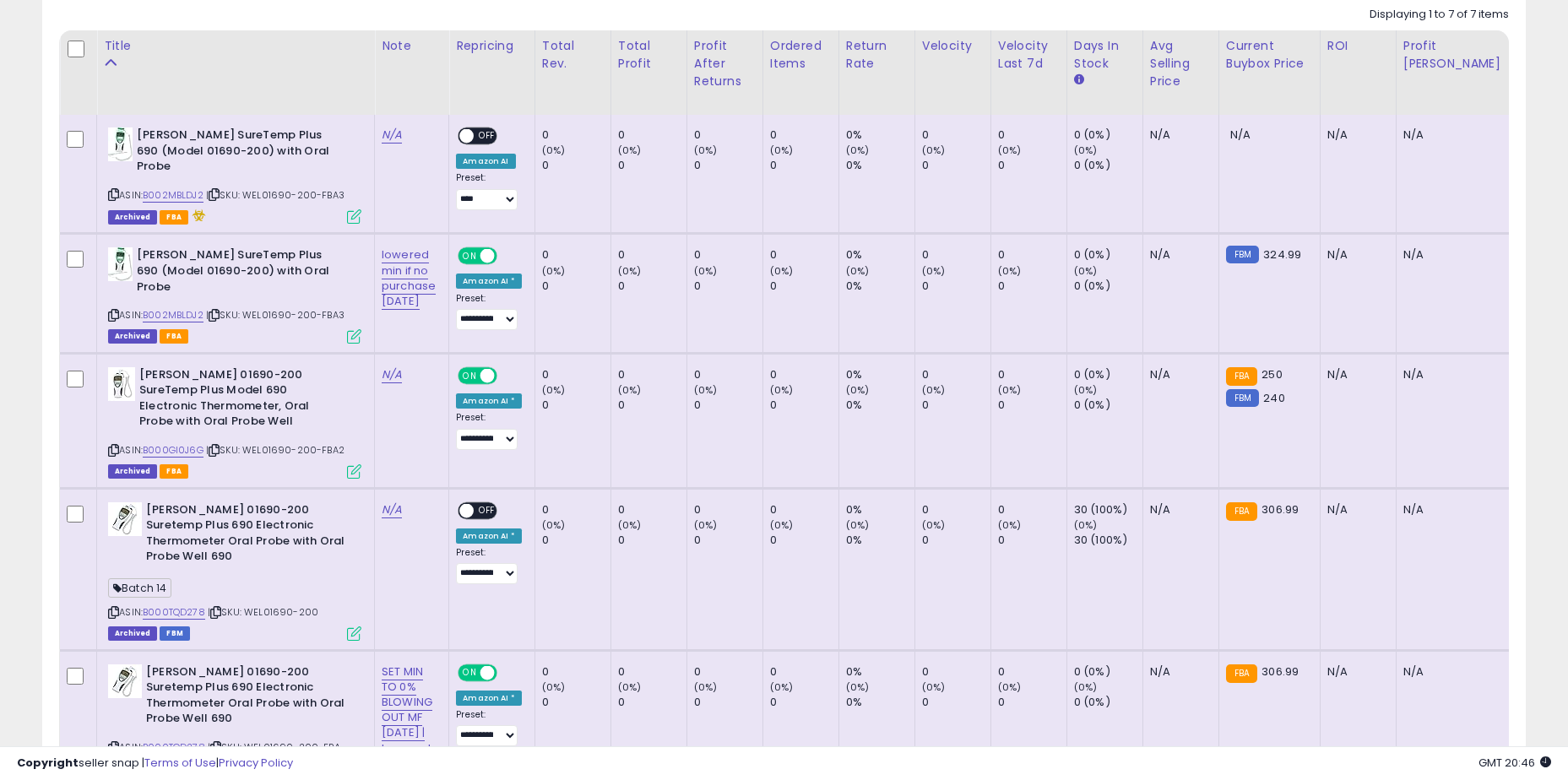
scroll to position [663, 0]
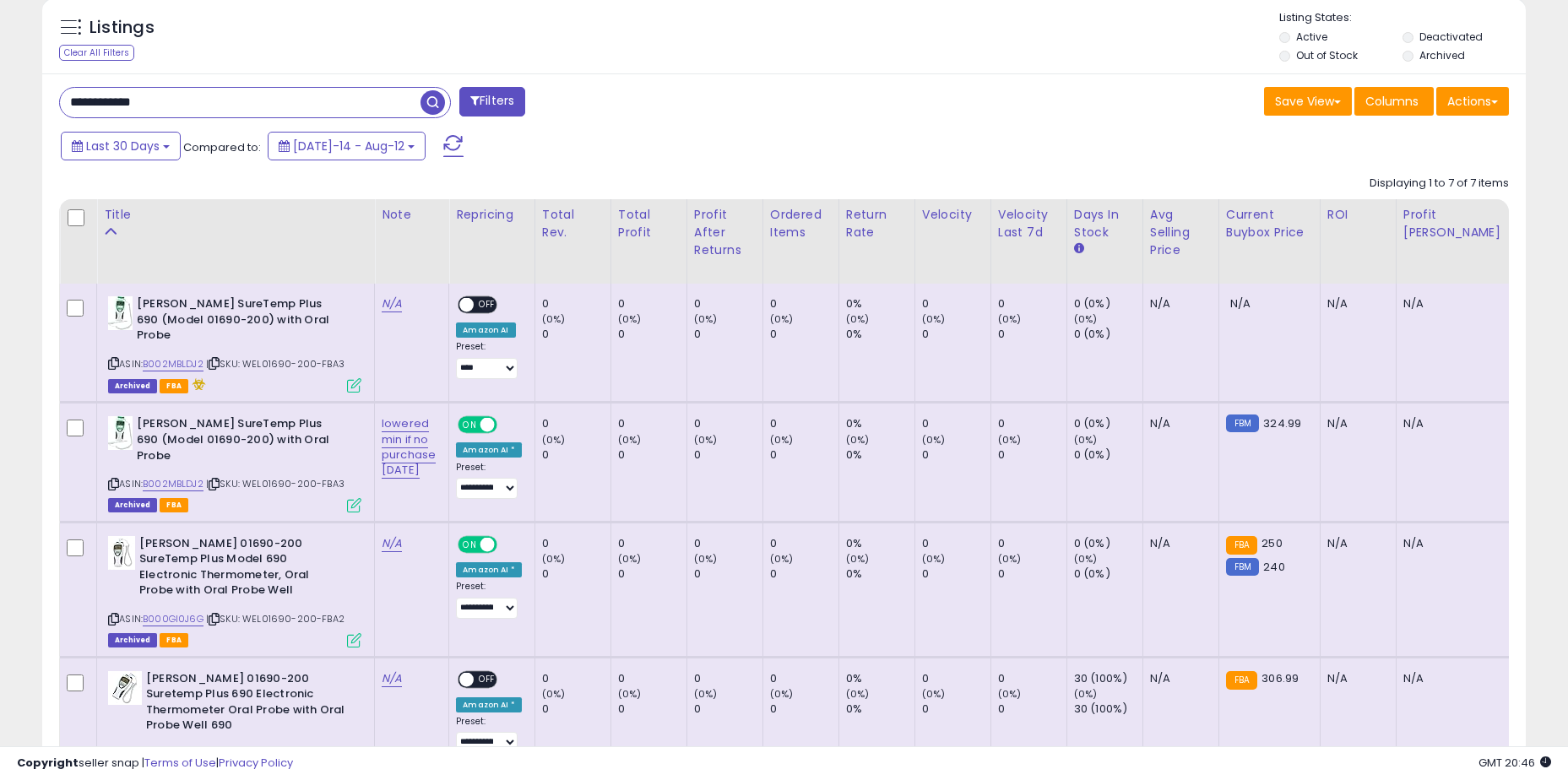
drag, startPoint x: 146, startPoint y: 98, endPoint x: 134, endPoint y: 98, distance: 12.0
click at [134, 98] on input "**********" at bounding box center [239, 102] width 361 height 29
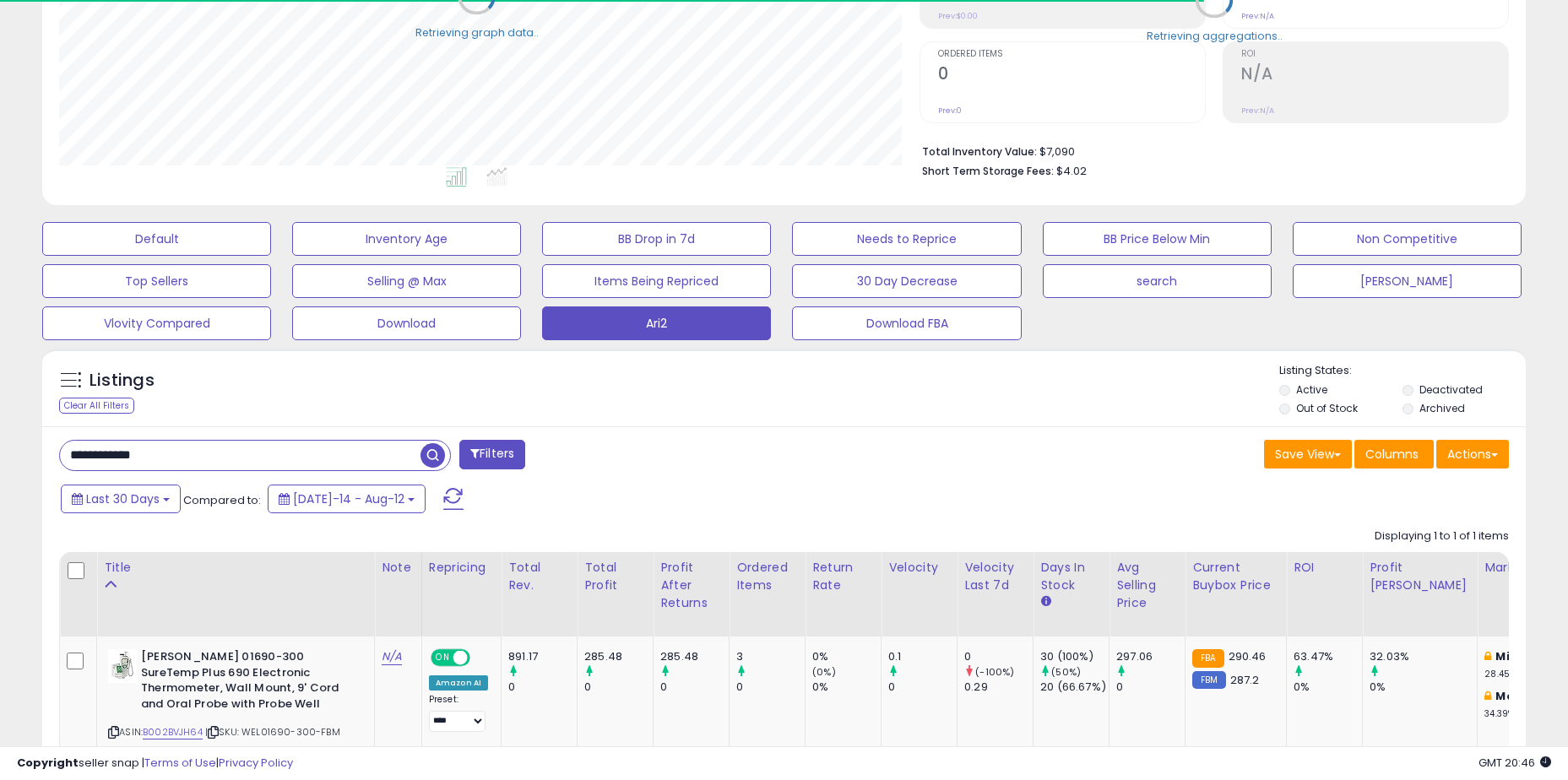
scroll to position [844099, 843306]
drag, startPoint x: 94, startPoint y: 456, endPoint x: 69, endPoint y: 455, distance: 25.0
click at [69, 455] on input "**********" at bounding box center [239, 455] width 361 height 29
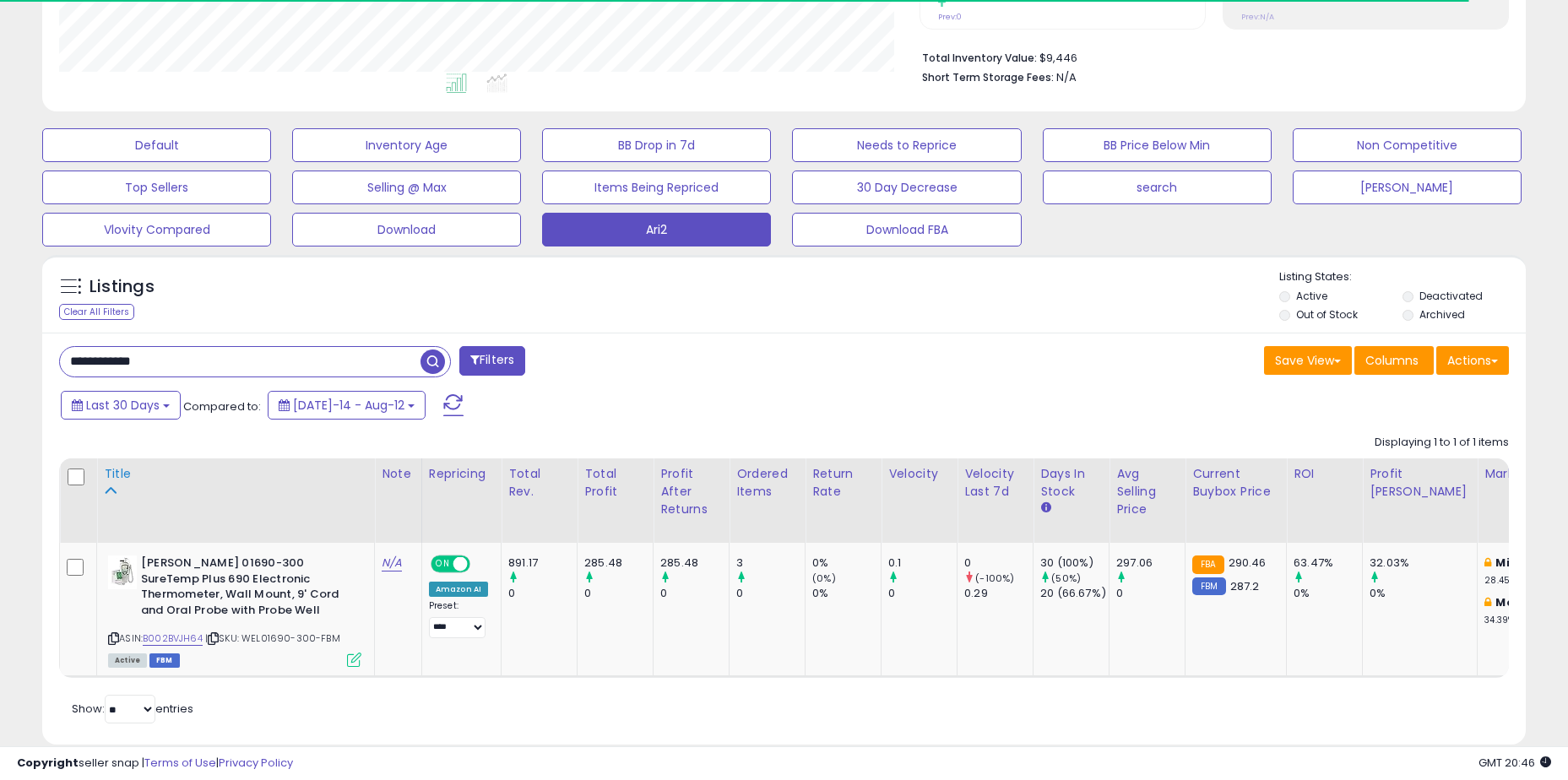
scroll to position [444, 0]
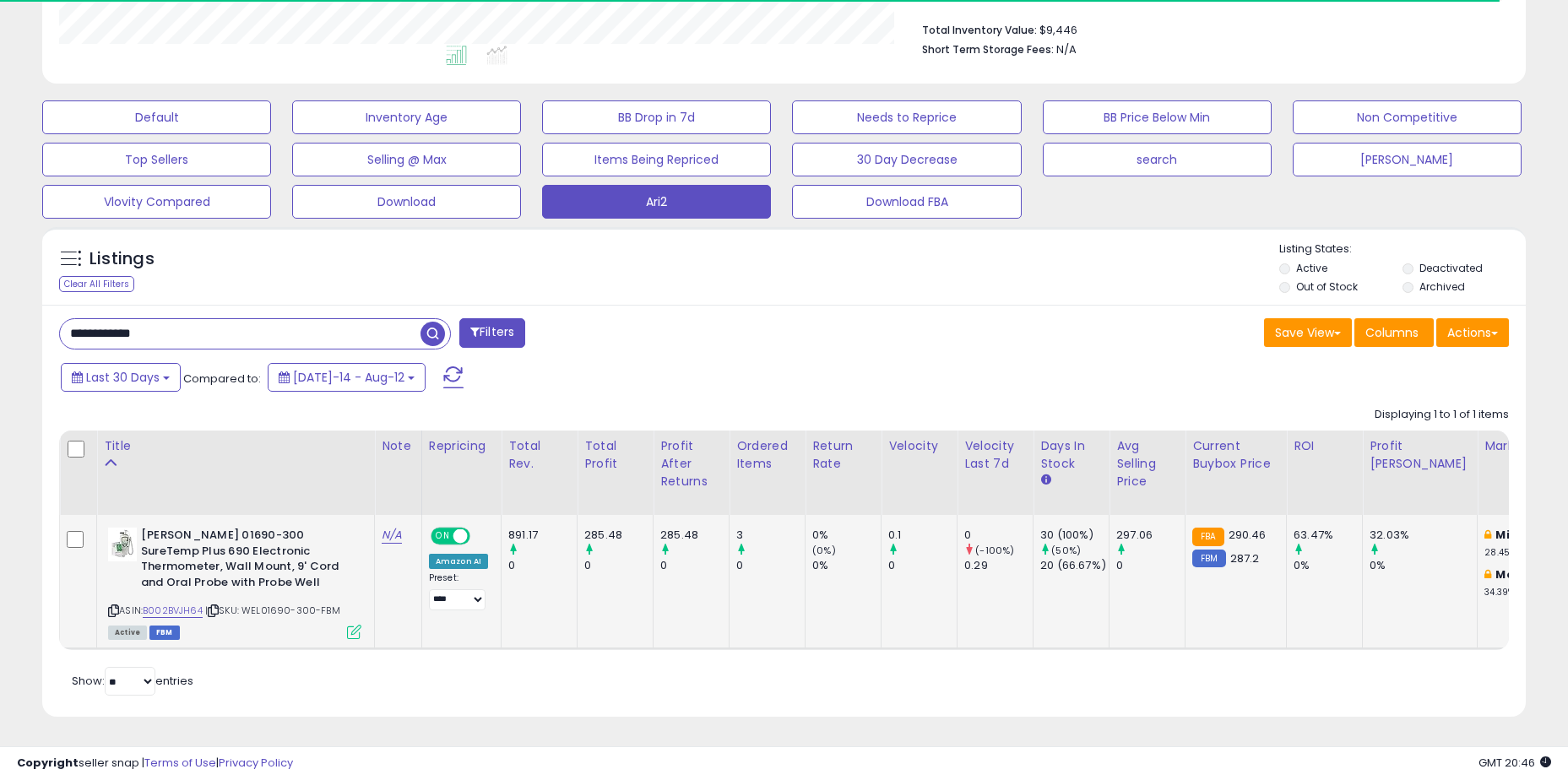
click at [614, 566] on td "285.48 0" at bounding box center [615, 581] width 76 height 133
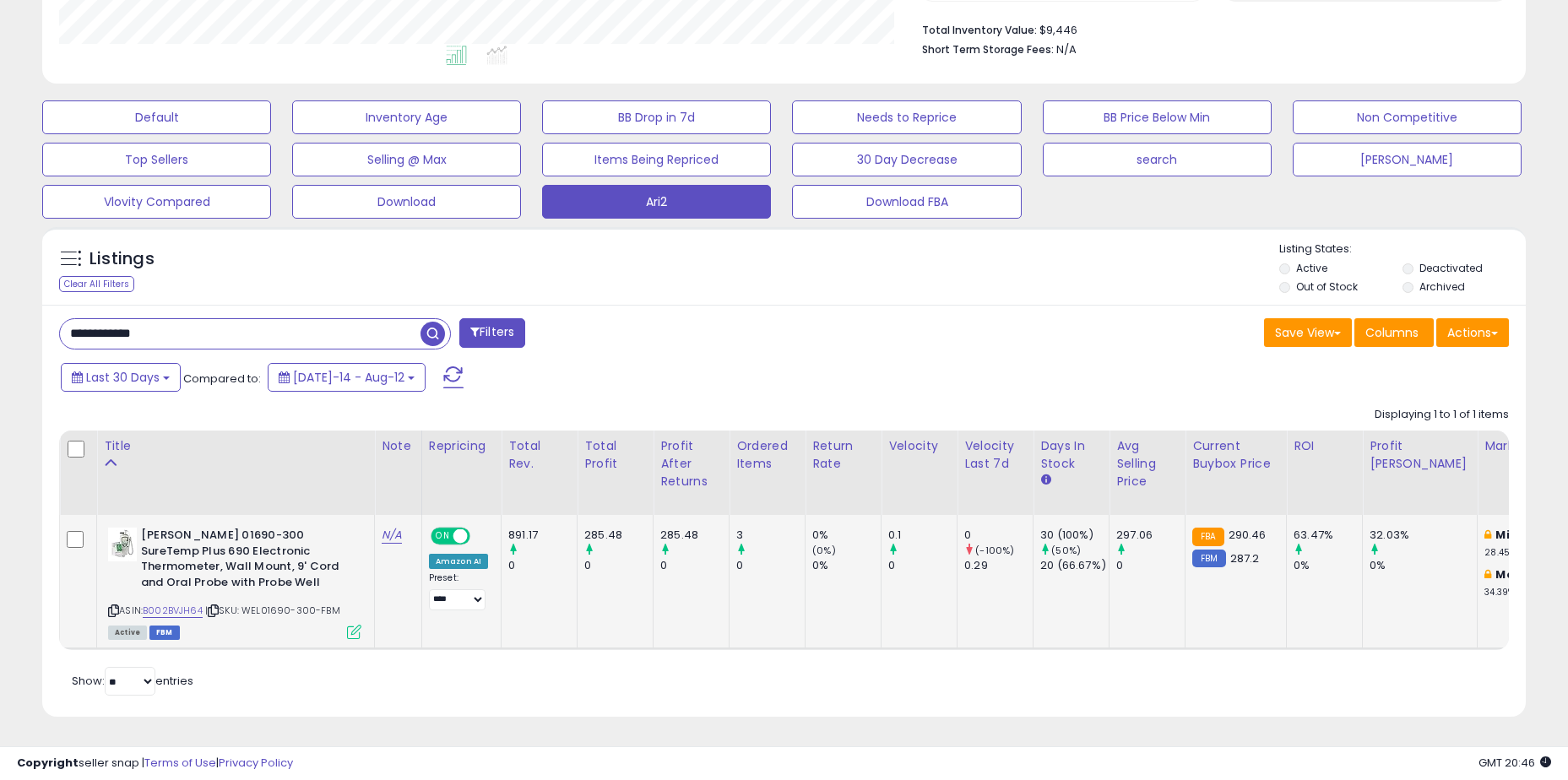
click at [114, 607] on icon at bounding box center [114, 612] width 11 height 9
drag, startPoint x: 290, startPoint y: 601, endPoint x: 251, endPoint y: 603, distance: 39.1
click at [251, 604] on span "| SKU: WEL01690-300-FBM" at bounding box center [273, 611] width 135 height 13
copy span "WEL01690"
click at [628, 543] on div at bounding box center [618, 551] width 68 height 15
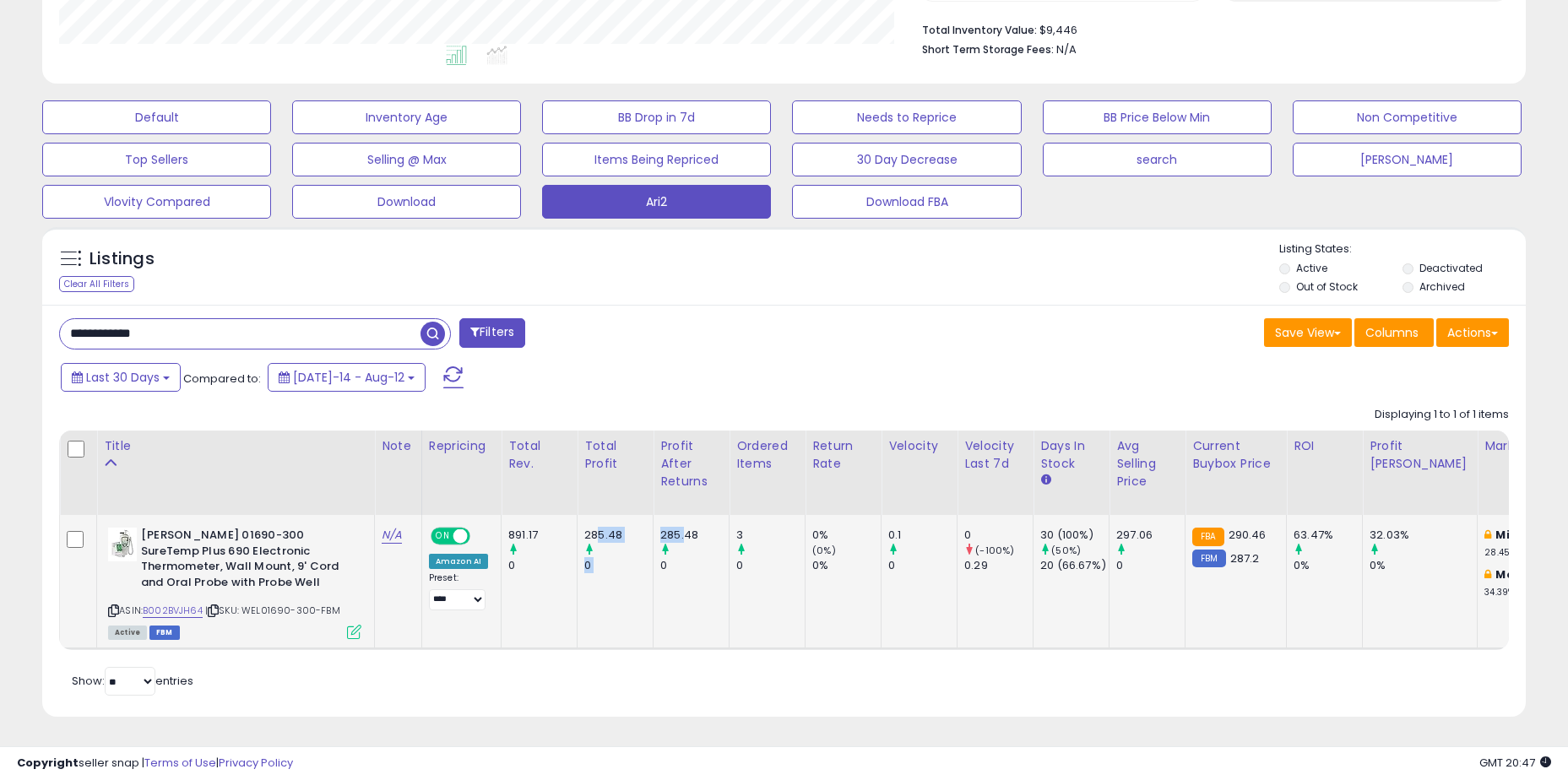
drag, startPoint x: 598, startPoint y: 519, endPoint x: 681, endPoint y: 522, distance: 83.1
click at [681, 528] on div "285.48" at bounding box center [695, 536] width 68 height 15
click at [704, 543] on div at bounding box center [695, 551] width 68 height 15
drag, startPoint x: 699, startPoint y: 523, endPoint x: 593, endPoint y: 514, distance: 106.4
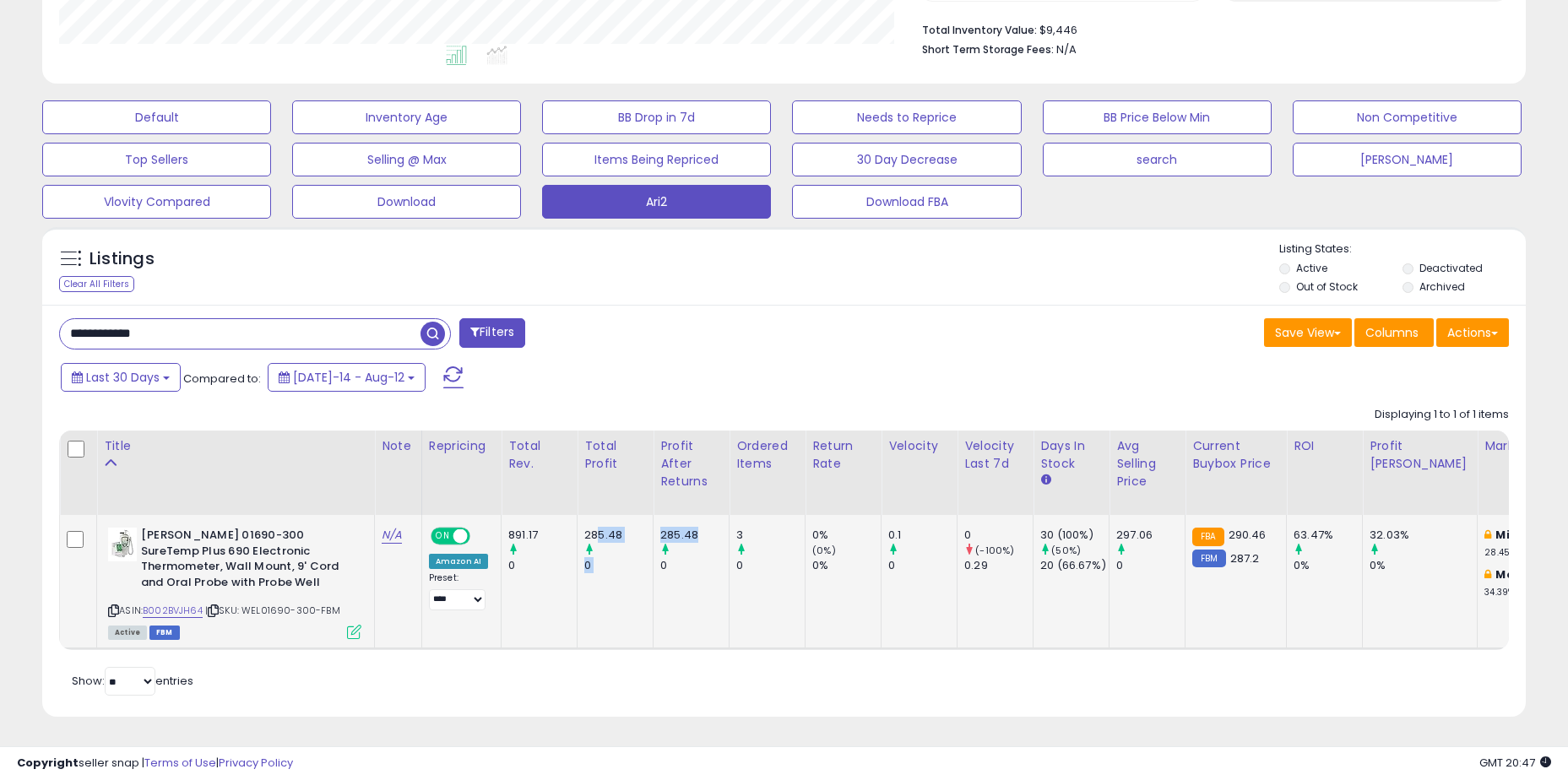
click at [593, 528] on div "285.48" at bounding box center [618, 536] width 68 height 15
drag, startPoint x: 588, startPoint y: 515, endPoint x: 688, endPoint y: 522, distance: 100.2
click at [688, 528] on div "285.48" at bounding box center [695, 536] width 68 height 15
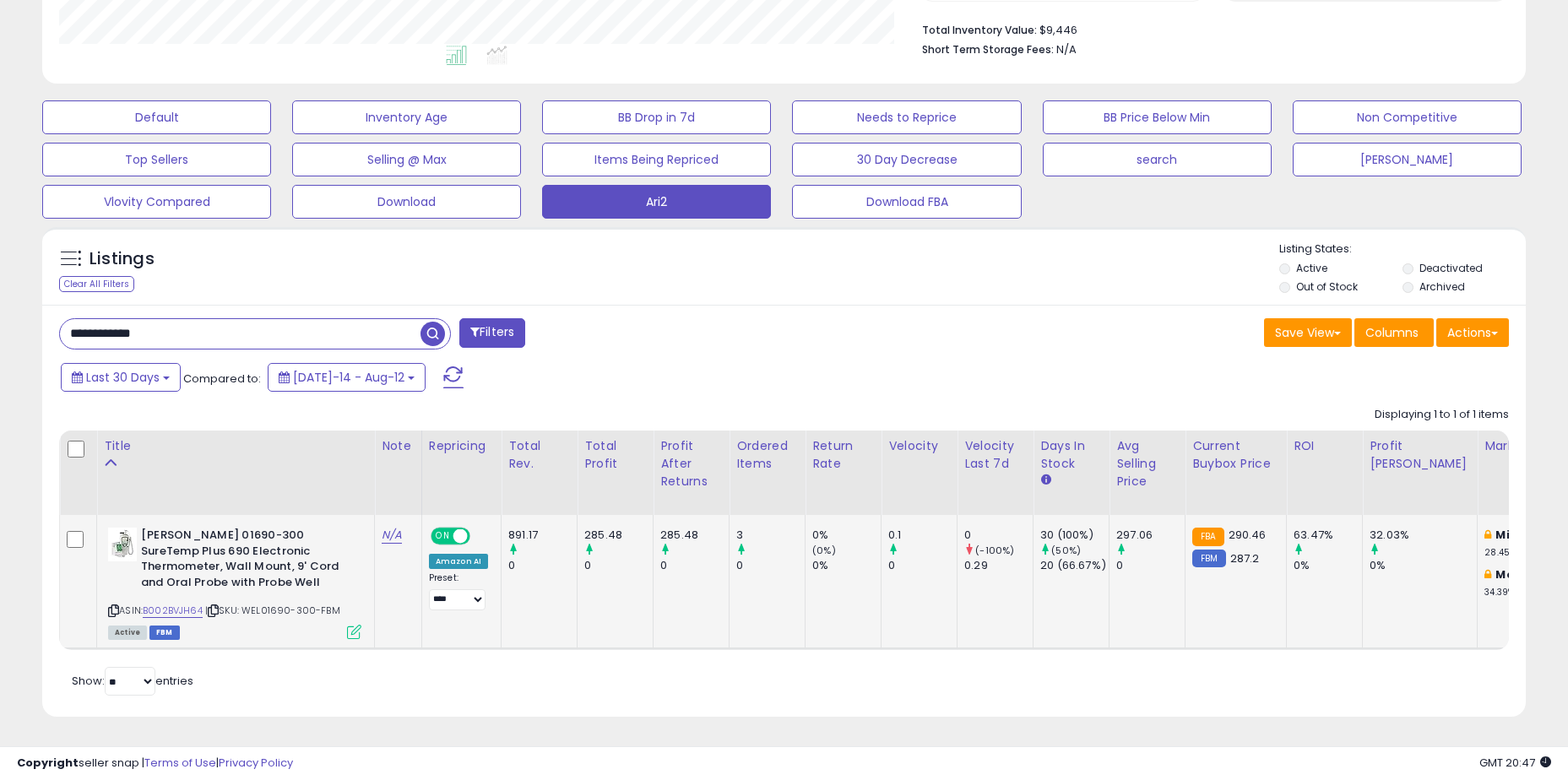
drag, startPoint x: 731, startPoint y: 522, endPoint x: 740, endPoint y: 521, distance: 9.1
click at [738, 521] on td "3 0" at bounding box center [767, 581] width 76 height 133
click at [743, 528] on div "3" at bounding box center [770, 536] width 68 height 15
drag, startPoint x: 749, startPoint y: 523, endPoint x: 584, endPoint y: 521, distance: 165.0
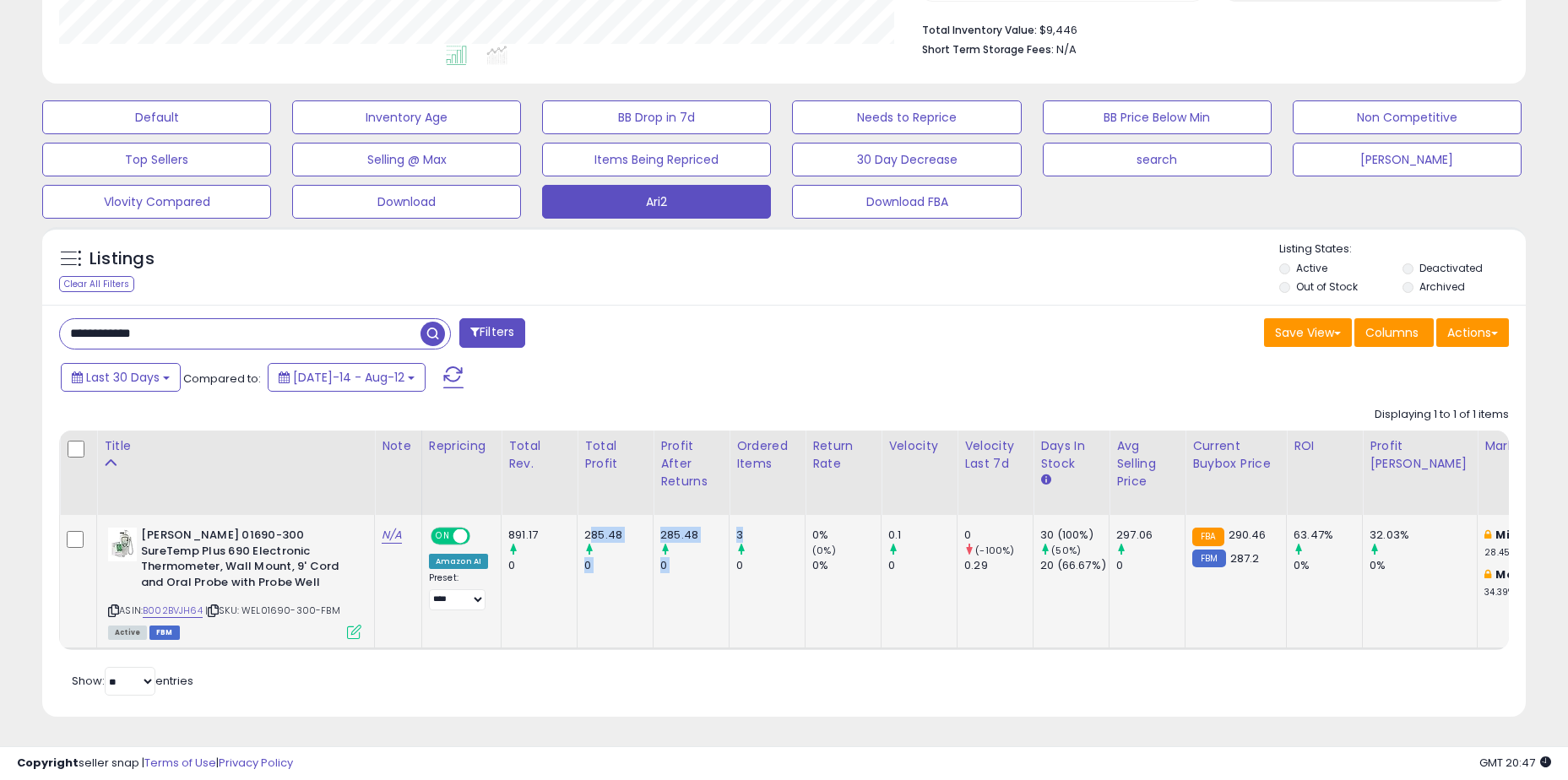
click at [584, 528] on div "285.48" at bounding box center [618, 536] width 68 height 15
drag, startPoint x: 583, startPoint y: 517, endPoint x: 782, endPoint y: 522, distance: 199.1
click at [782, 528] on div "3" at bounding box center [770, 536] width 68 height 15
drag, startPoint x: 748, startPoint y: 523, endPoint x: 573, endPoint y: 521, distance: 175.0
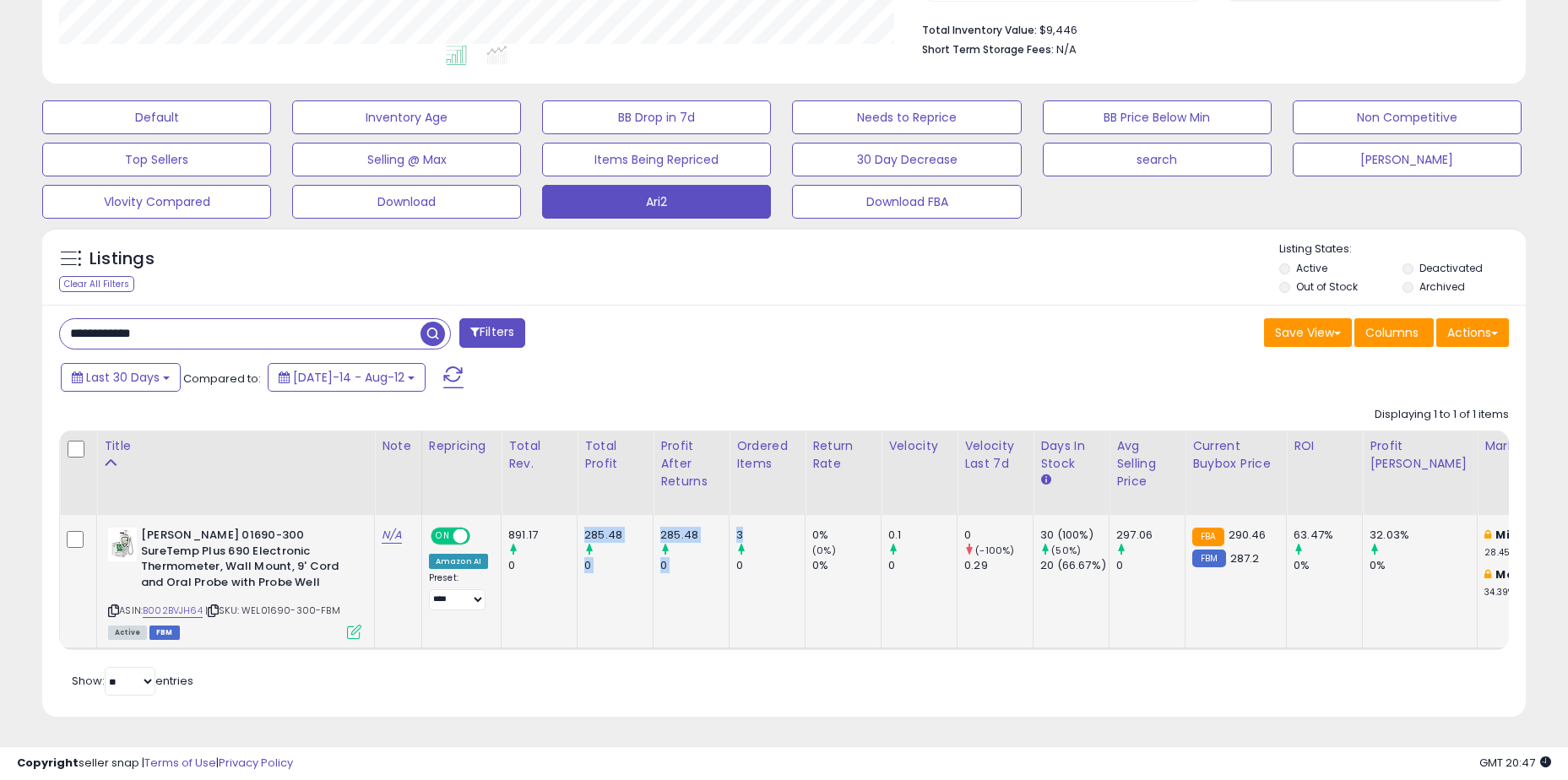
click at [577, 521] on td "285.48 0" at bounding box center [615, 581] width 76 height 133
drag, startPoint x: 585, startPoint y: 520, endPoint x: 727, endPoint y: 522, distance: 142.0
click at [730, 522] on td "3 0" at bounding box center [767, 581] width 76 height 133
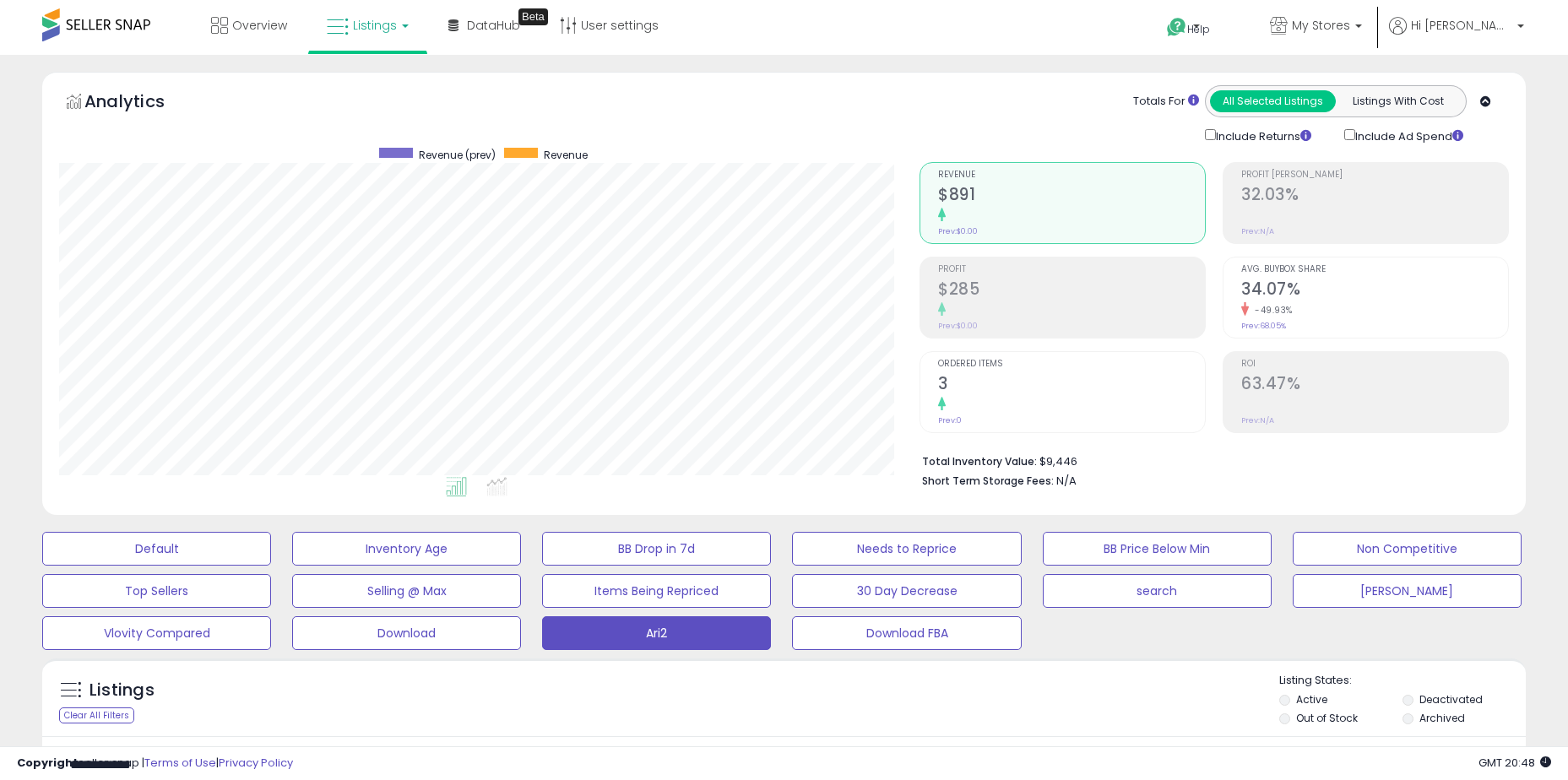
scroll to position [444, 0]
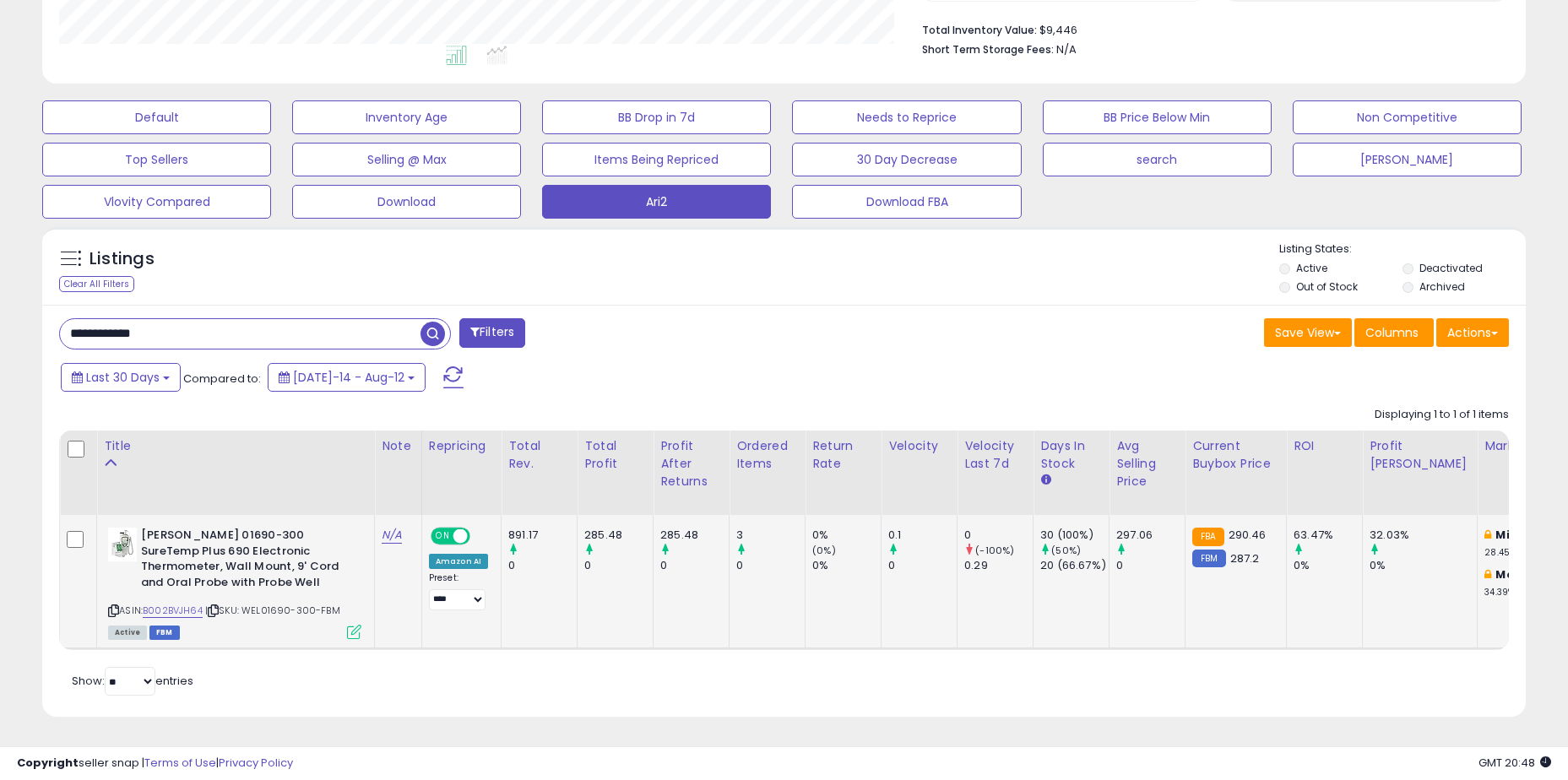
click at [114, 607] on icon at bounding box center [114, 612] width 11 height 9
click at [192, 321] on input "**********" at bounding box center [239, 333] width 361 height 29
paste input "text"
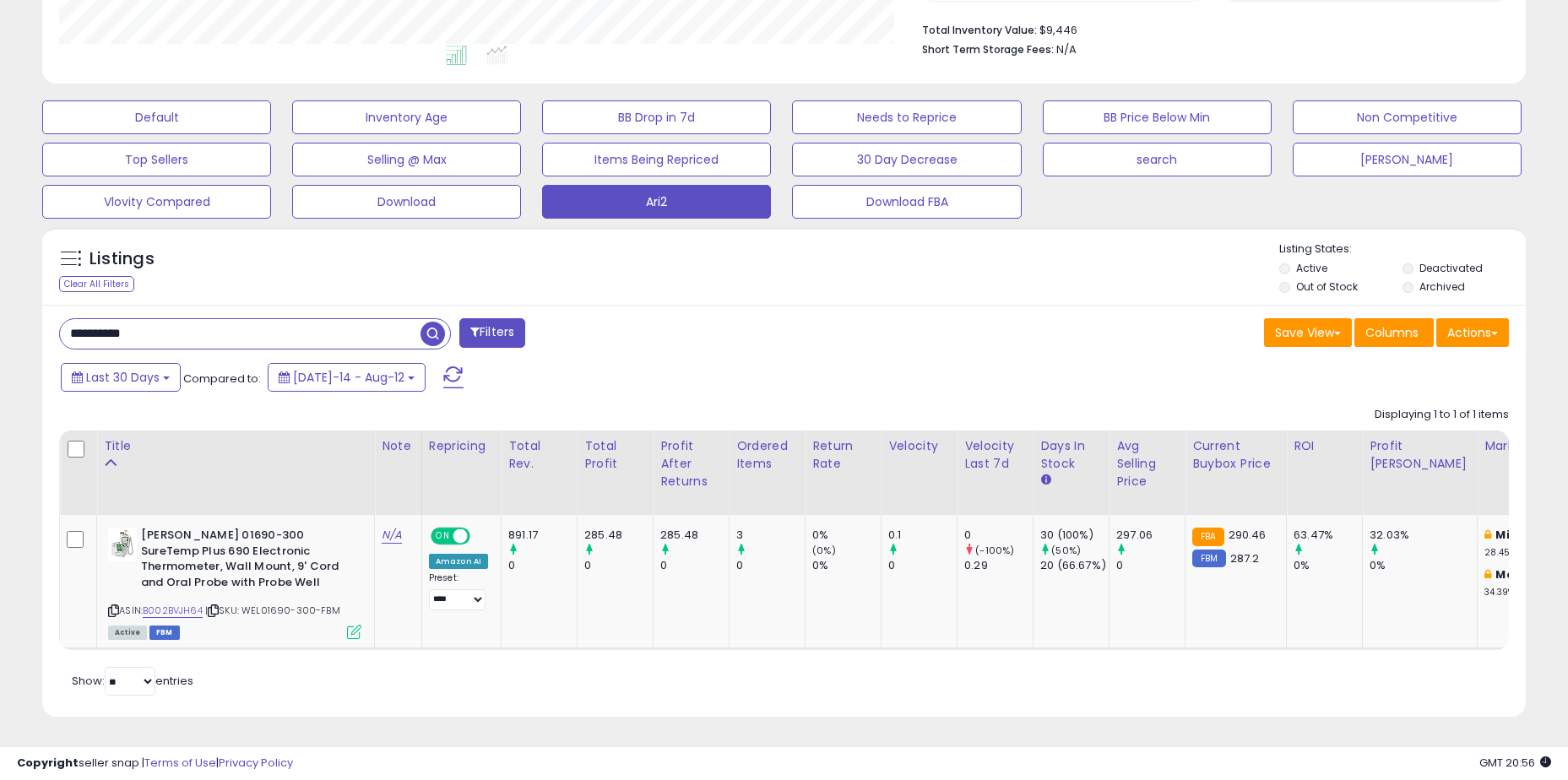
type input "**********"
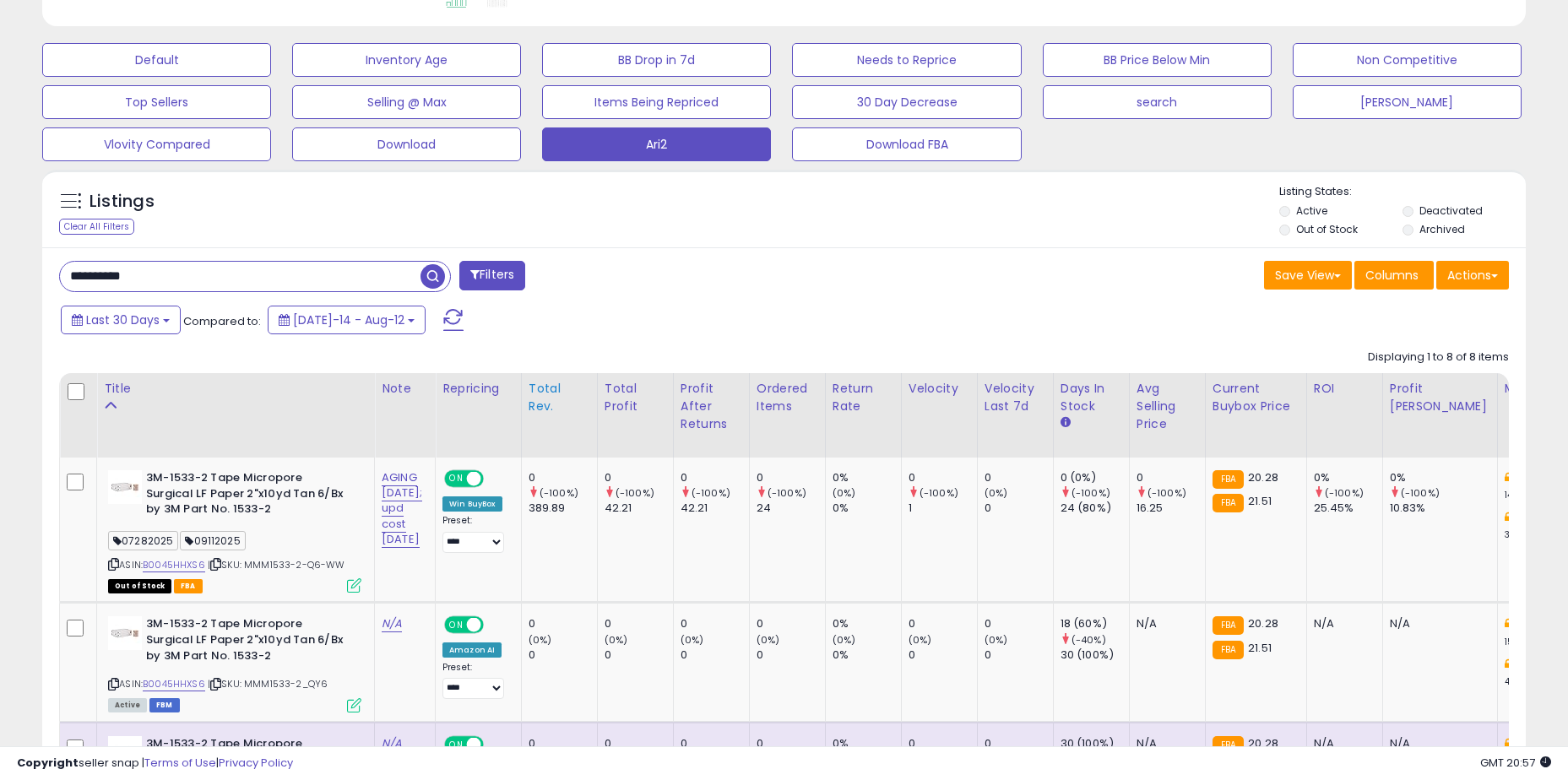
scroll to position [647, 0]
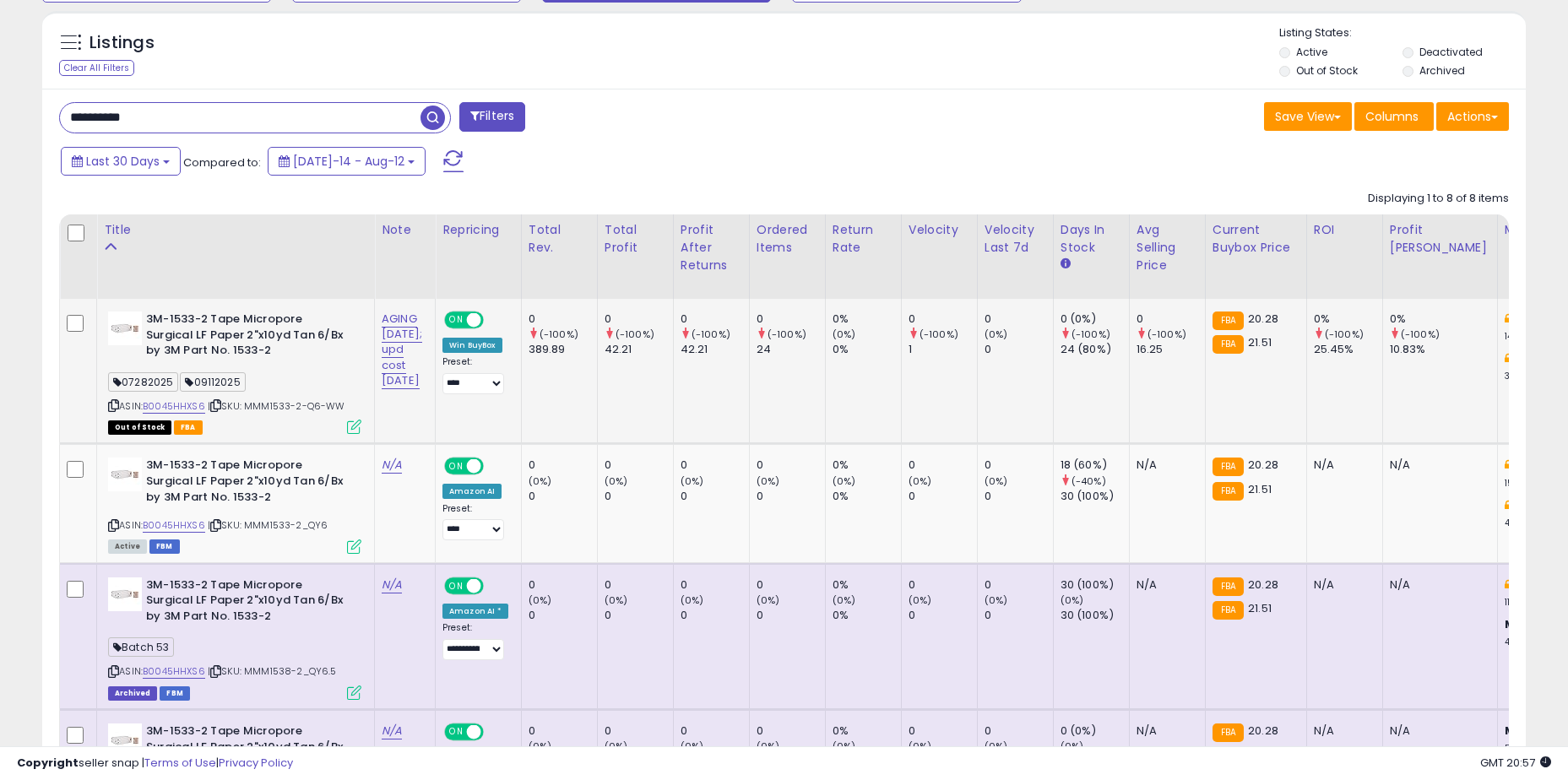
click at [819, 409] on td "0 (-100%) 24" at bounding box center [786, 371] width 76 height 145
click at [113, 405] on icon at bounding box center [114, 406] width 11 height 9
